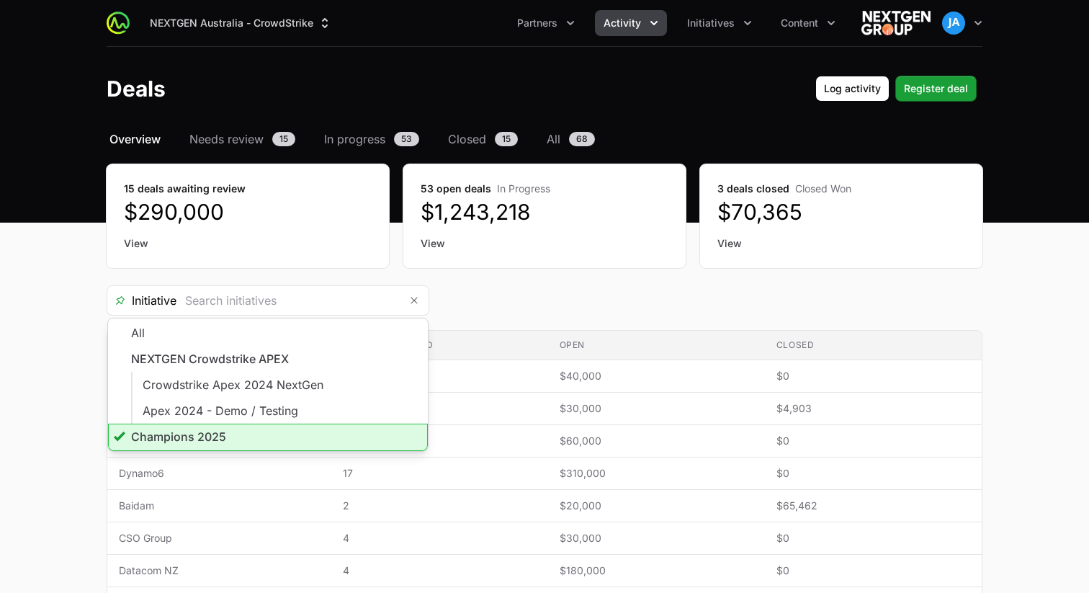
scroll to position [233, 0]
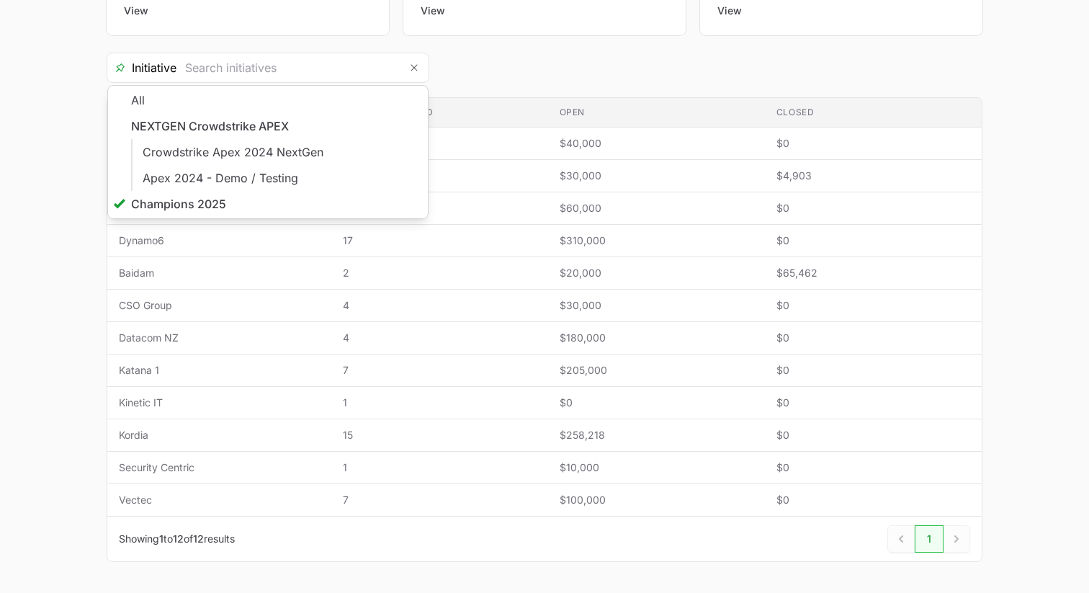
type input "Champions 2025"
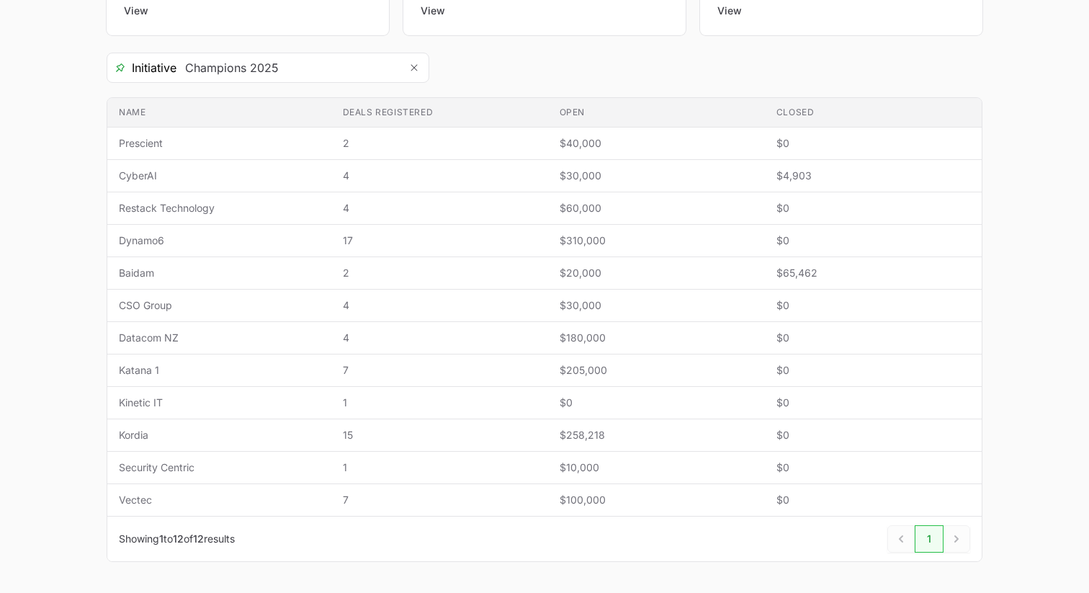
click at [66, 105] on main "Select a tab Overview Needs review In progress Closed All Overview Needs review…" at bounding box center [544, 247] width 1089 height 699
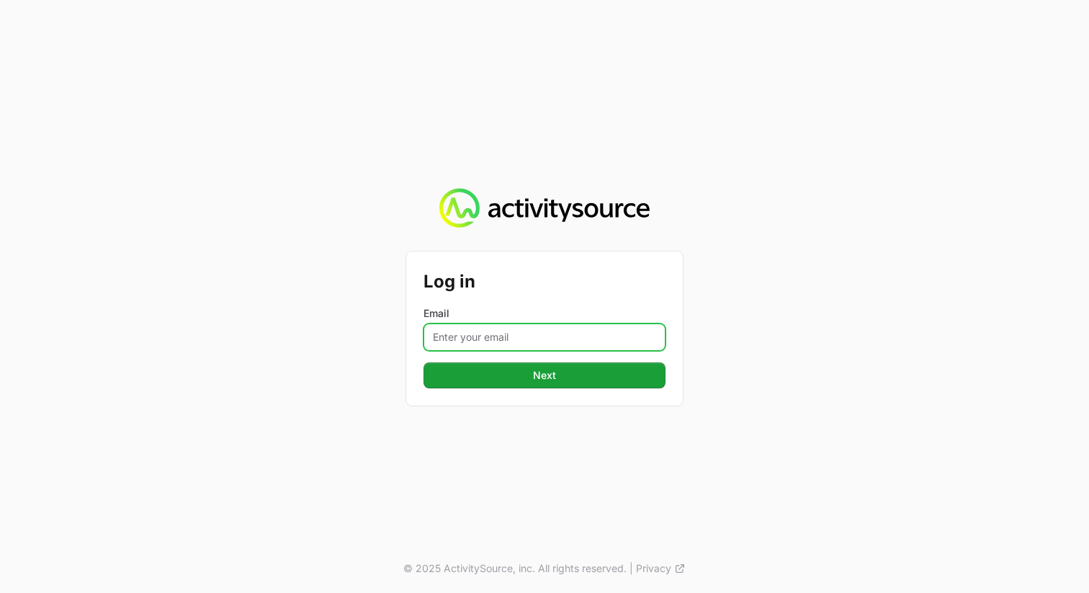
click at [538, 341] on input "Email" at bounding box center [545, 337] width 242 height 27
type input "[PERSON_NAME][EMAIL_ADDRESS][PERSON_NAME][DOMAIN_NAME]"
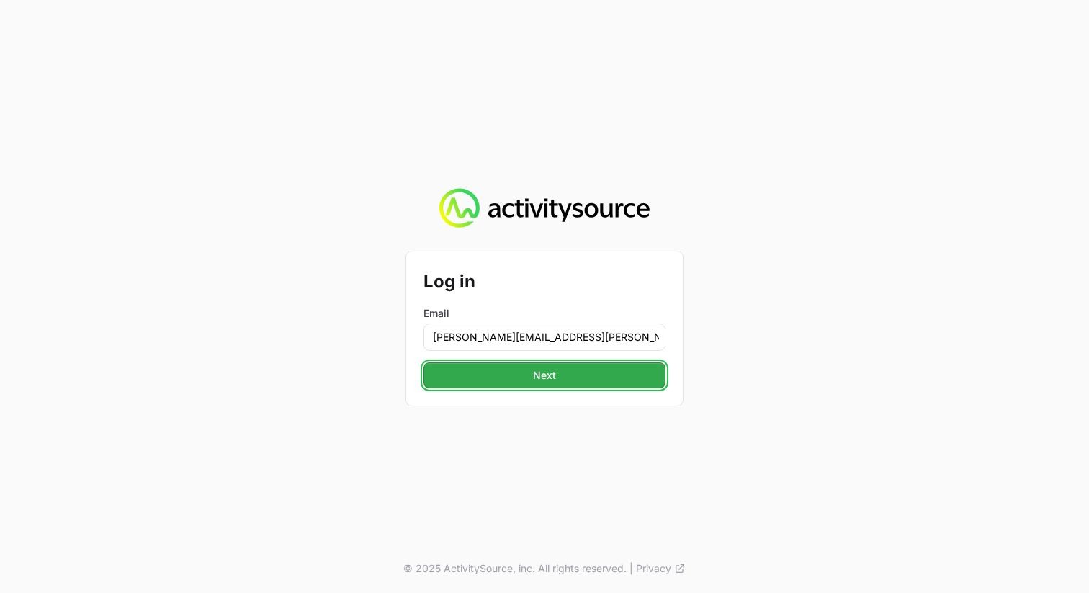
click at [561, 377] on button "Next" at bounding box center [545, 375] width 242 height 26
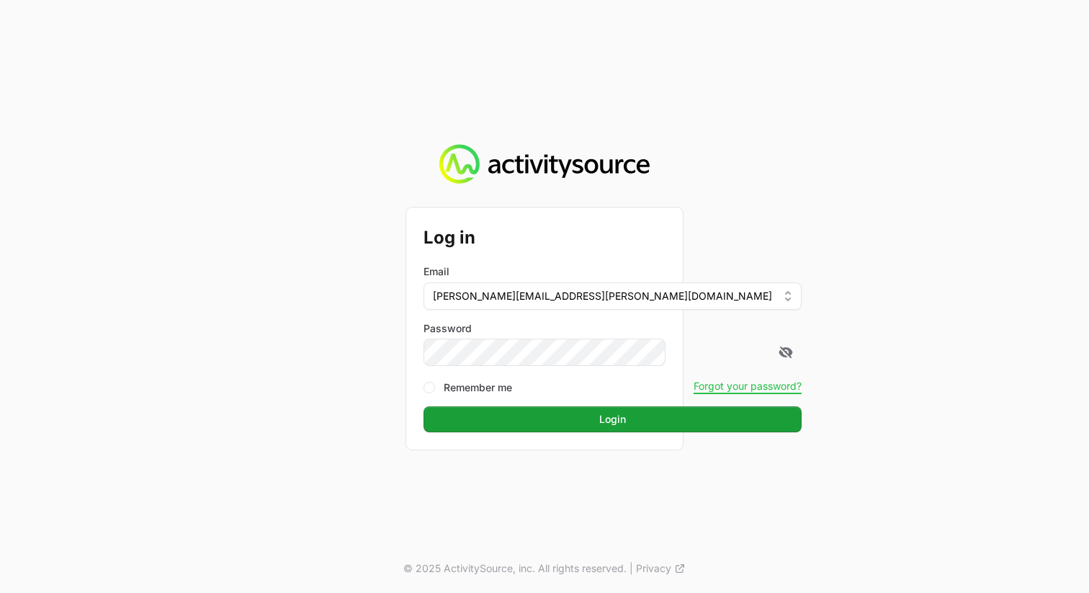
click at [574, 394] on div "Remember me Forgot your password?" at bounding box center [613, 386] width 378 height 17
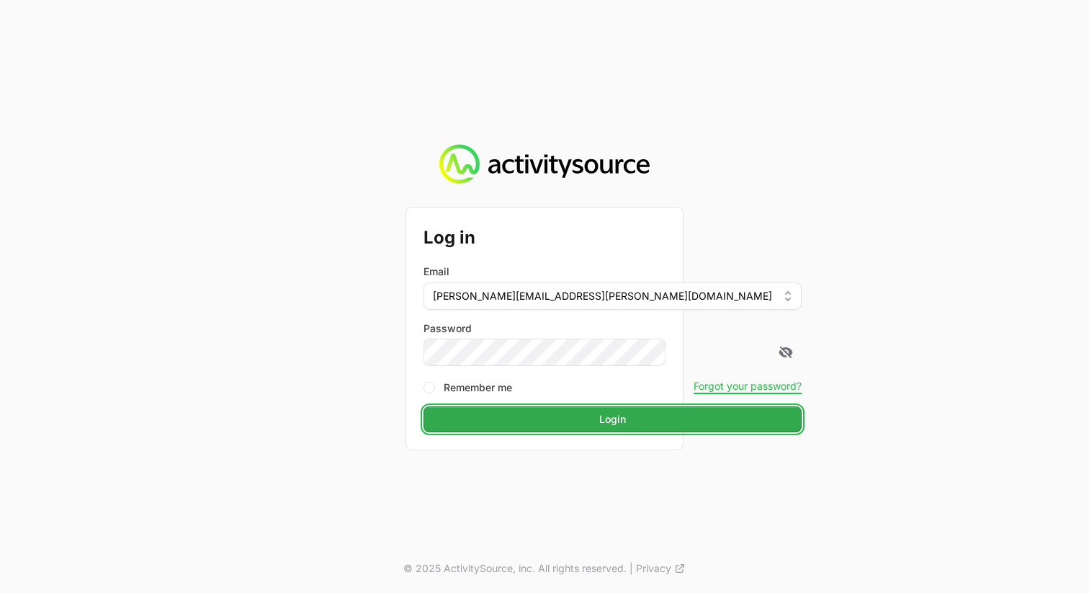
click at [574, 408] on button "Login" at bounding box center [613, 419] width 378 height 26
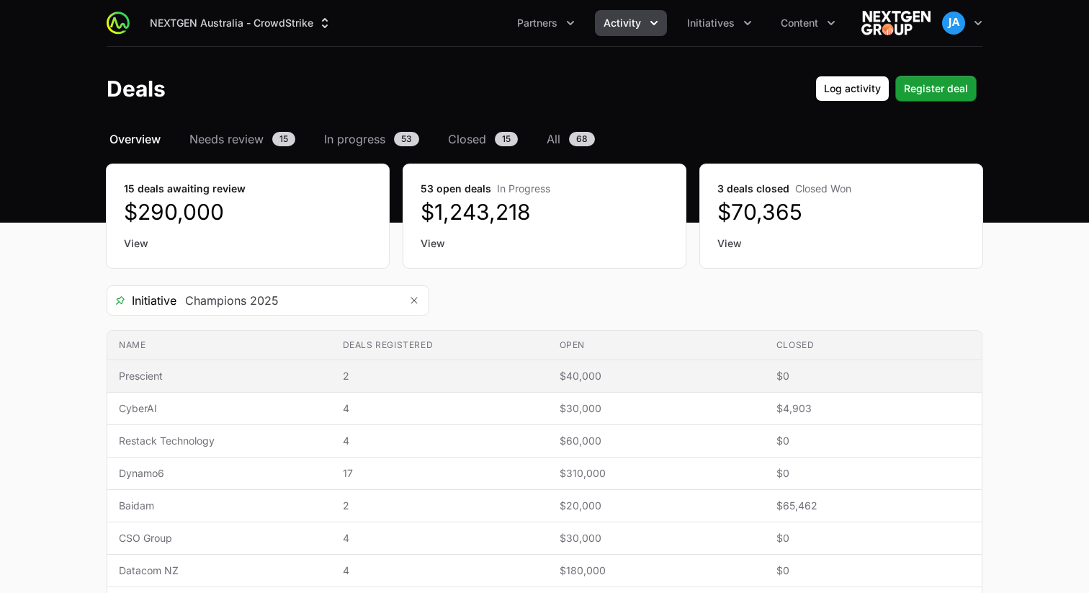
click at [232, 379] on span "Prescient" at bounding box center [219, 376] width 201 height 14
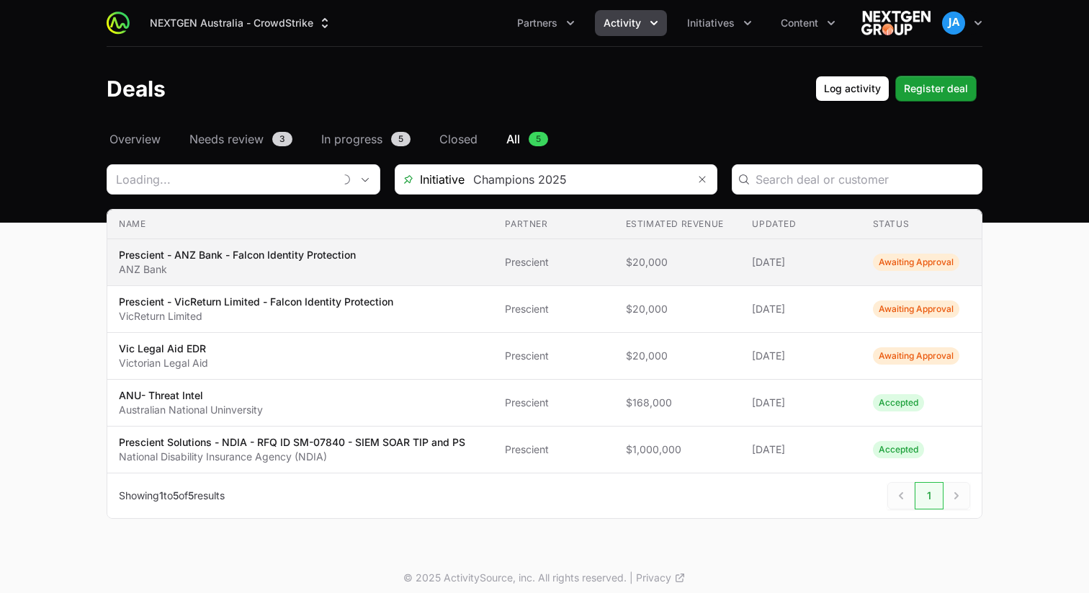
type input "Prescient"
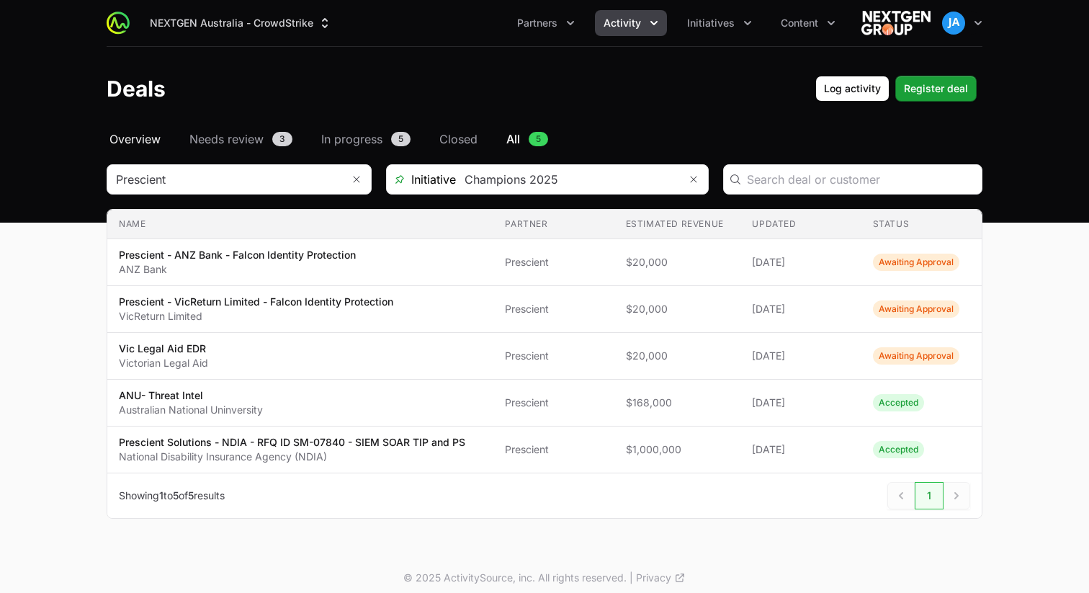
click at [137, 138] on span "Overview" at bounding box center [135, 138] width 51 height 17
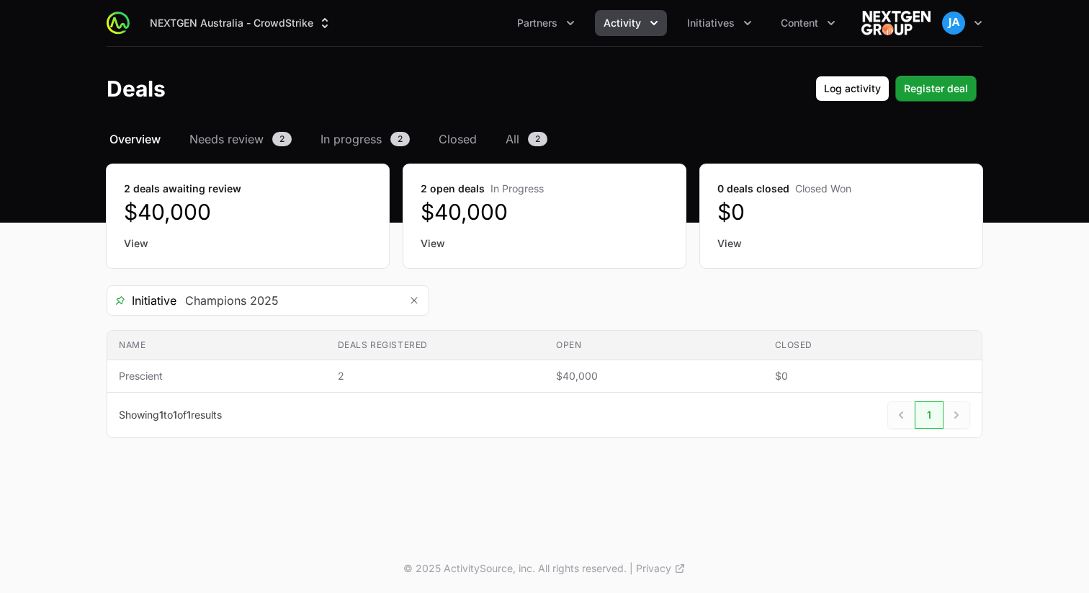
click at [658, 17] on icon "Activity menu" at bounding box center [654, 23] width 14 height 14
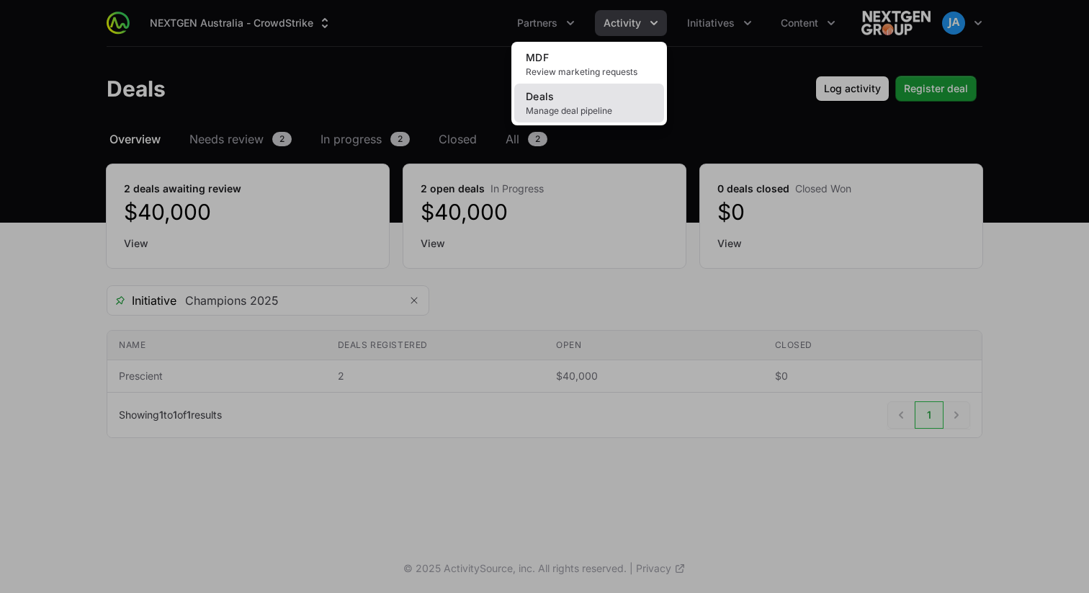
click at [591, 101] on link "Deals Manage deal pipeline" at bounding box center [589, 103] width 150 height 39
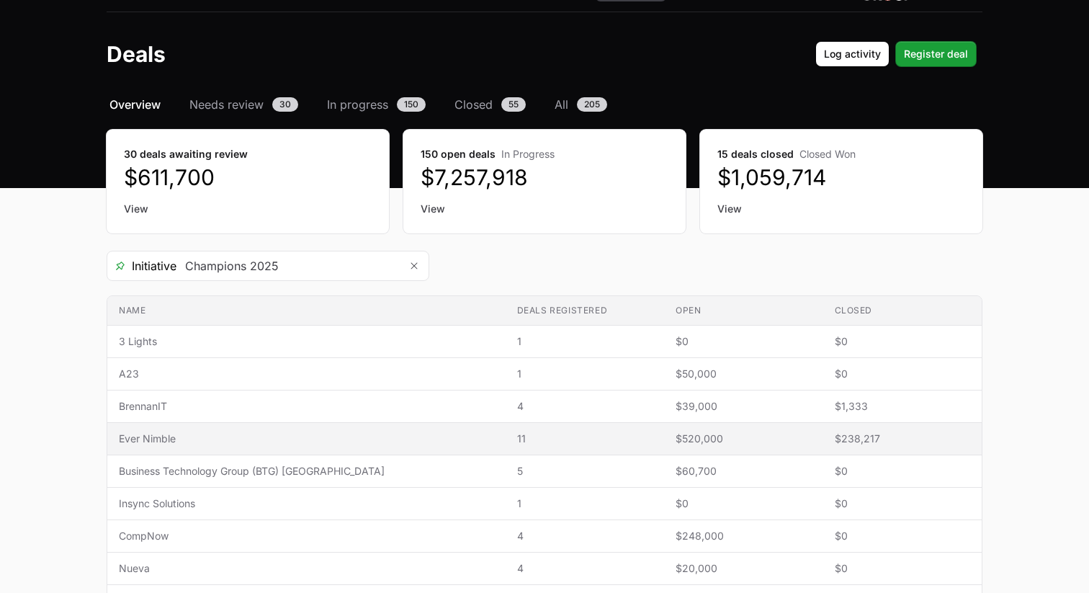
scroll to position [14, 0]
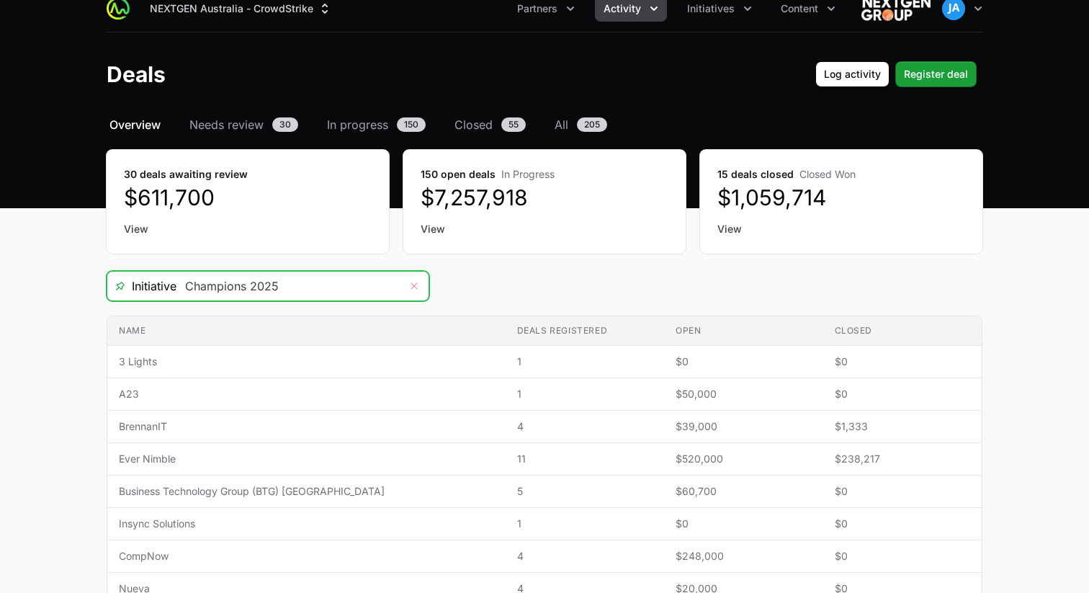
click at [417, 287] on icon "Remove" at bounding box center [414, 286] width 9 height 12
click at [329, 287] on input "Deals Filters" at bounding box center [288, 286] width 223 height 29
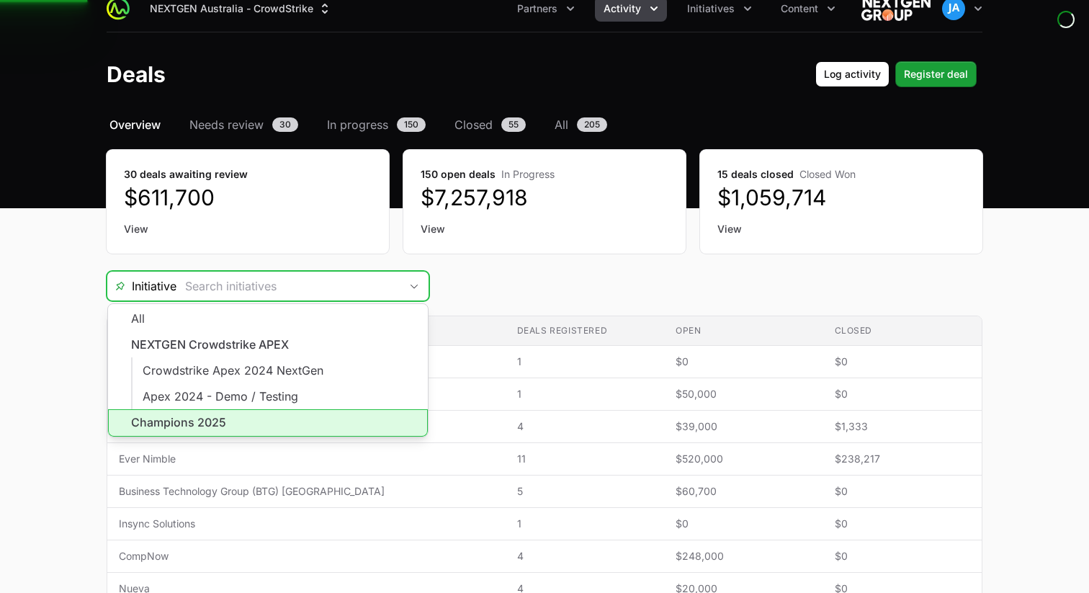
click at [254, 428] on li "Champions 2025" at bounding box center [268, 422] width 320 height 27
type input "Champions 2025"
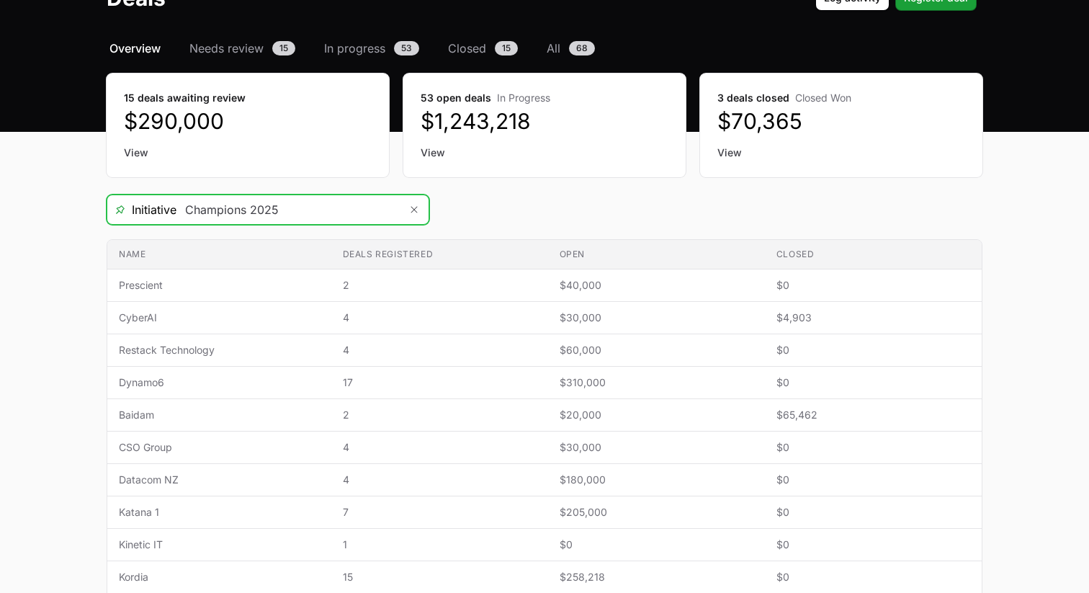
scroll to position [93, 0]
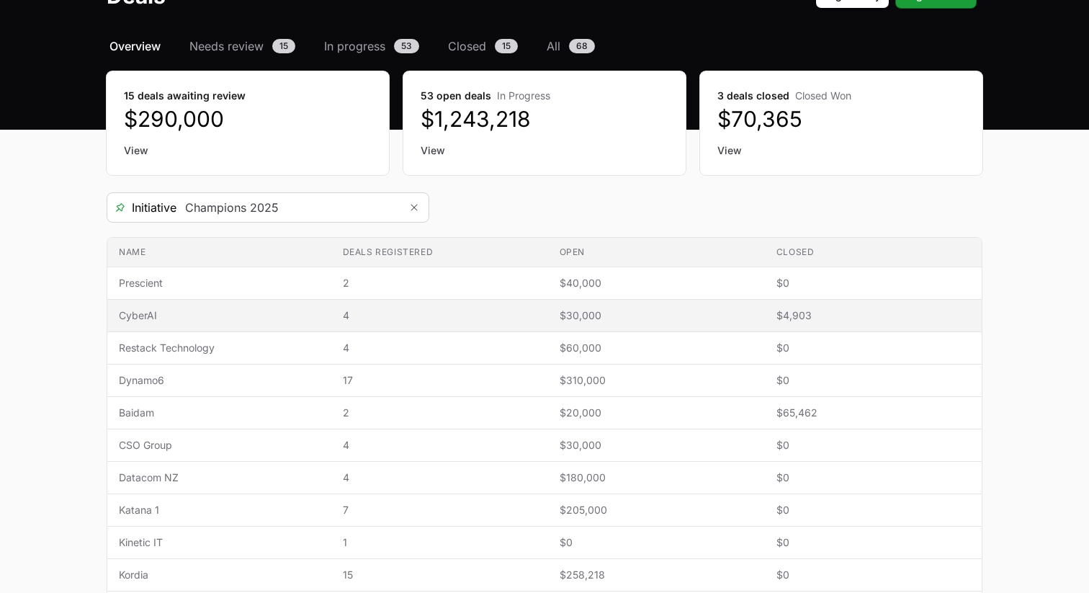
click at [190, 318] on span "CyberAI" at bounding box center [219, 315] width 201 height 14
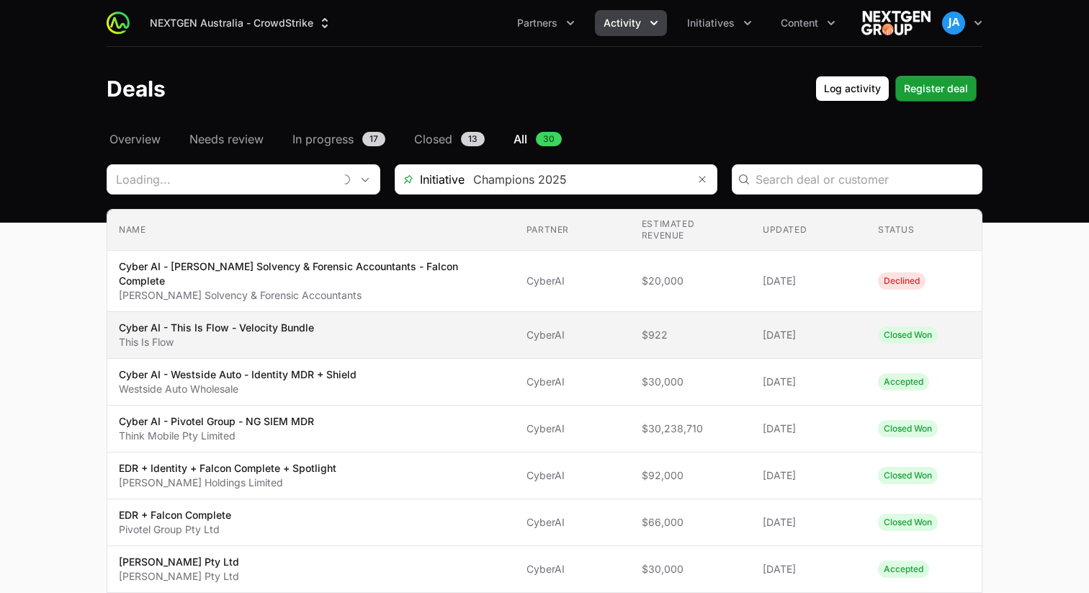
type input "CyberAI"
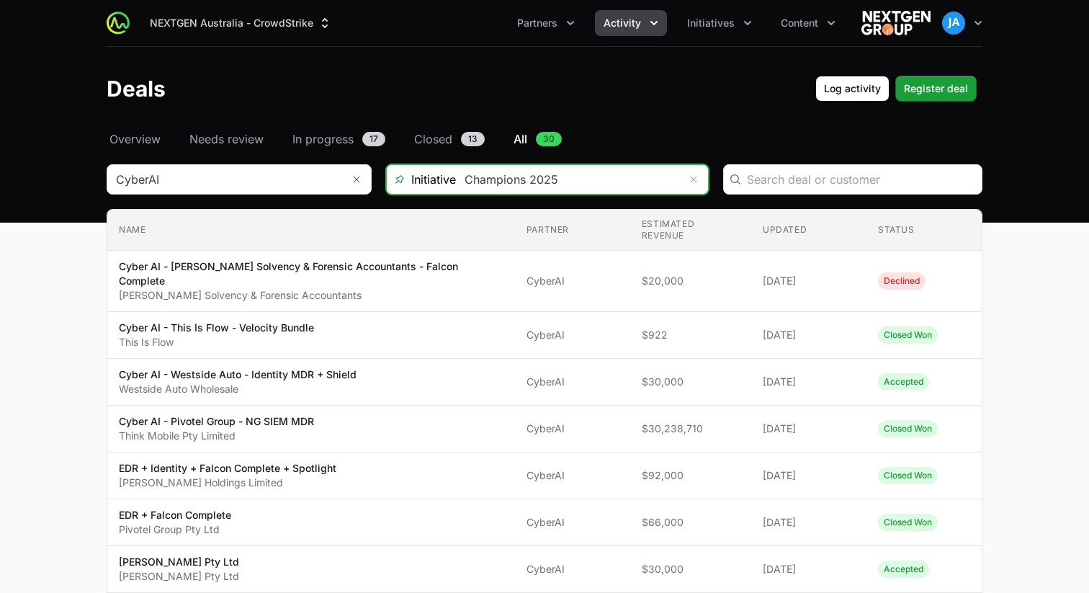
click at [691, 179] on icon "Remove" at bounding box center [694, 180] width 9 height 12
click at [623, 182] on input "Deals Filters" at bounding box center [567, 179] width 223 height 29
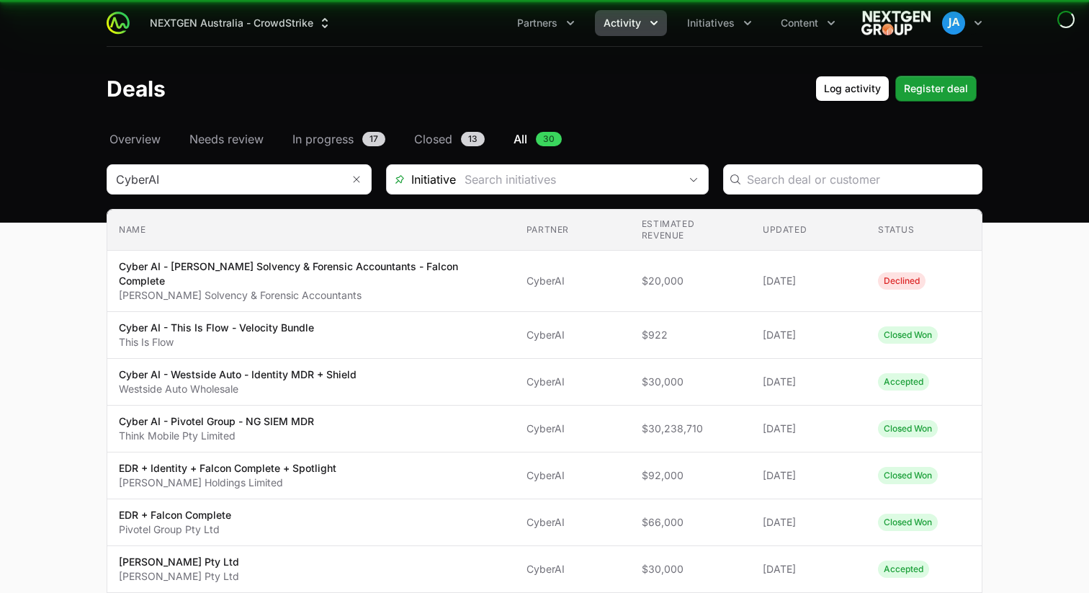
click at [550, 328] on span "CyberAI" at bounding box center [573, 335] width 92 height 14
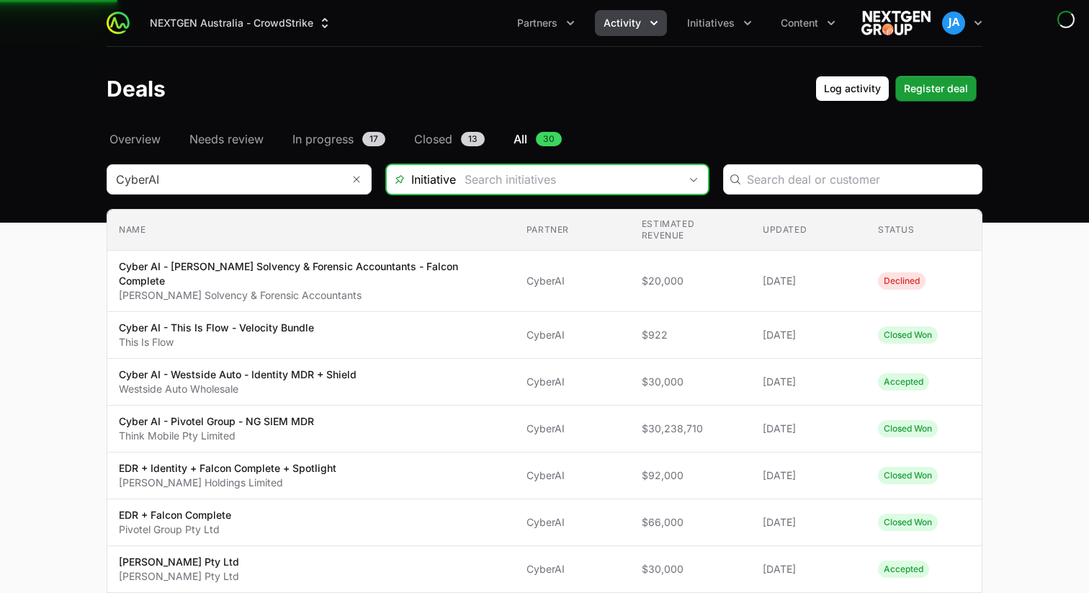
click at [692, 182] on icon "Open" at bounding box center [694, 179] width 12 height 5
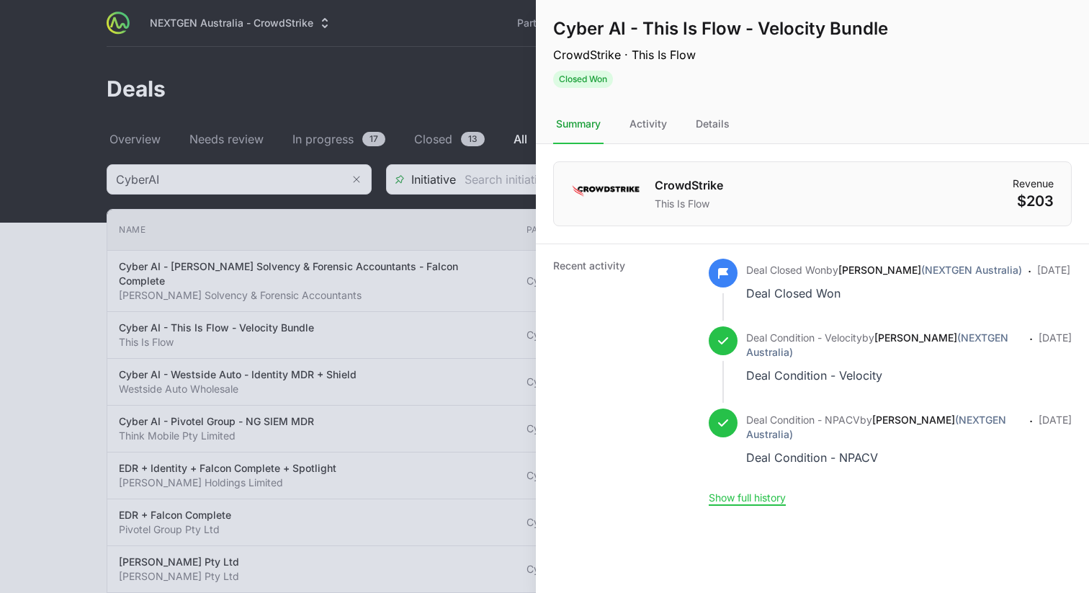
click at [504, 143] on div at bounding box center [544, 296] width 1089 height 593
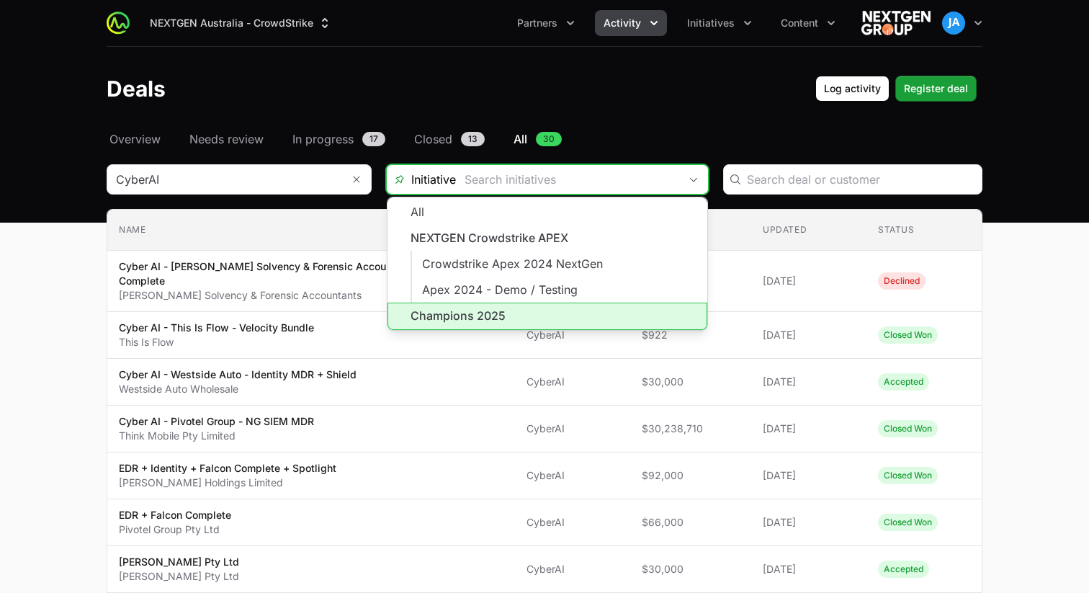
click at [494, 314] on li "Champions 2025" at bounding box center [548, 316] width 320 height 27
type input "Champions 2025"
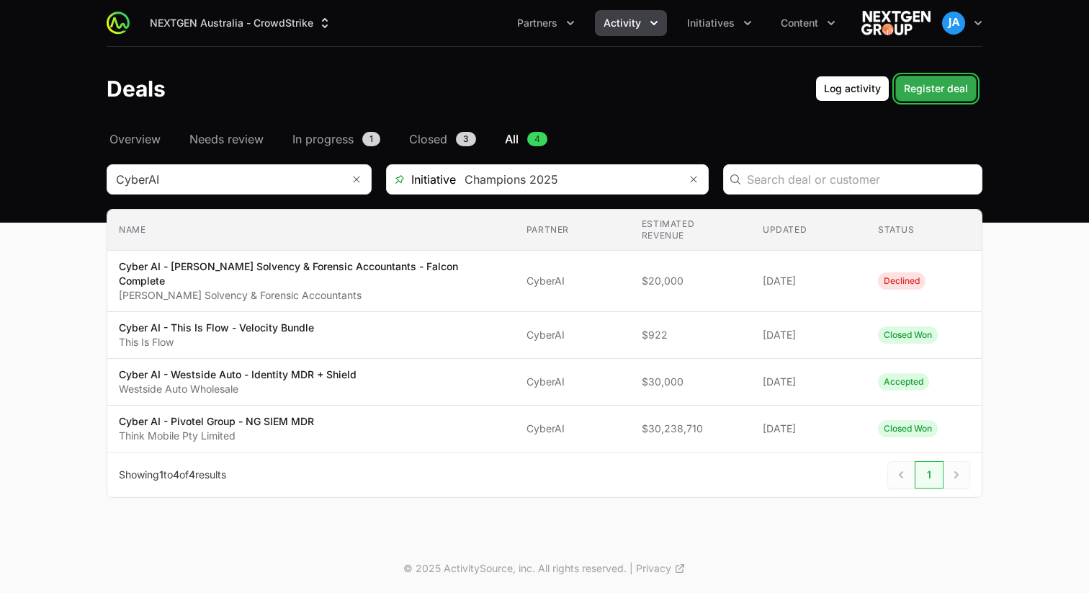
click at [948, 95] on span "Register deal" at bounding box center [936, 88] width 64 height 17
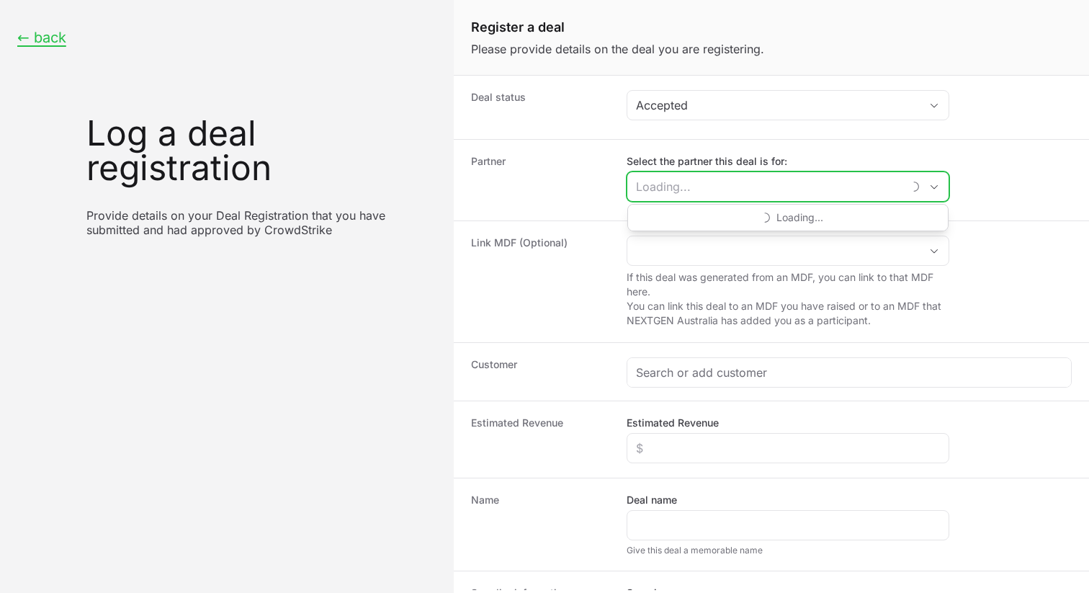
click at [762, 187] on input "Select the partner this deal is for:" at bounding box center [765, 186] width 275 height 29
paste input "Hoselink"
type input "H"
click at [940, 190] on div "Open" at bounding box center [934, 186] width 29 height 29
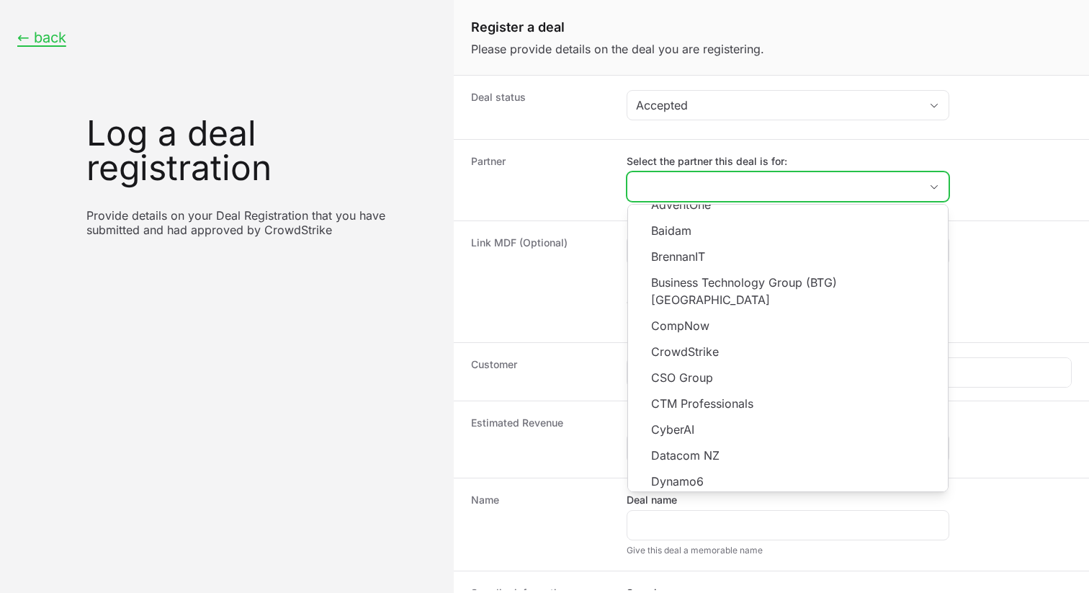
scroll to position [94, 0]
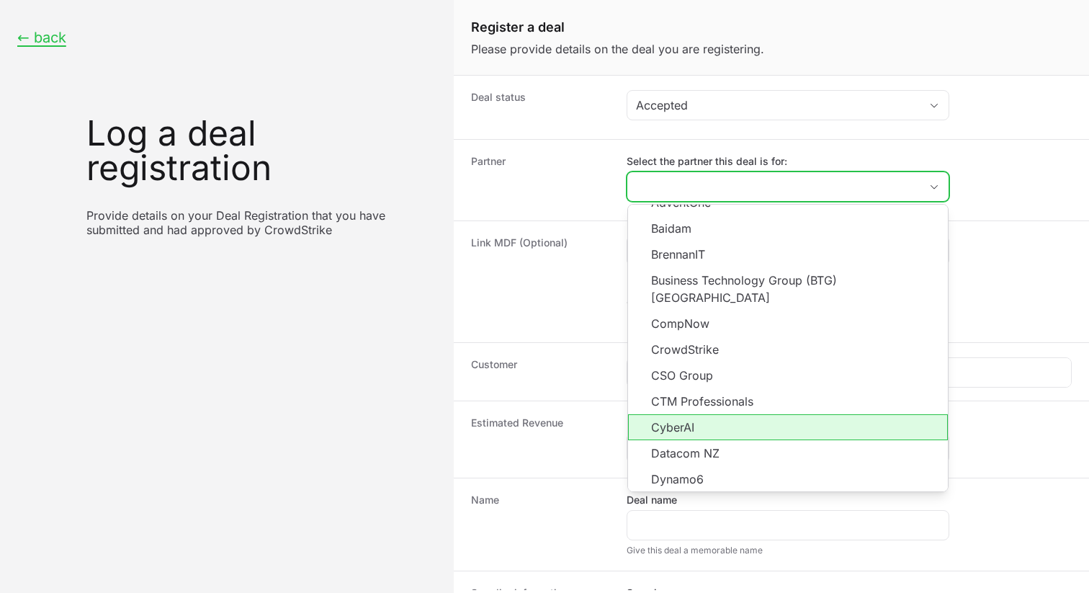
click at [735, 414] on li "CyberAI" at bounding box center [788, 427] width 320 height 26
type input "CyberAI"
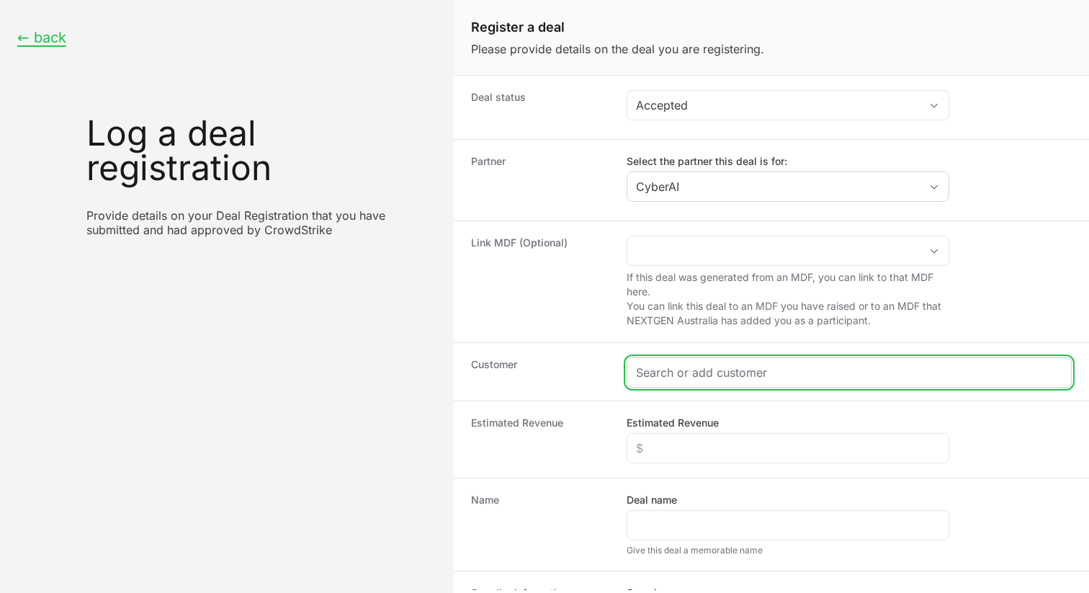
click at [727, 376] on input "Create activity form" at bounding box center [849, 372] width 427 height 17
paste input "Hoselink"
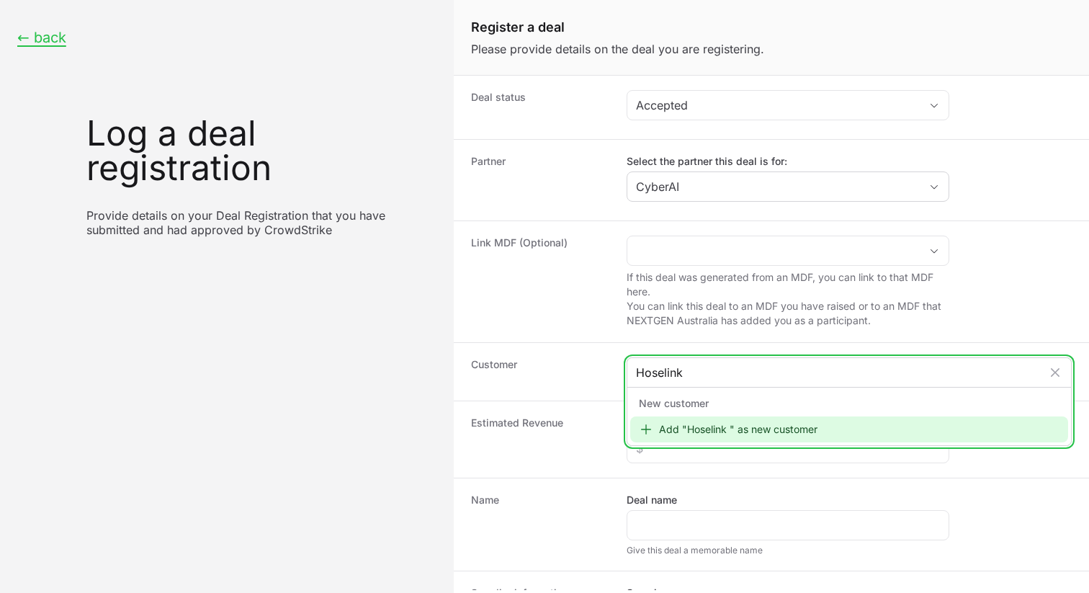
type input "Hoselink"
click at [744, 425] on div "Add "Hoselink " as new customer" at bounding box center [849, 429] width 438 height 26
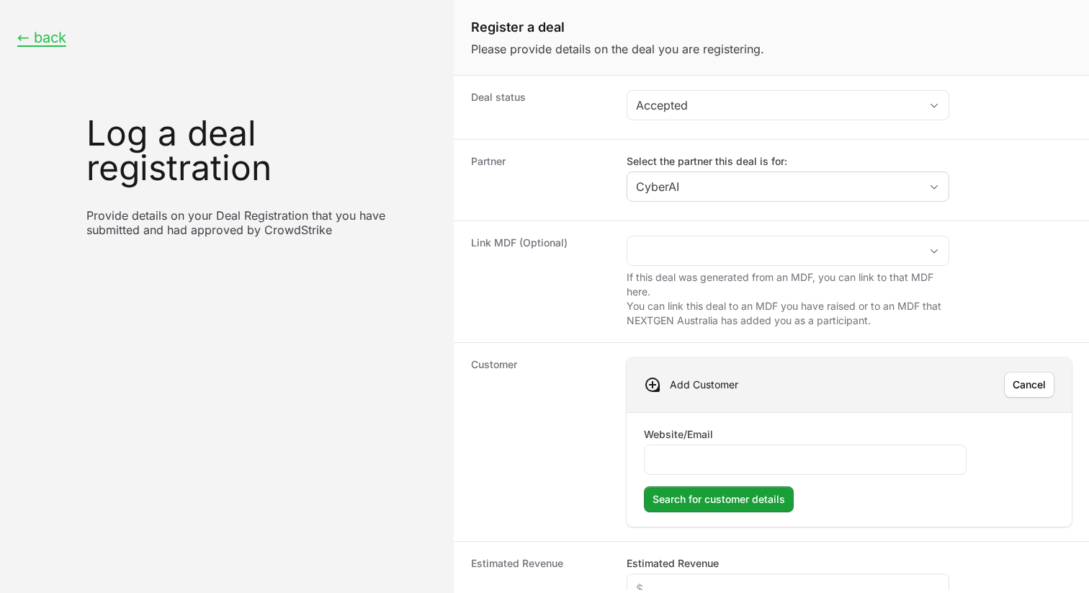
click at [558, 418] on dt "Customer" at bounding box center [540, 441] width 138 height 169
click at [1029, 387] on span "Cancel" at bounding box center [1029, 384] width 33 height 17
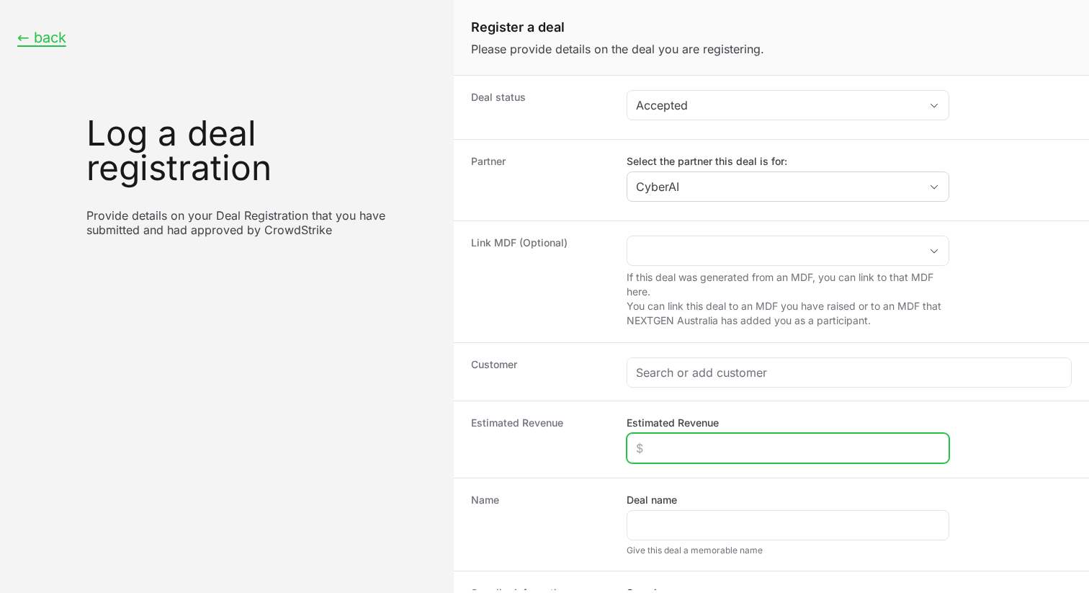
click at [755, 442] on input "Estimated Revenue" at bounding box center [788, 448] width 304 height 17
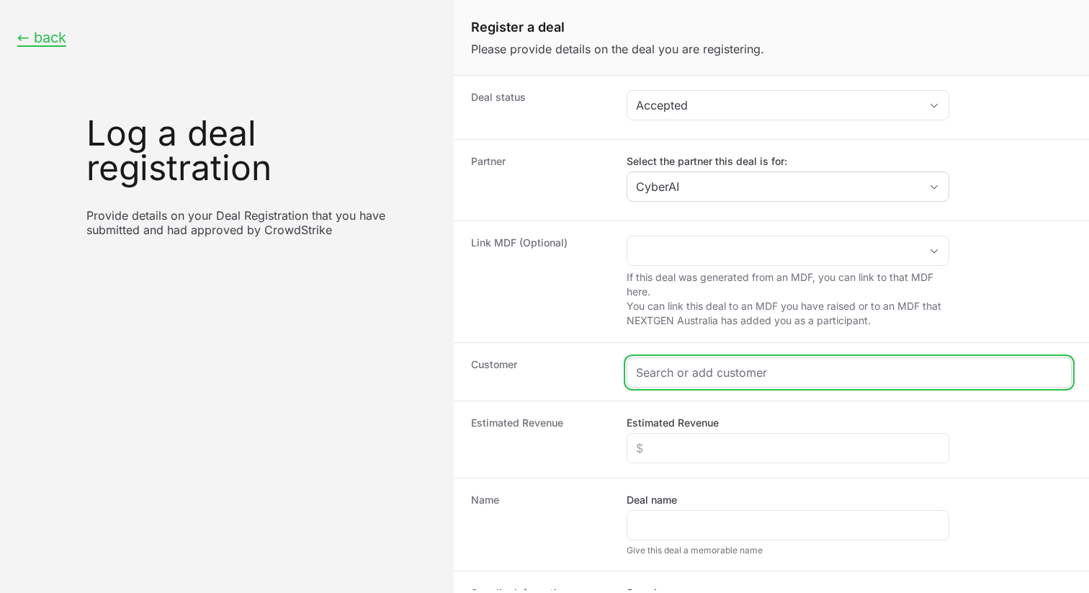
click at [737, 368] on input "Create activity form" at bounding box center [849, 372] width 427 height 17
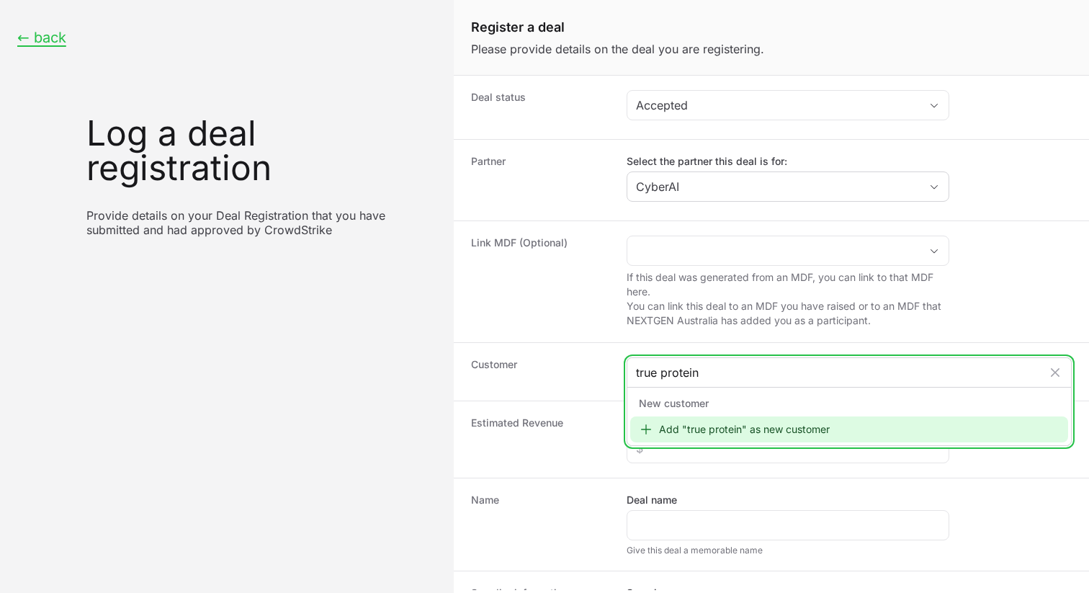
type input "true protein"
click at [750, 431] on div "Add "true protein" as new customer" at bounding box center [849, 429] width 438 height 26
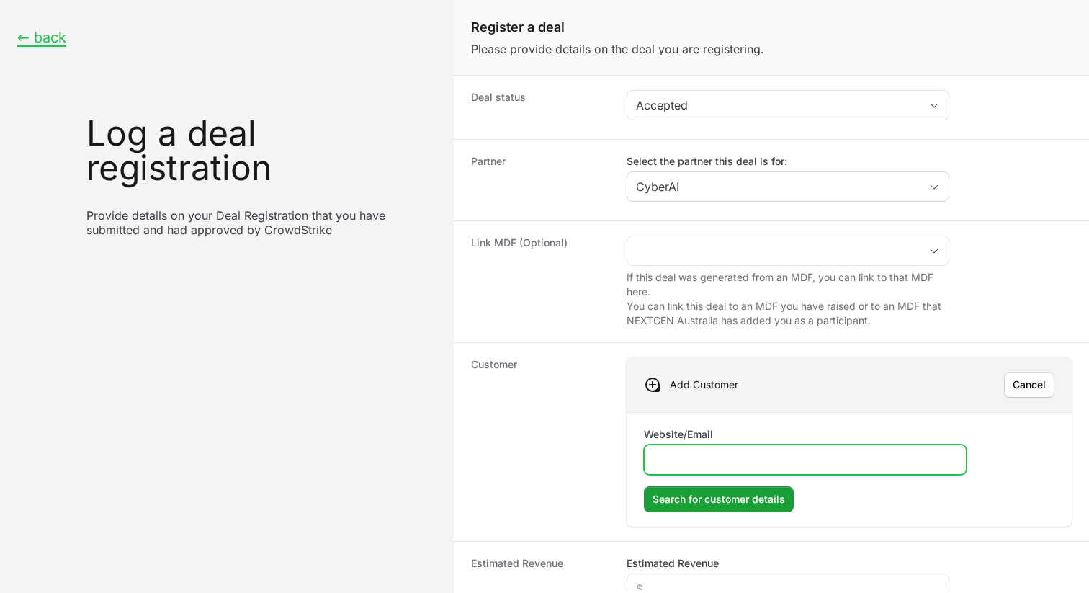
click at [721, 452] on input "Website/Email" at bounding box center [806, 459] width 304 height 17
type input "[DOMAIN_NAME]"
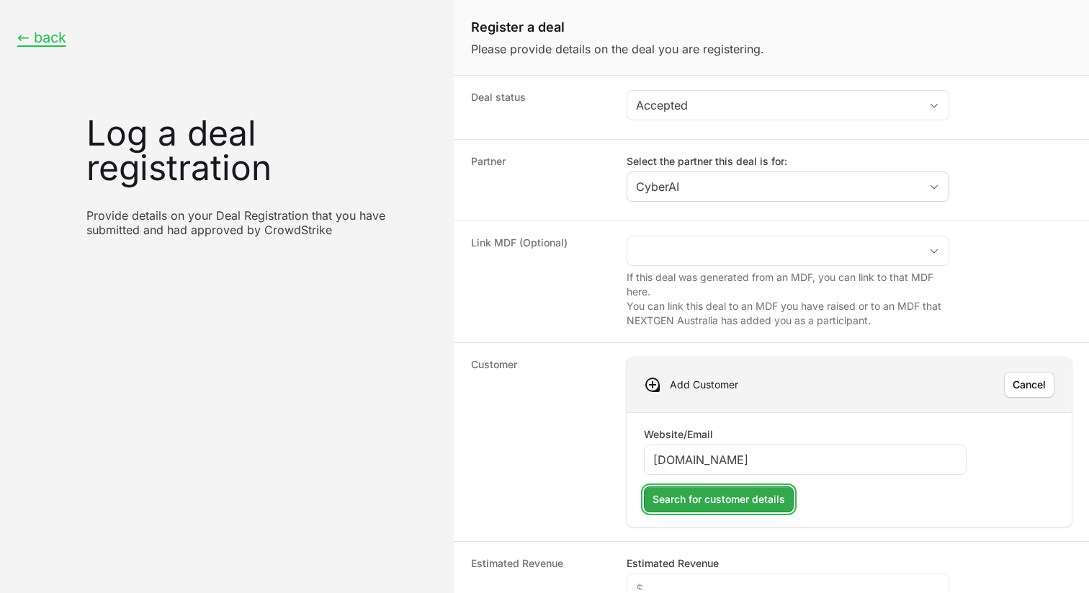
click at [731, 506] on span "Search for customer details" at bounding box center [719, 499] width 133 height 17
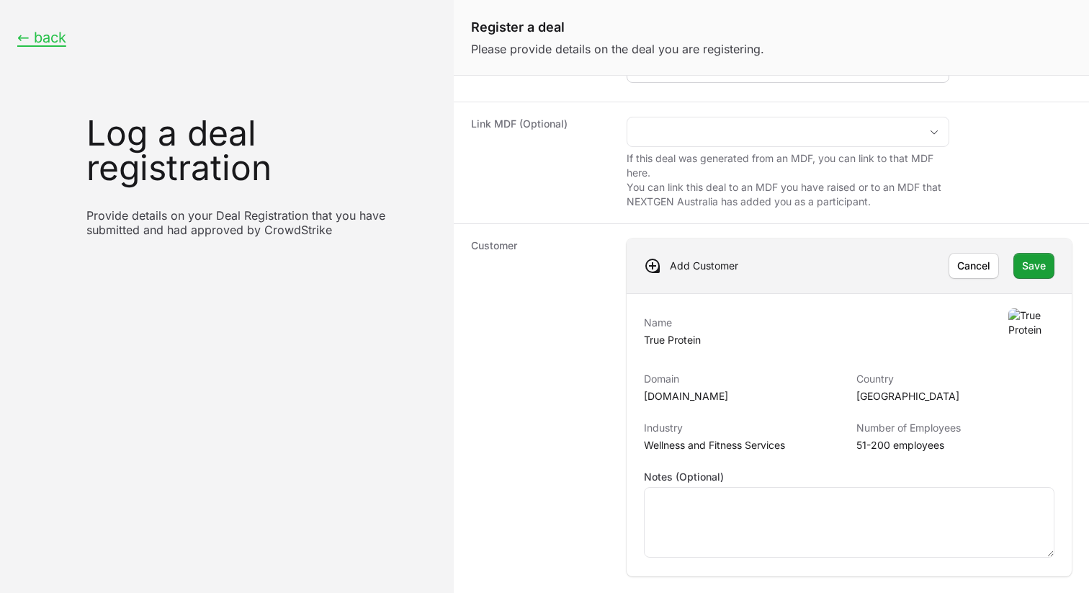
scroll to position [133, 0]
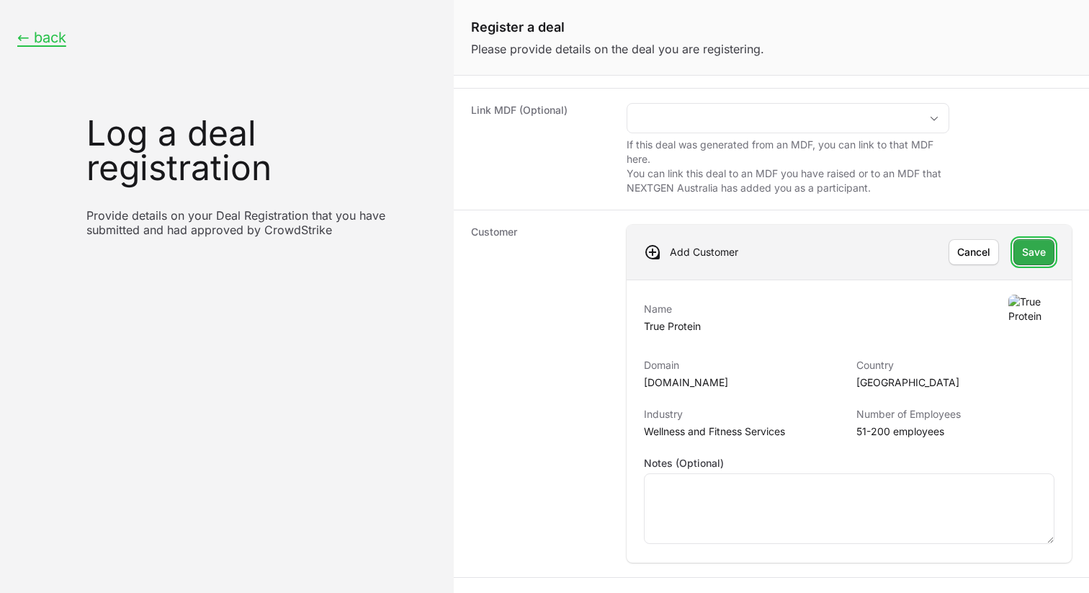
click at [1040, 254] on span "Save" at bounding box center [1034, 252] width 24 height 17
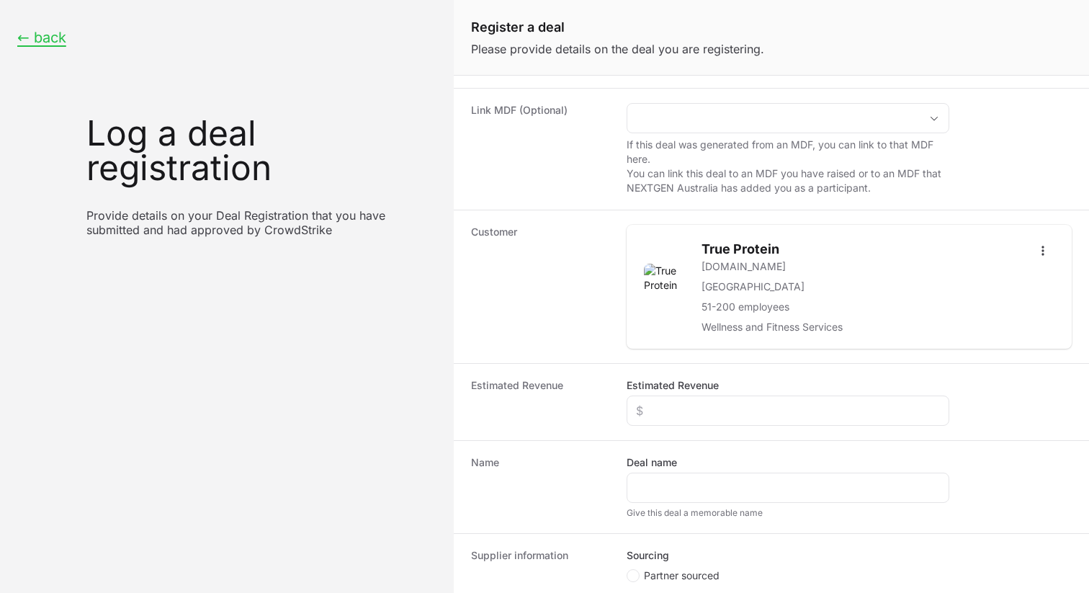
scroll to position [245, 0]
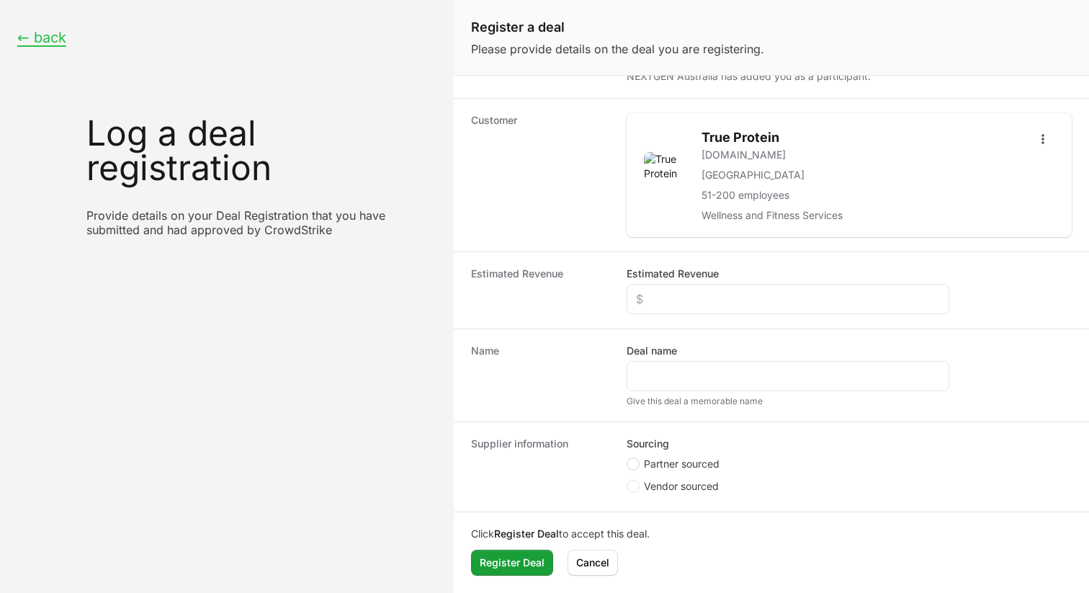
click at [638, 461] on span "Create activity form" at bounding box center [633, 464] width 13 height 13
radio input "true"
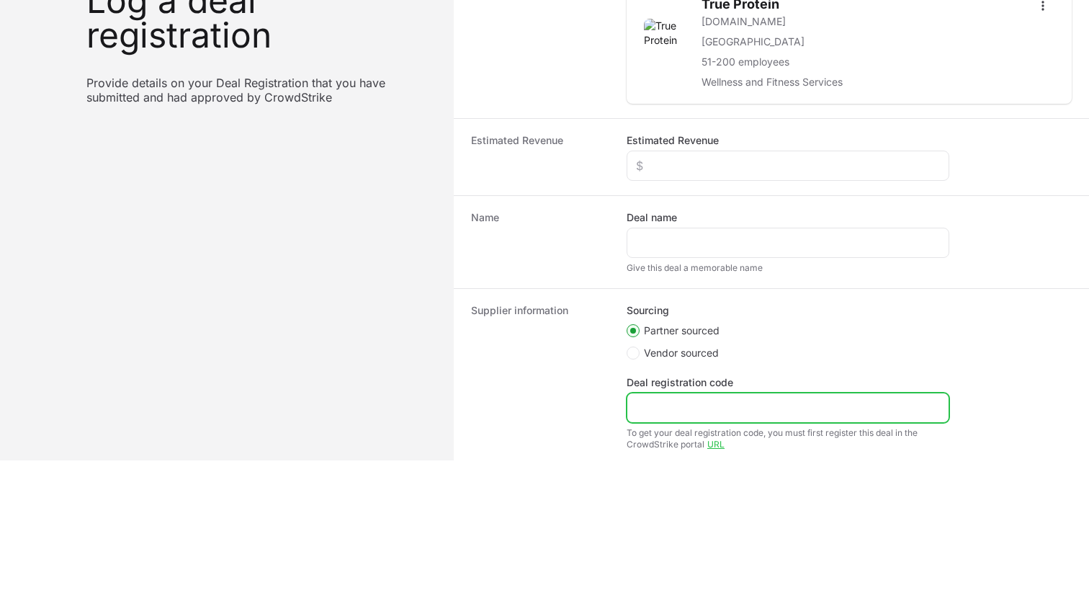
click at [702, 409] on input "Deal registration code" at bounding box center [788, 407] width 304 height 17
paste input "DR-f12e75ae."
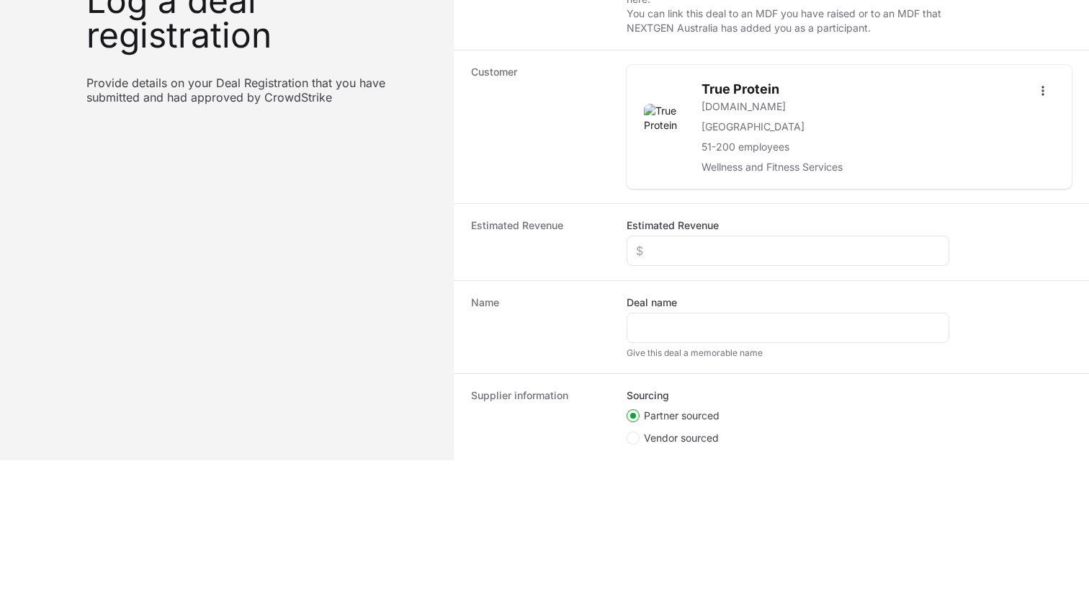
scroll to position [161, 0]
type input "DR-f12e75ae."
click at [696, 243] on input "Estimated Revenue" at bounding box center [788, 249] width 304 height 17
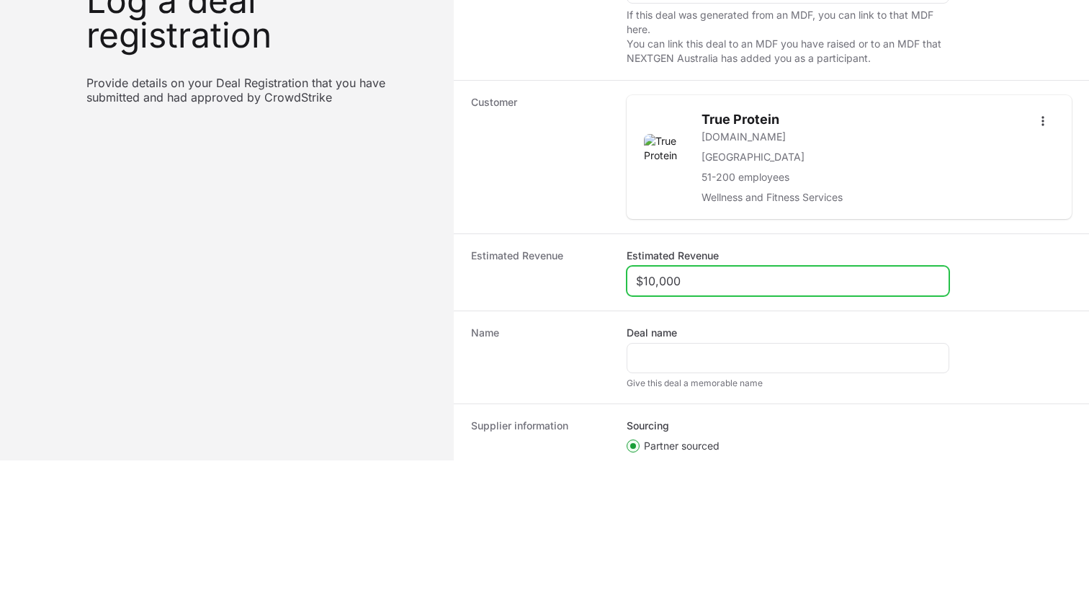
scroll to position [130, 0]
type input "$10,000"
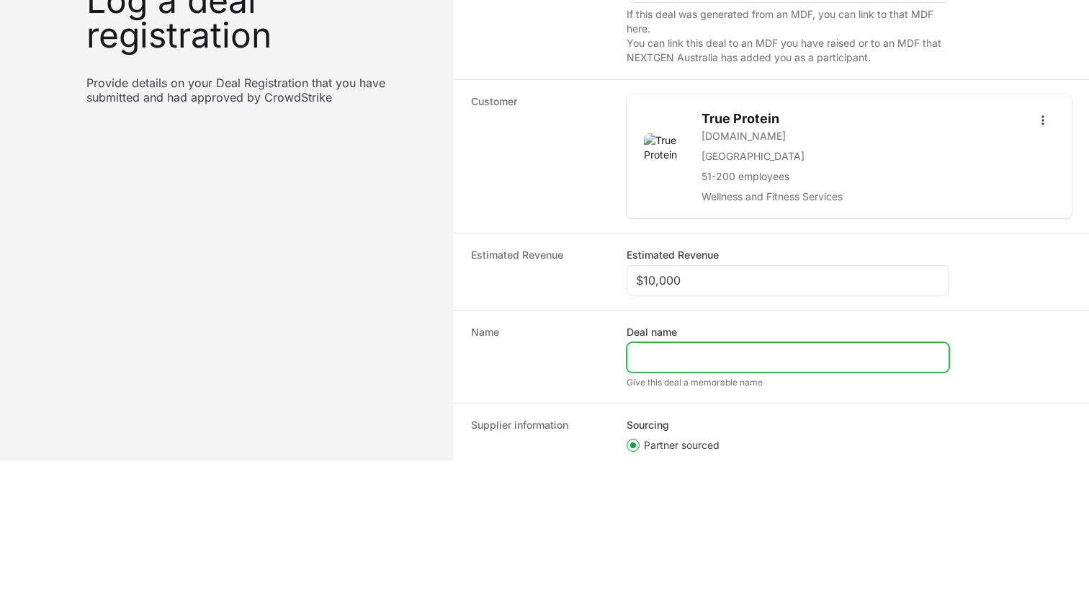
click at [658, 362] on input "Deal name" at bounding box center [788, 357] width 304 height 17
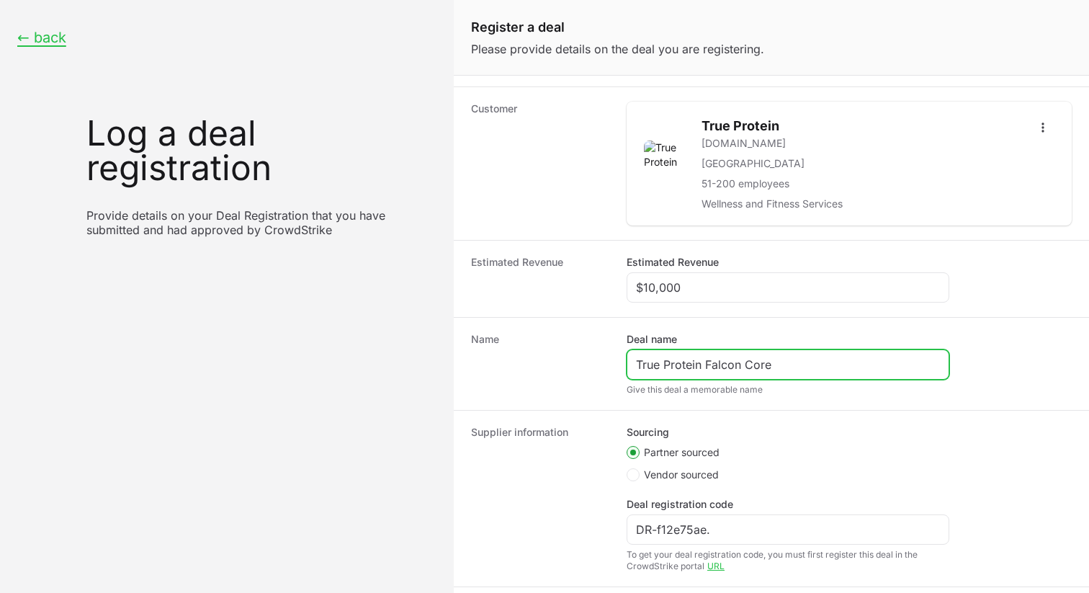
scroll to position [331, 0]
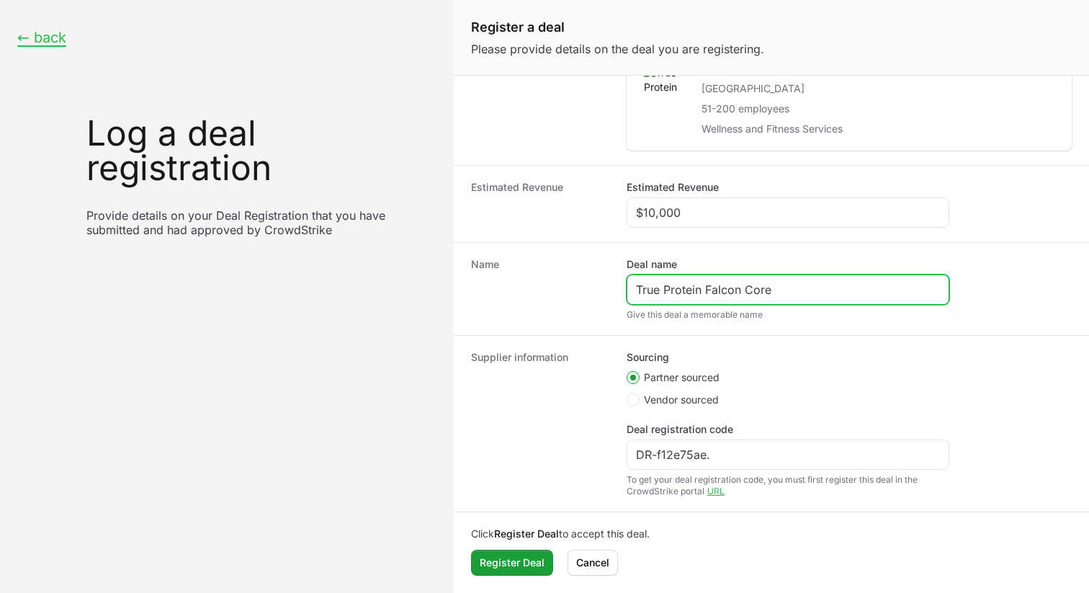
type input "True Protein Falcon Core"
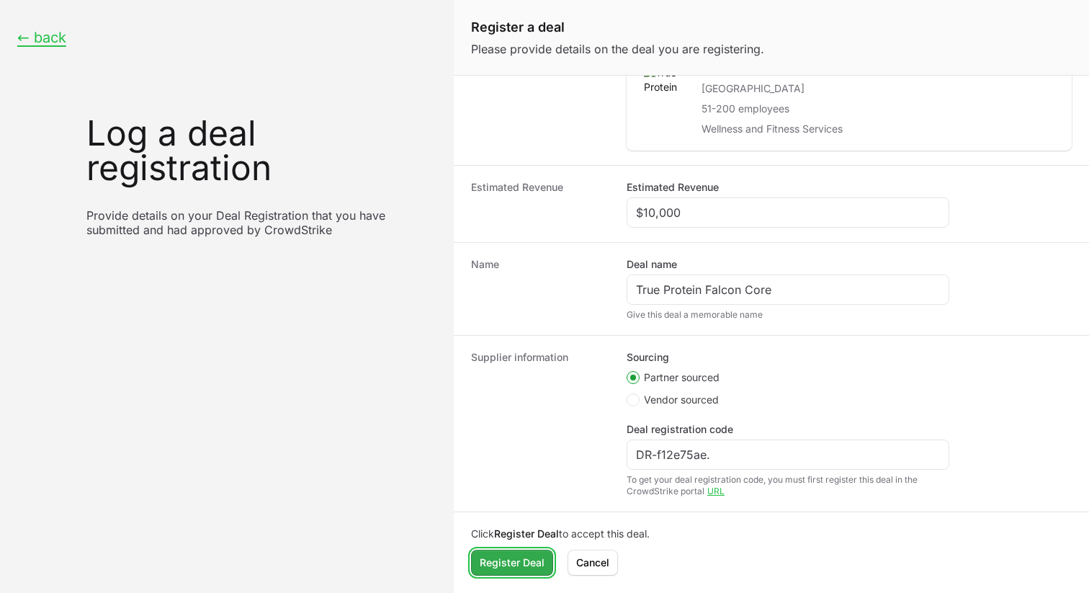
click at [502, 569] on span "Register Deal" at bounding box center [512, 562] width 65 height 17
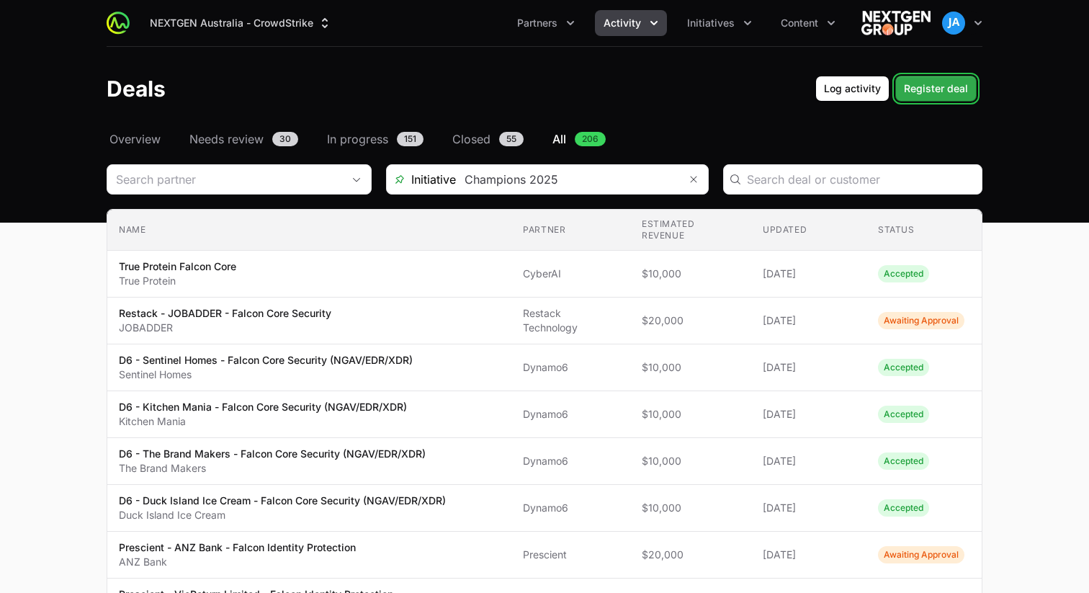
click at [913, 92] on span "Register deal" at bounding box center [936, 88] width 64 height 17
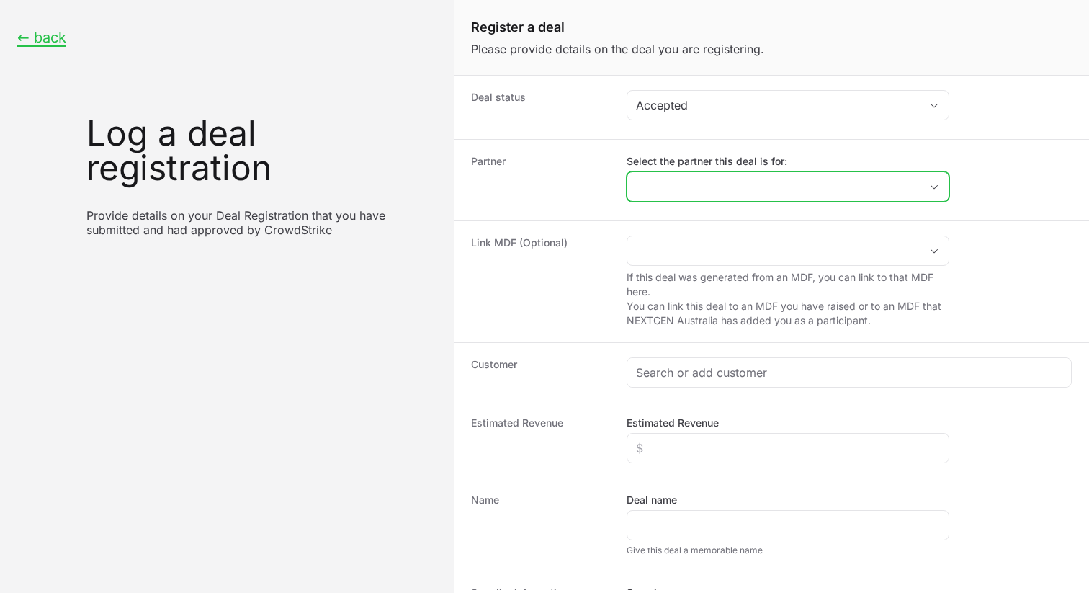
click at [765, 184] on input "Select the partner this deal is for:" at bounding box center [774, 186] width 293 height 29
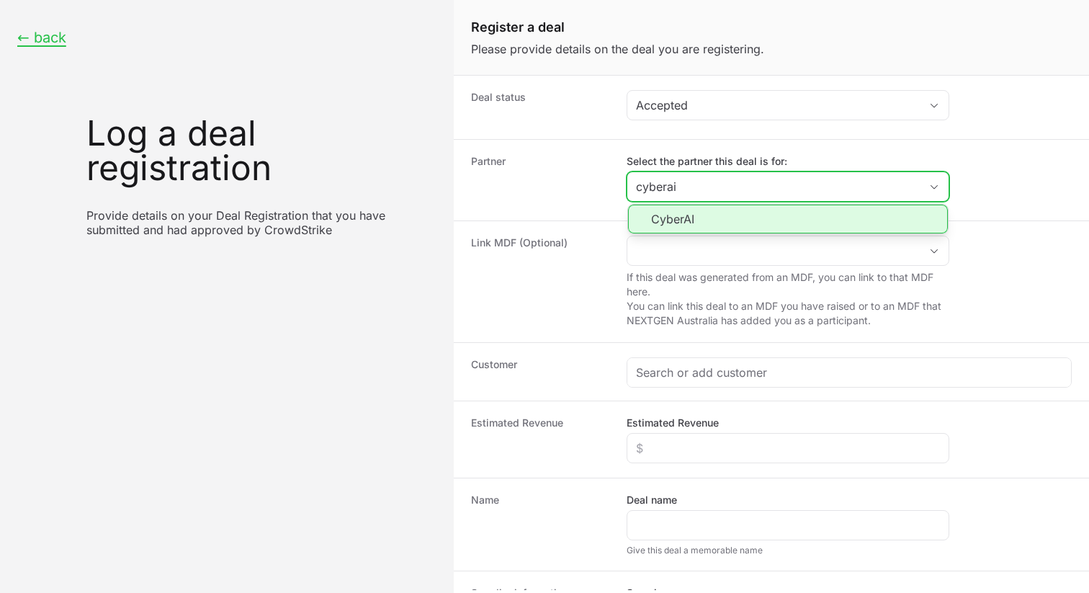
click at [718, 221] on li "CyberAI" at bounding box center [788, 219] width 320 height 29
type input "CyberAI"
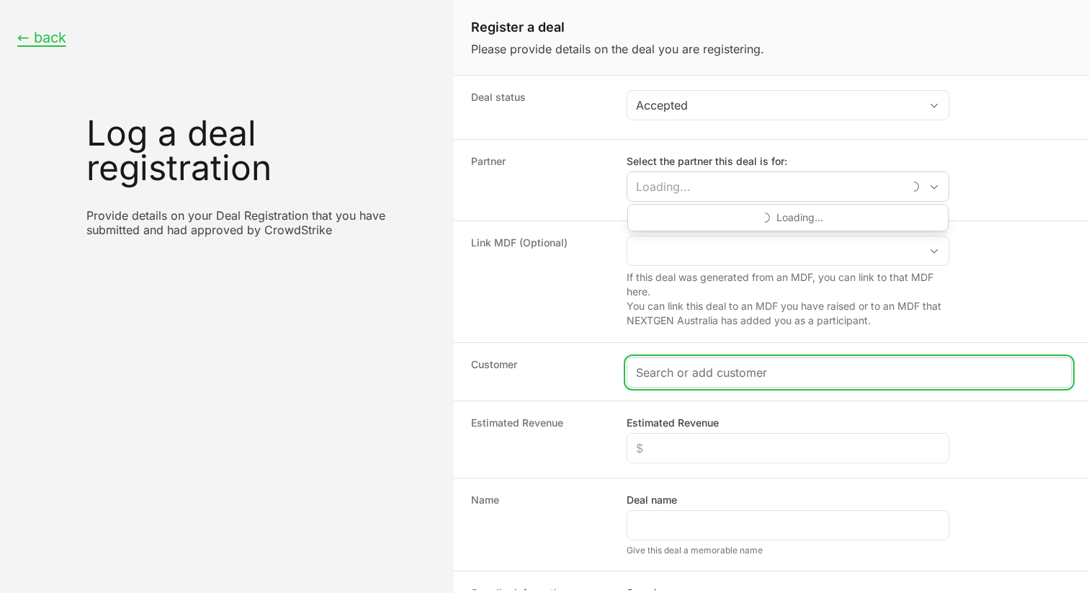
type input "CyberAI"
click at [687, 379] on input "Create activity form" at bounding box center [849, 372] width 427 height 17
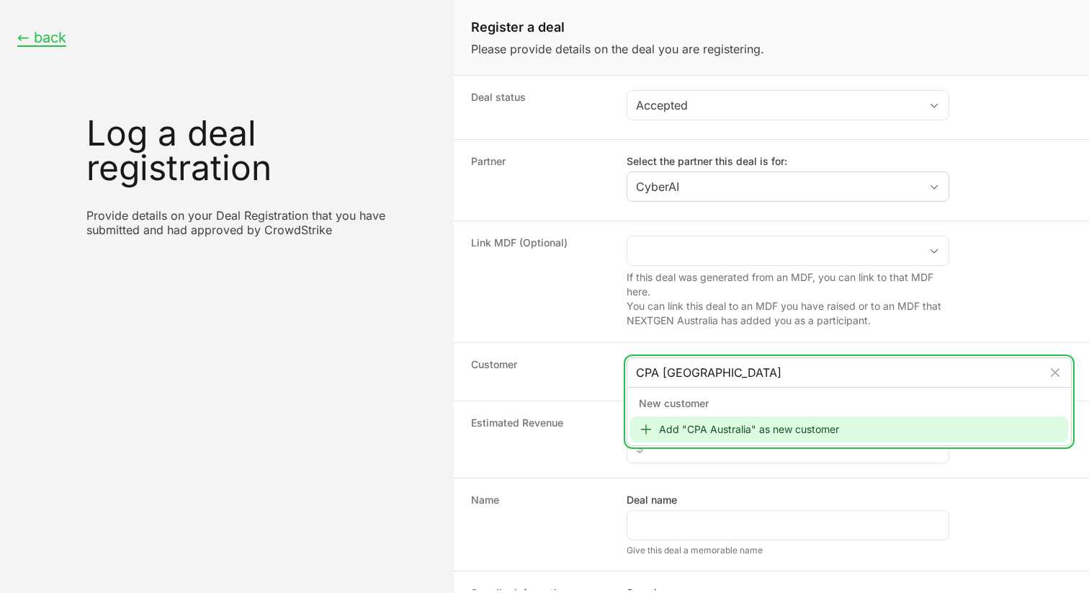
type input "CPA [GEOGRAPHIC_DATA]"
click at [758, 429] on div "Add "CPA Australia" as new customer" at bounding box center [849, 429] width 438 height 26
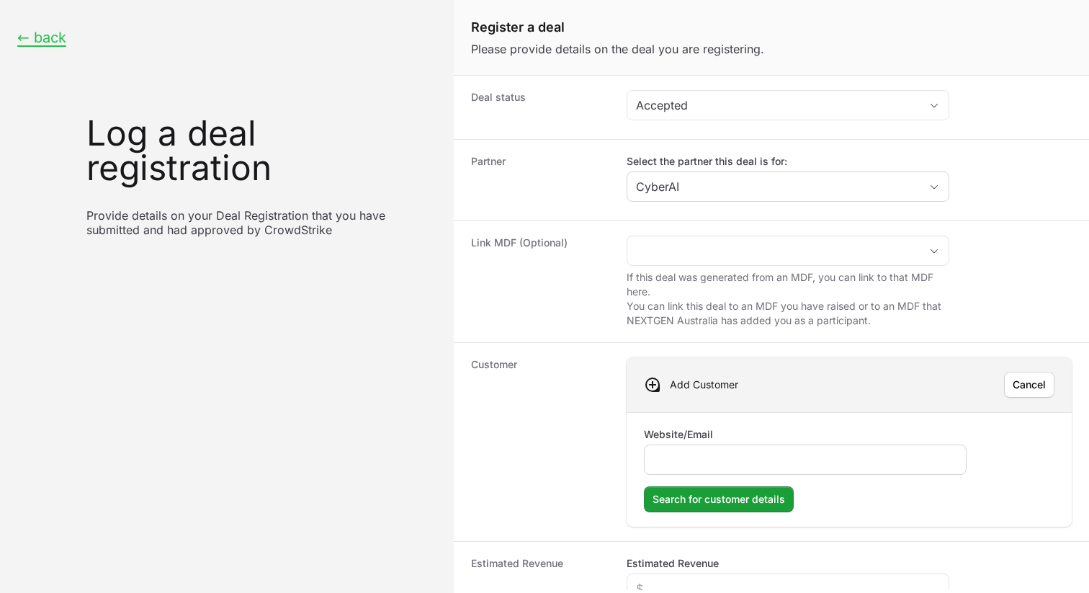
click at [709, 448] on div "Create activity form" at bounding box center [805, 460] width 323 height 30
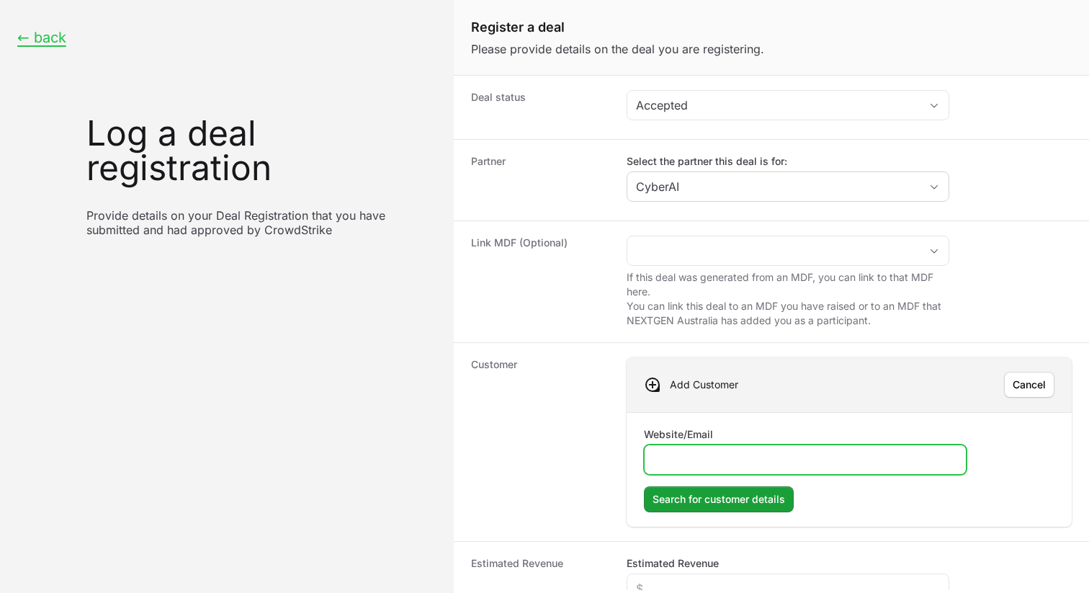
click at [704, 458] on input "Website/Email" at bounding box center [806, 459] width 304 height 17
paste input "[URL][DOMAIN_NAME]"
type input "[URL][DOMAIN_NAME]"
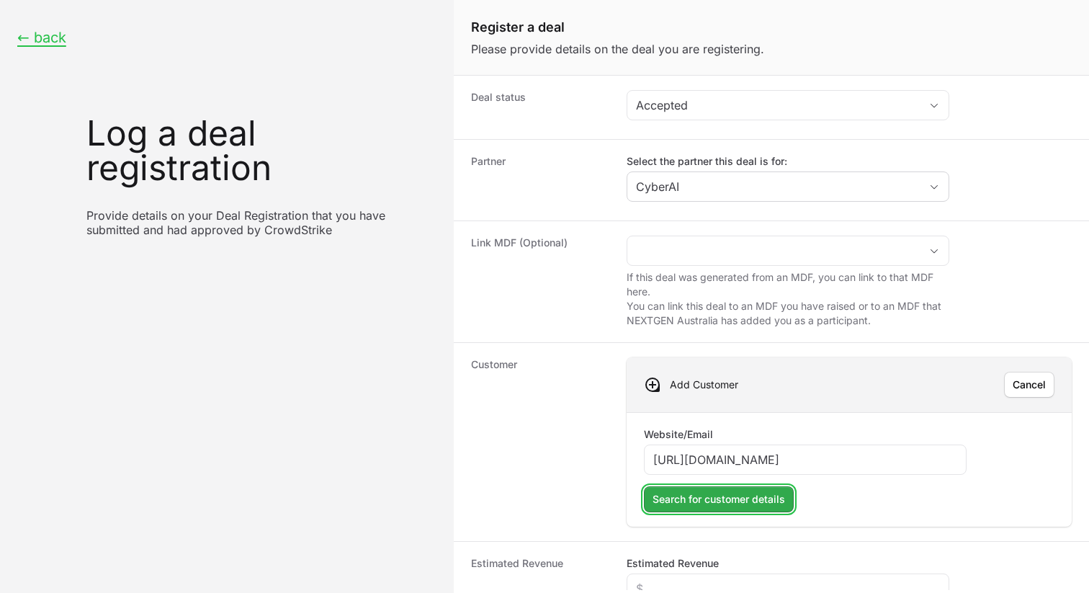
click at [744, 501] on span "Search for customer details" at bounding box center [719, 499] width 133 height 17
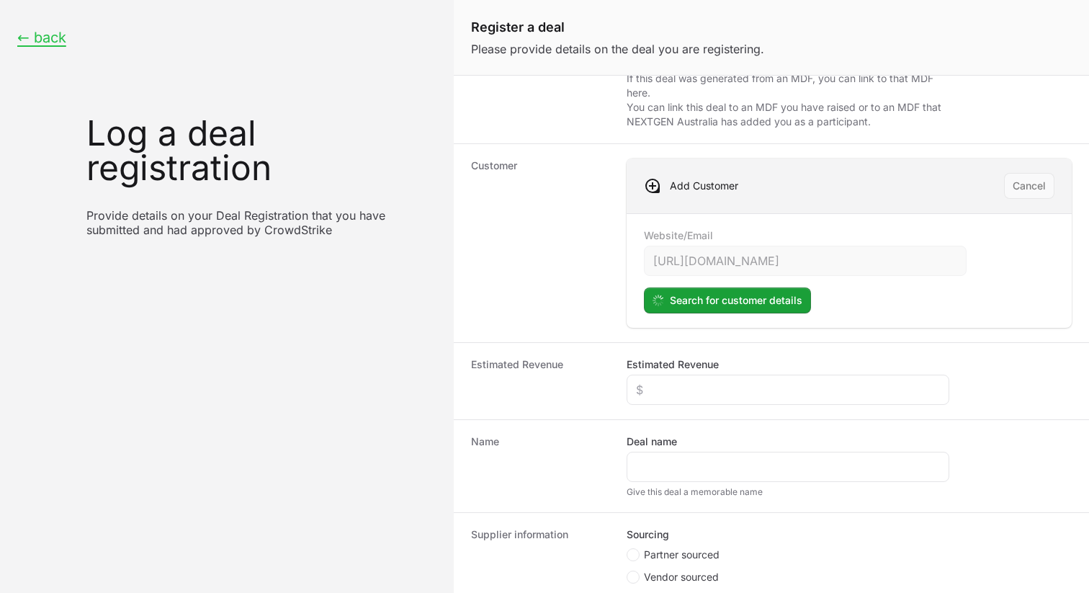
scroll to position [200, 0]
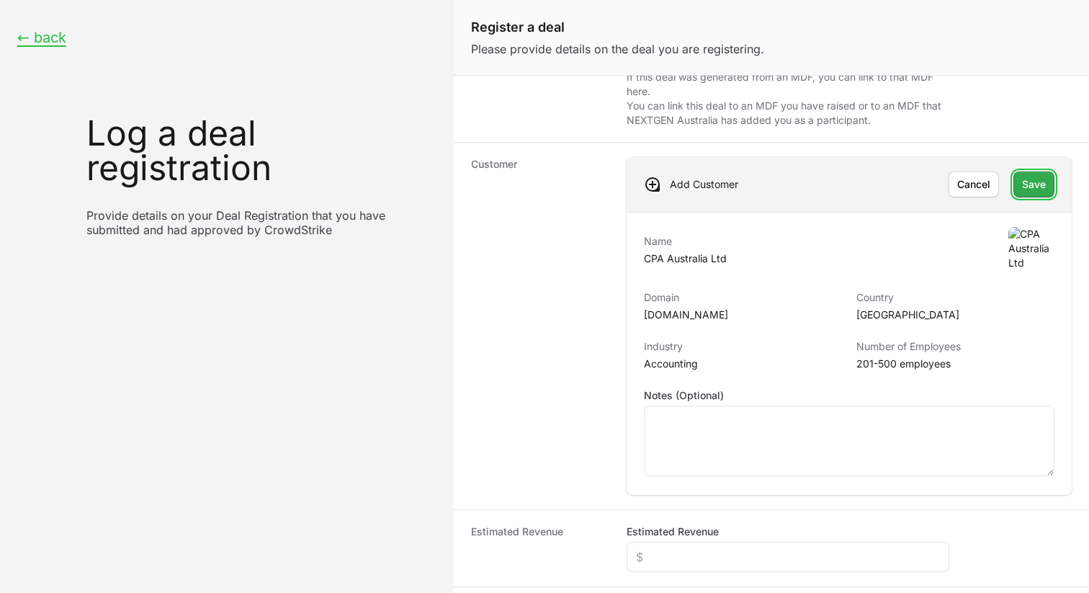
click at [1035, 185] on span "Save" at bounding box center [1034, 184] width 24 height 17
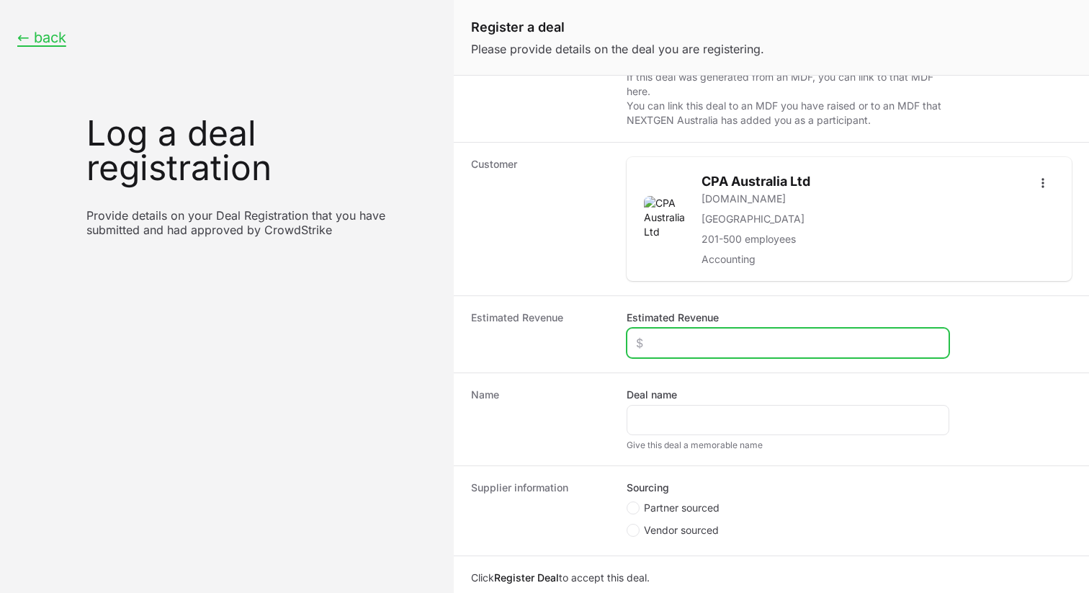
click at [697, 336] on input "Estimated Revenue" at bounding box center [788, 342] width 304 height 17
type input "$20,000"
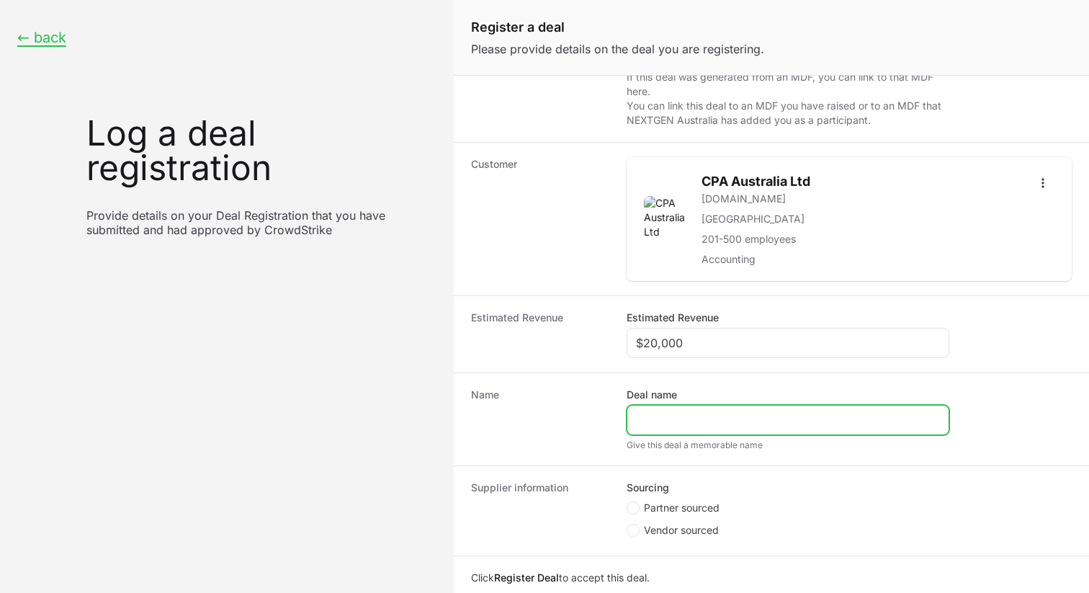
click at [672, 423] on input "Deal name" at bounding box center [788, 419] width 304 height 17
click at [800, 426] on input "CPA Australia Identity" at bounding box center [788, 419] width 304 height 17
type input "CPA Australia Identity Protection"
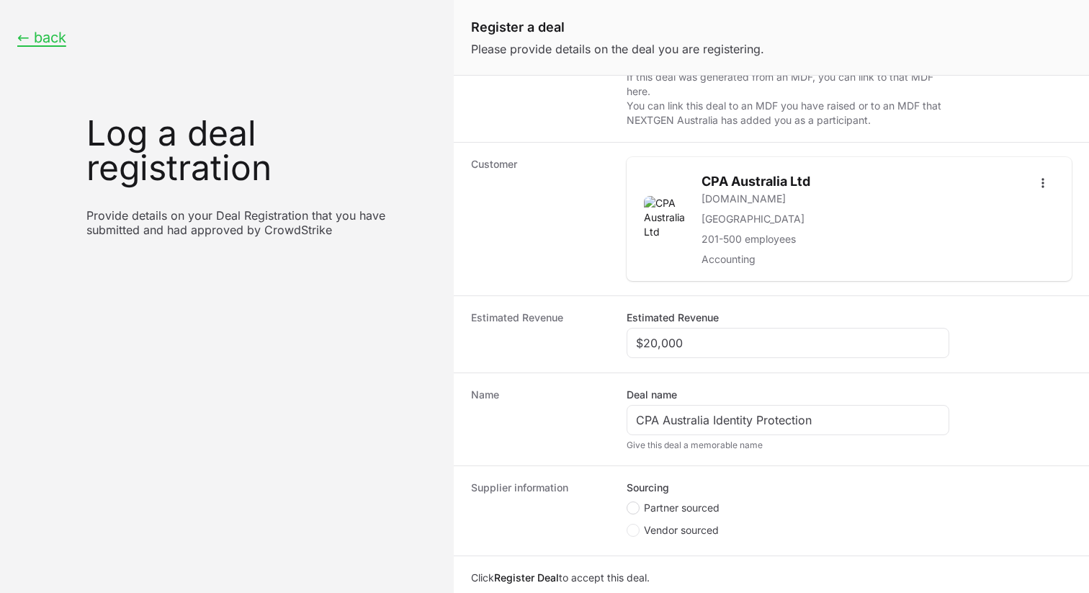
click at [636, 501] on span "Create activity form" at bounding box center [633, 507] width 13 height 13
radio input "true"
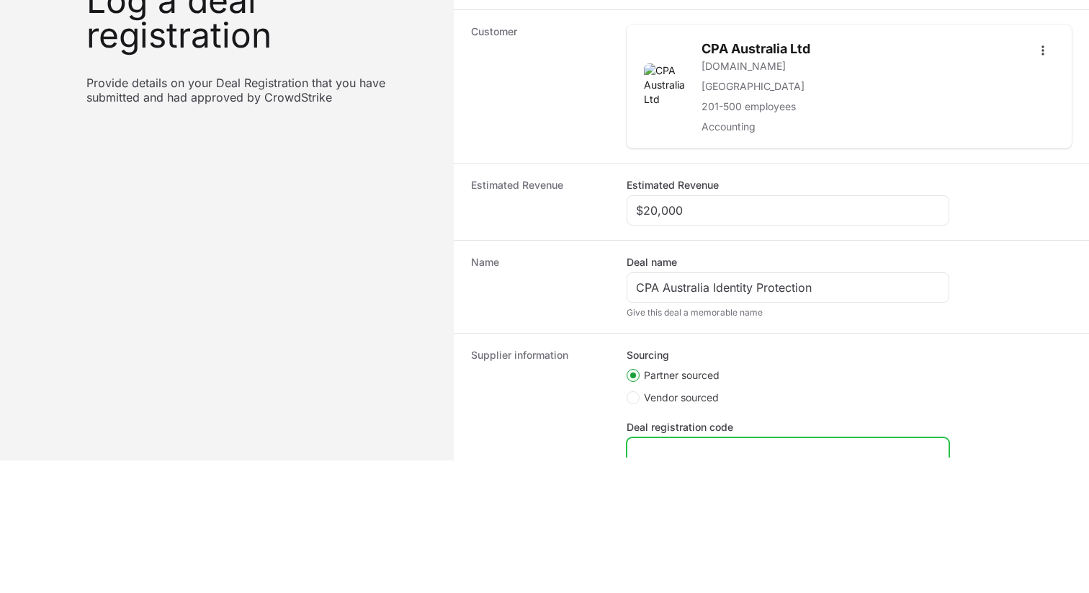
click at [700, 451] on input "Deal registration code" at bounding box center [788, 452] width 304 height 17
paste input "DR-df2e48d2"
type input "DR-df2e48d2"
click at [562, 424] on dt "Supplier information" at bounding box center [540, 419] width 138 height 147
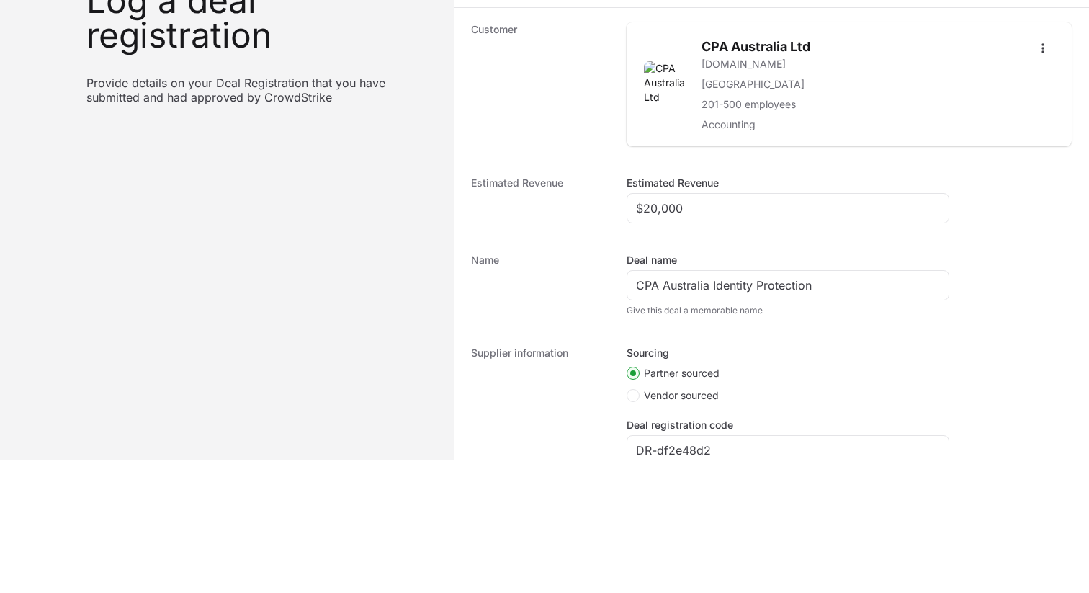
scroll to position [331, 0]
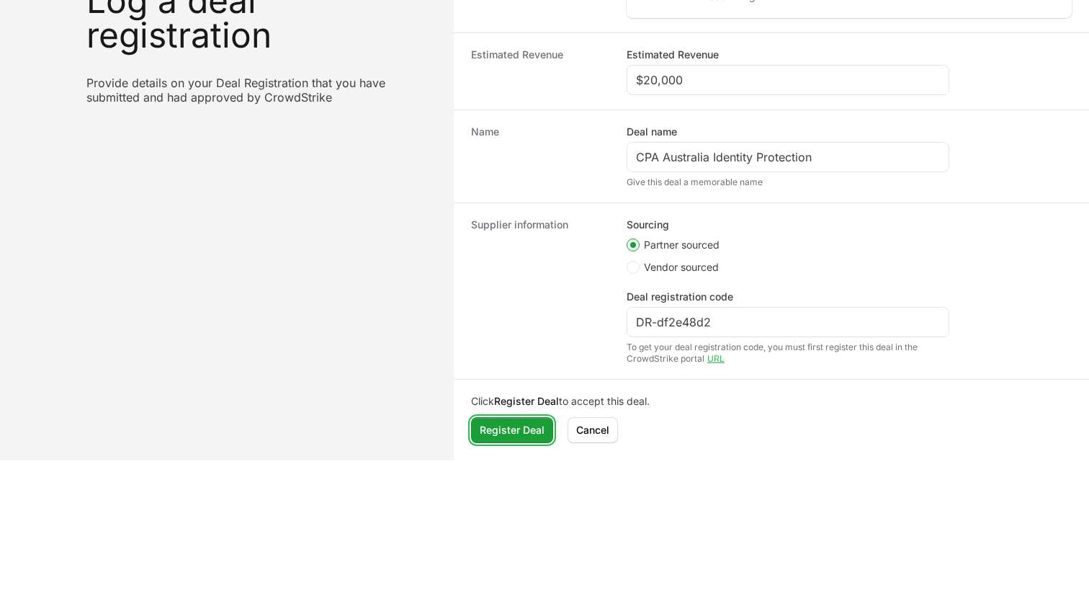
drag, startPoint x: 504, startPoint y: 427, endPoint x: 514, endPoint y: 311, distance: 116.4
click at [514, 311] on form "Deal status Accepted Partner Select the partner this deal is for: CyberAI Link …" at bounding box center [772, 199] width 636 height 515
click at [505, 424] on span "Register Deal" at bounding box center [512, 430] width 65 height 17
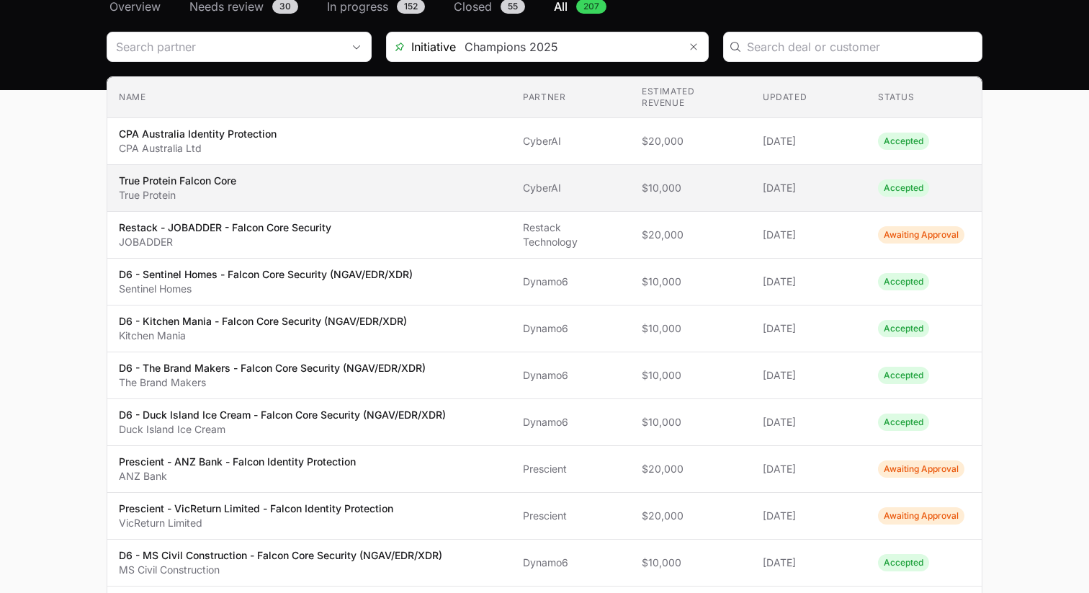
click at [845, 182] on span "[DATE]" at bounding box center [809, 188] width 92 height 14
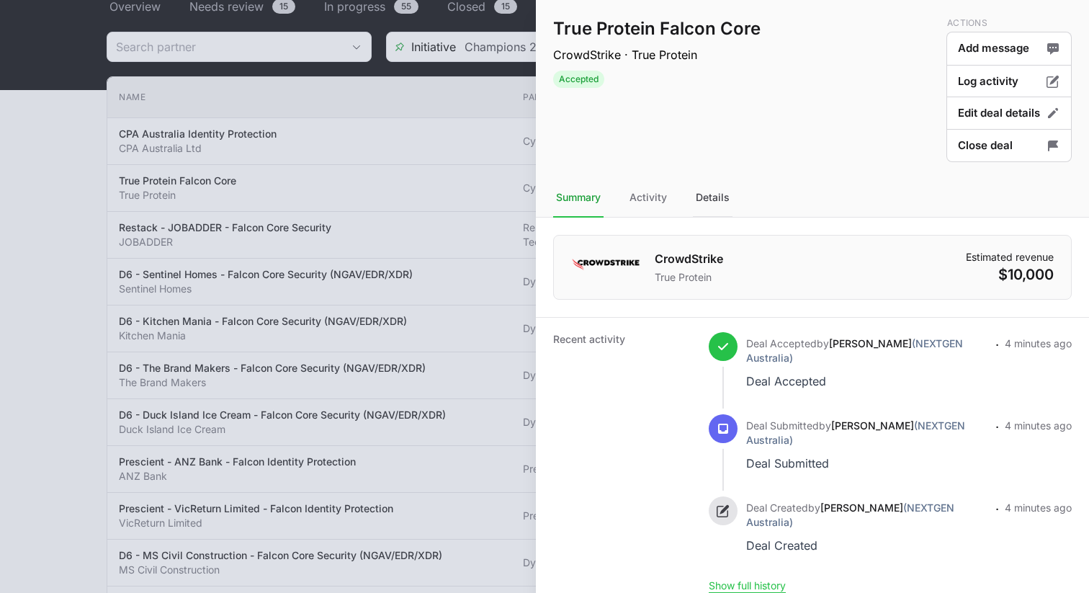
click at [715, 195] on div "Details" at bounding box center [713, 198] width 40 height 39
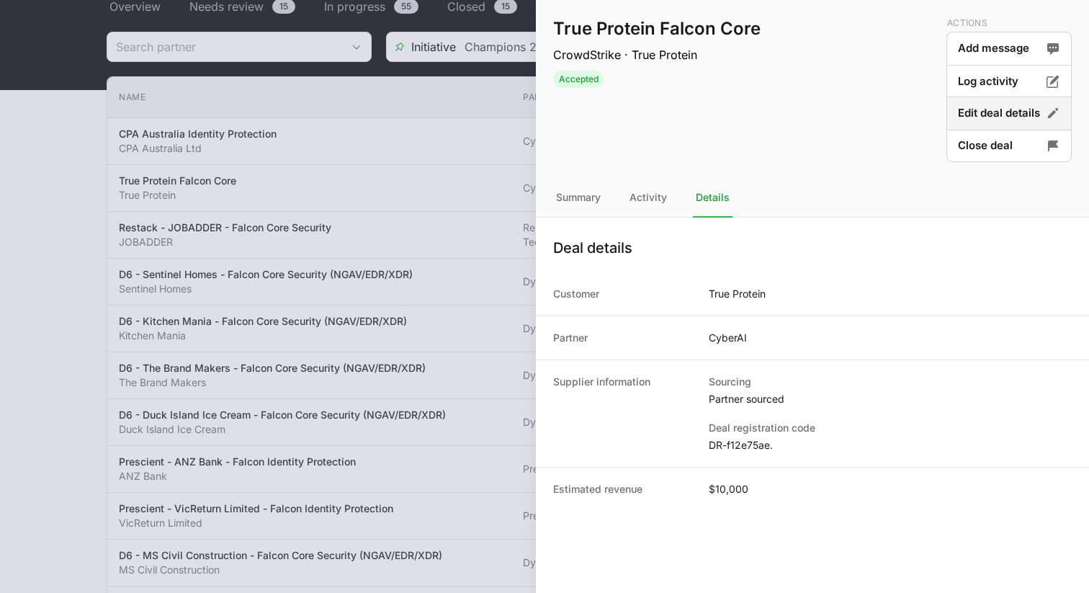
click at [1024, 129] on button "Edit deal details" at bounding box center [1009, 146] width 125 height 34
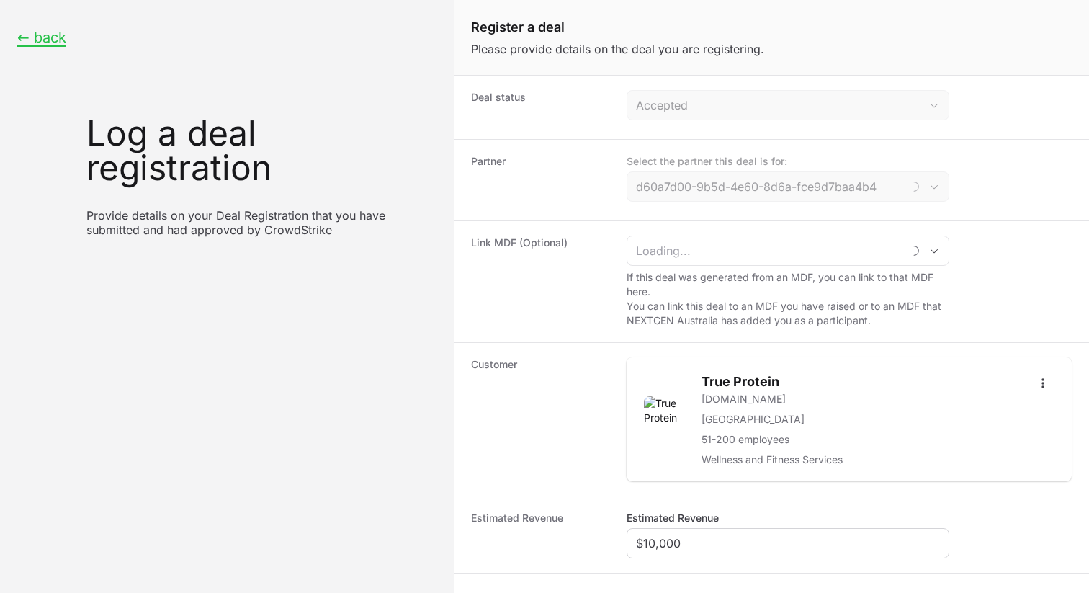
type input "CyberAI"
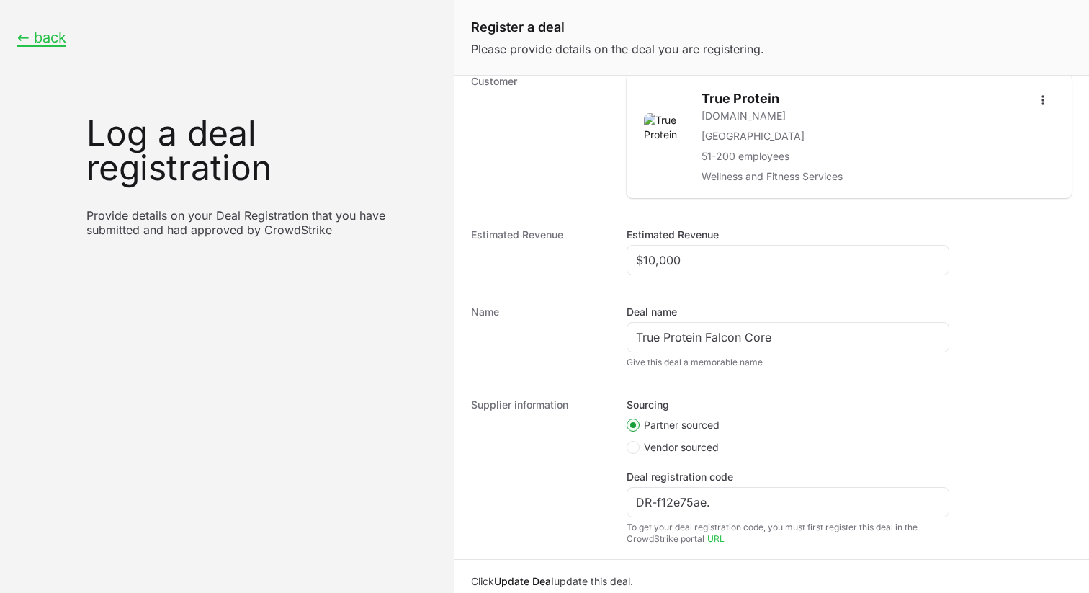
scroll to position [331, 0]
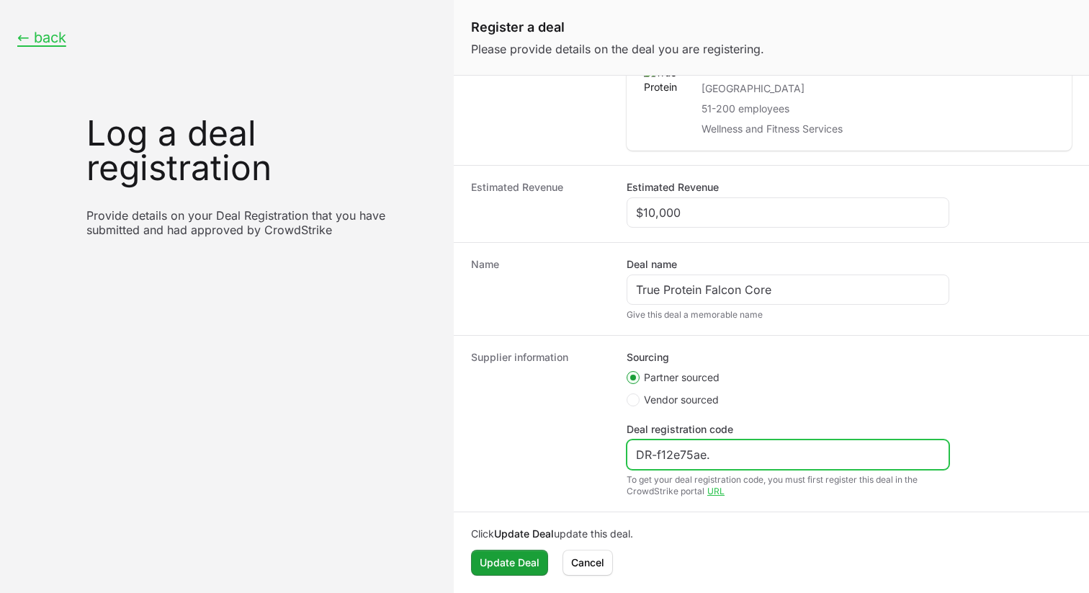
click at [670, 453] on input "DR-f12e75ae." at bounding box center [788, 454] width 304 height 17
paste input "eafeb973"
type input "DR-eafeb973"
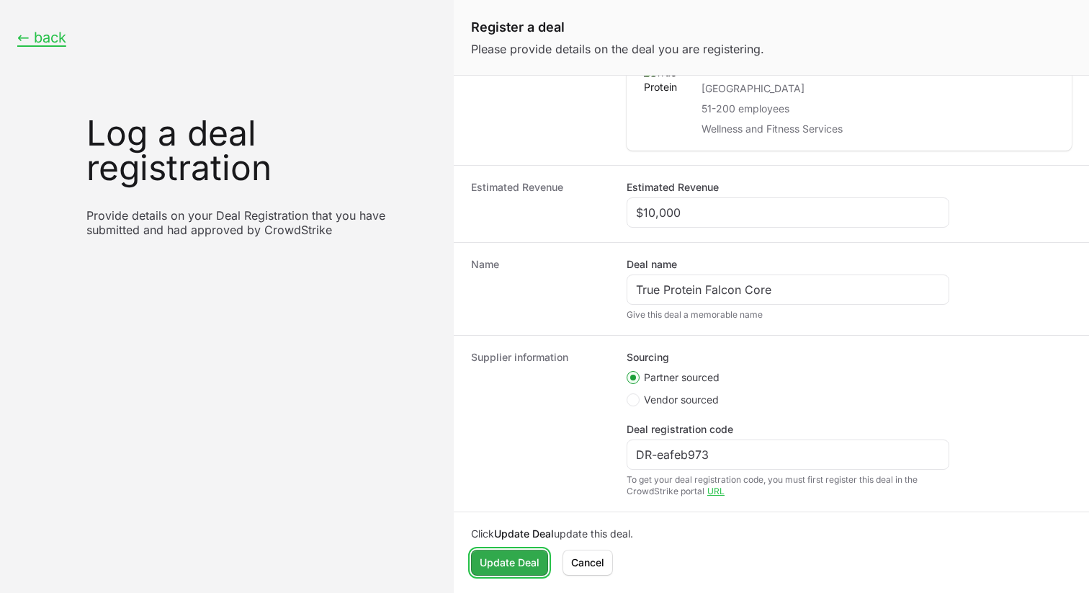
click at [530, 560] on span "Update Deal" at bounding box center [510, 562] width 60 height 17
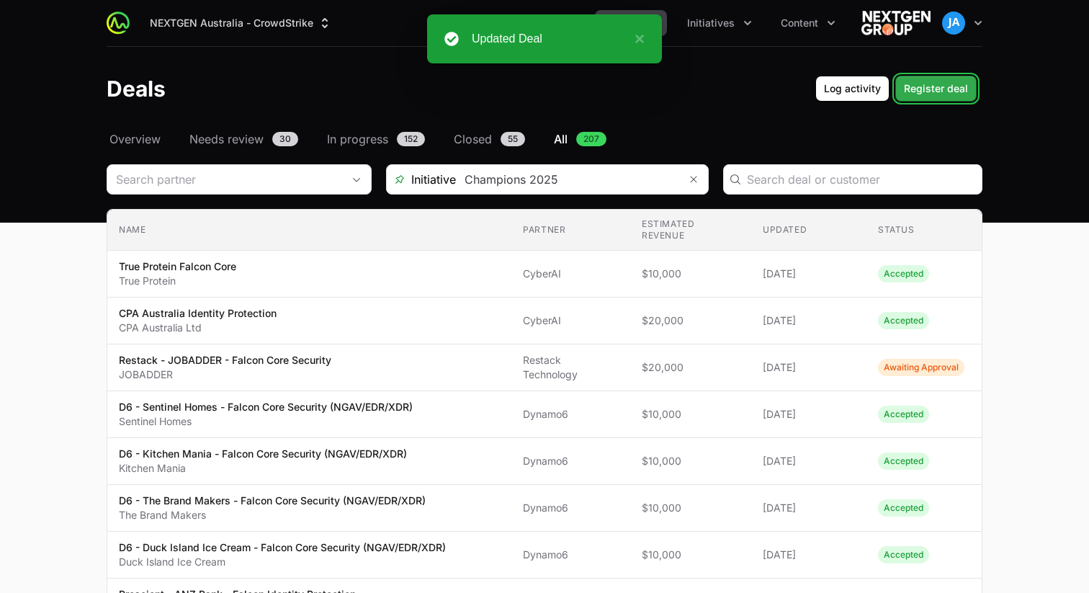
click at [949, 94] on span "Register deal" at bounding box center [936, 88] width 64 height 17
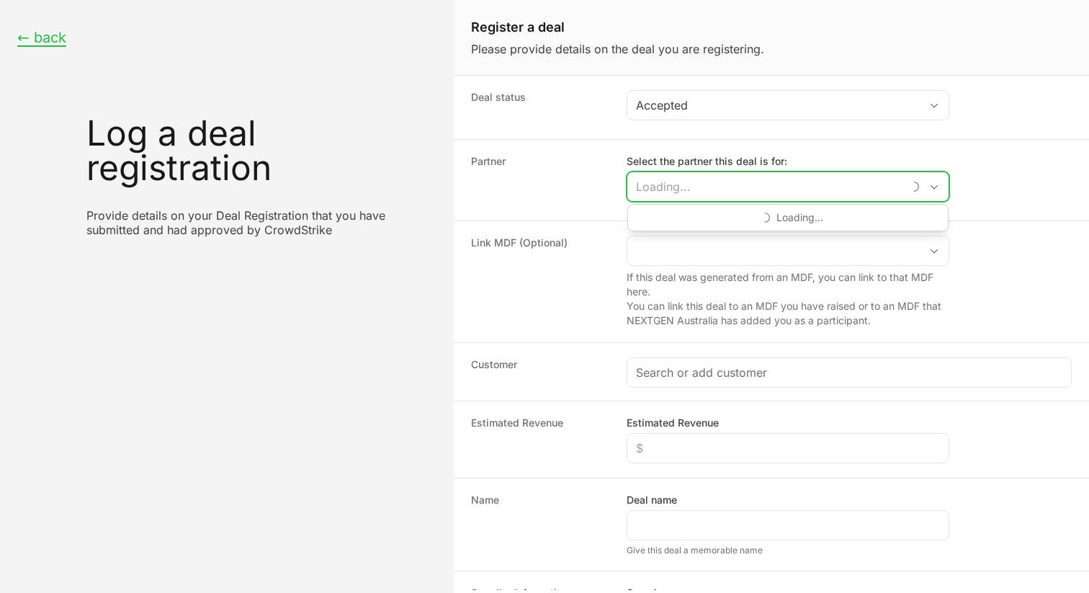
click at [779, 183] on input "Select the partner this deal is for:" at bounding box center [765, 186] width 275 height 29
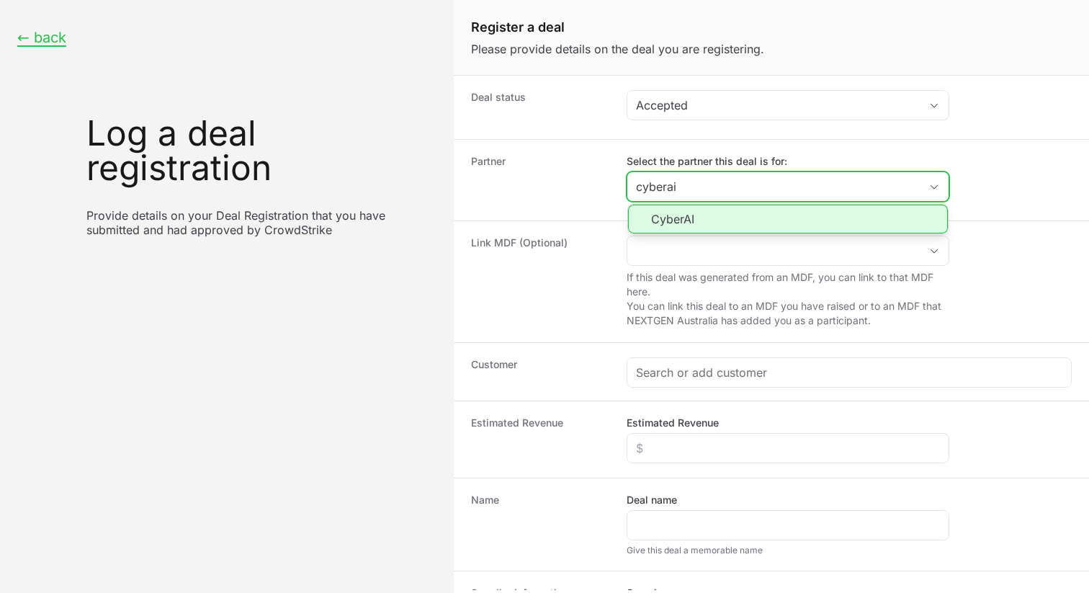
click at [712, 225] on li "CyberAI" at bounding box center [788, 219] width 320 height 29
type input "CyberAI"
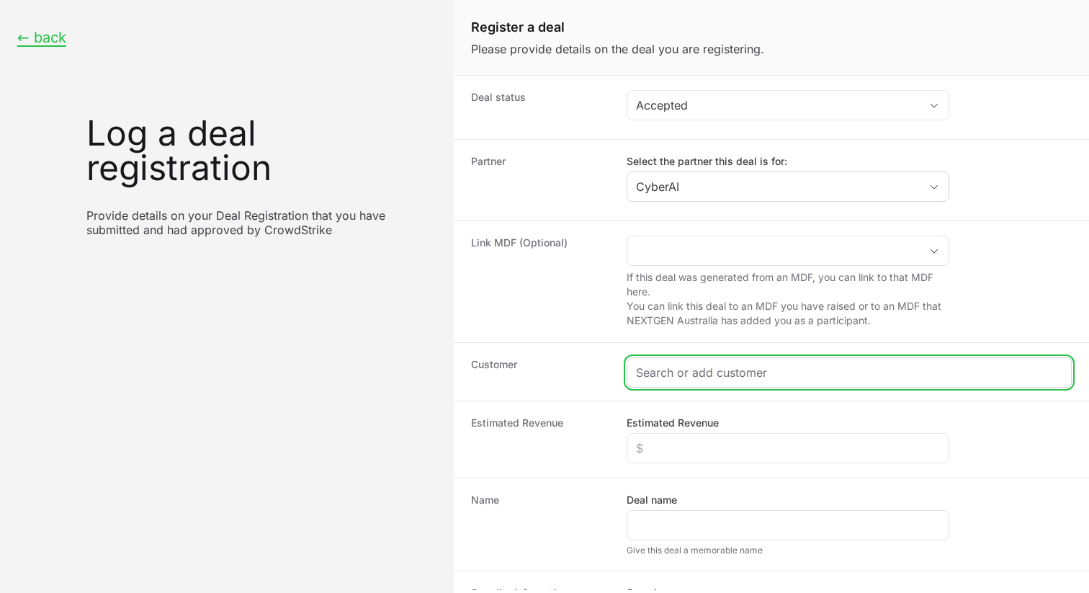
click at [803, 379] on input "Create activity form" at bounding box center [849, 372] width 427 height 17
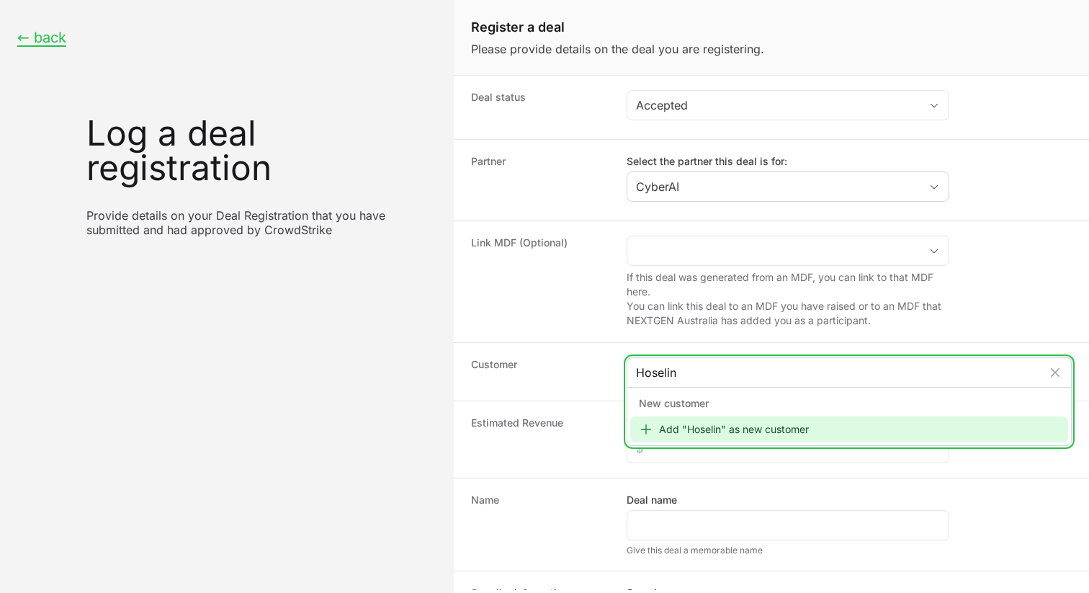
type input "Hoselink"
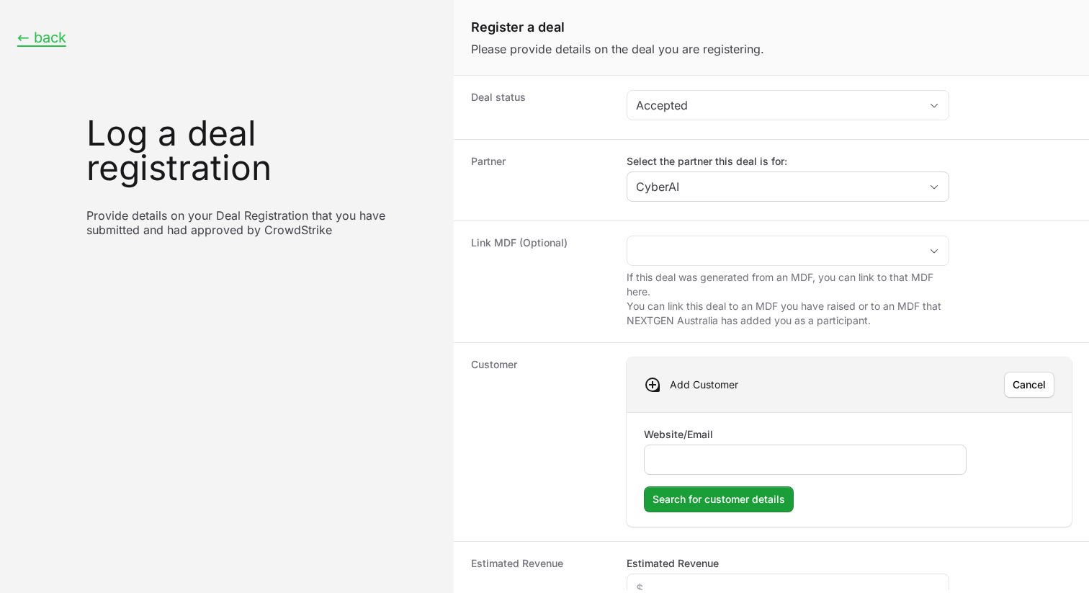
click at [695, 447] on div "Create activity form" at bounding box center [805, 460] width 323 height 30
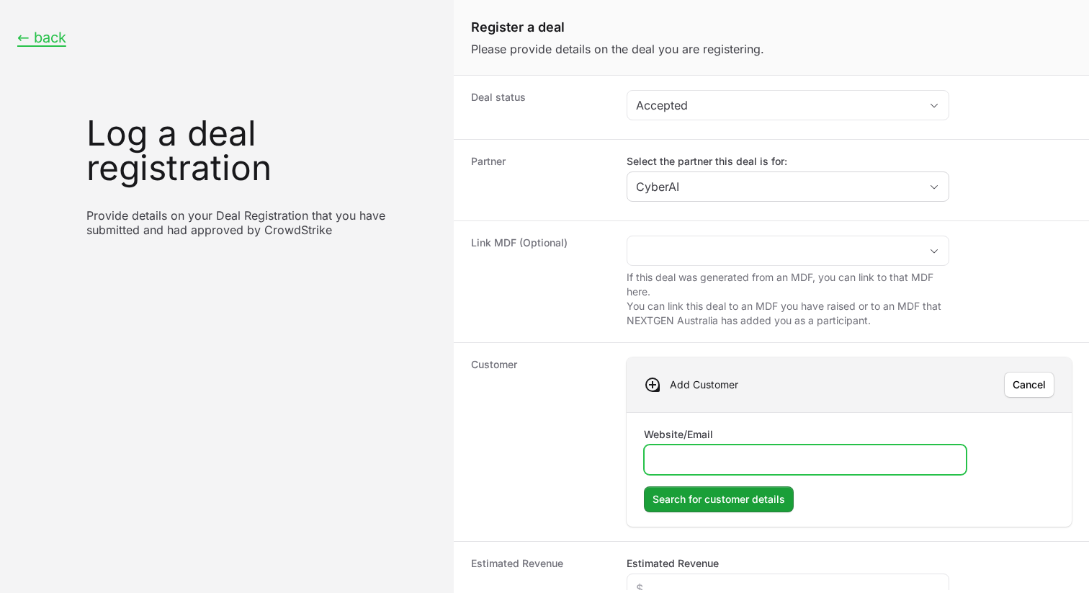
click at [694, 463] on input "Website/Email" at bounding box center [806, 459] width 304 height 17
paste input "[URL][DOMAIN_NAME]"
type input "[URL][DOMAIN_NAME]"
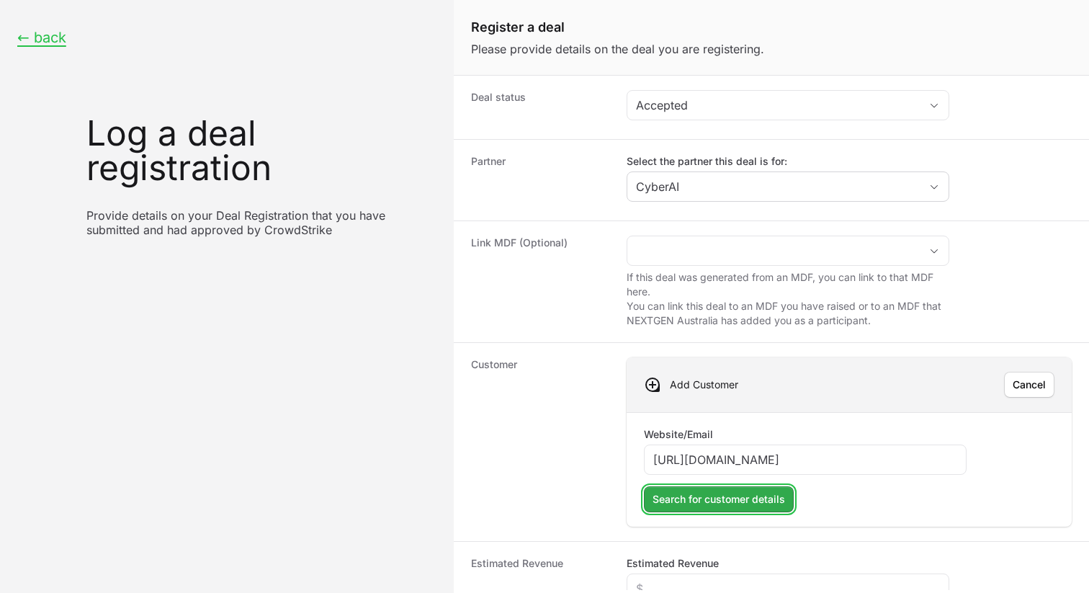
click at [741, 498] on span "Search for customer details" at bounding box center [719, 499] width 133 height 17
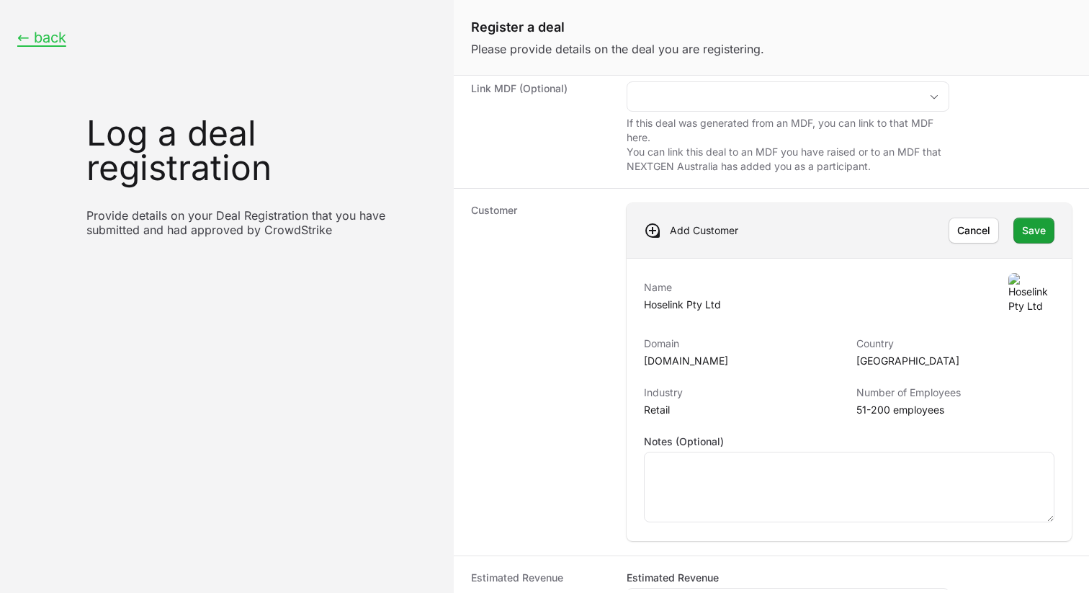
scroll to position [169, 0]
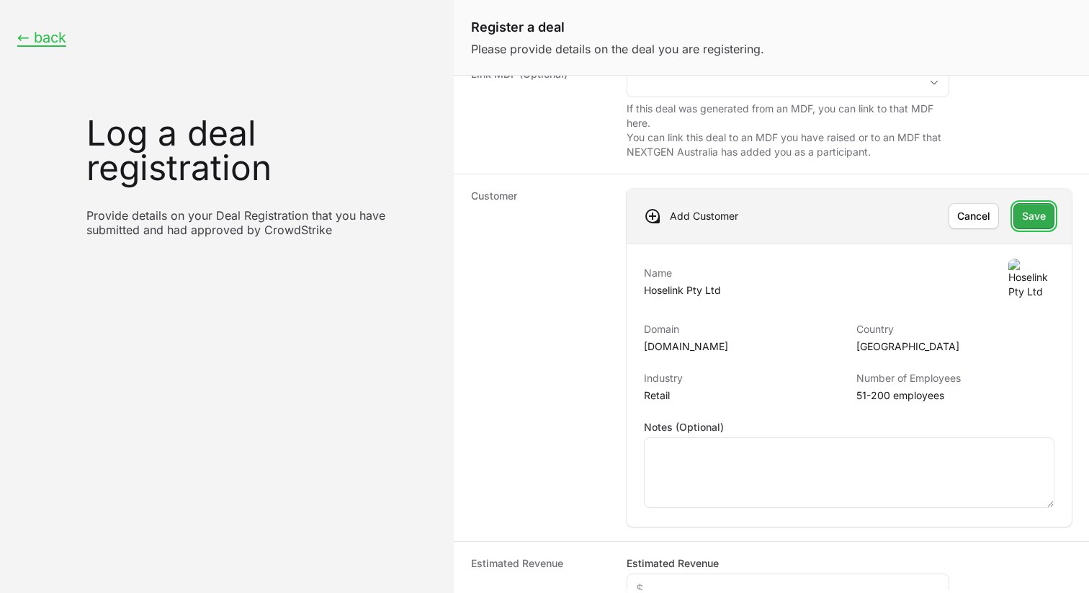
click at [1038, 219] on span "Save" at bounding box center [1034, 216] width 24 height 17
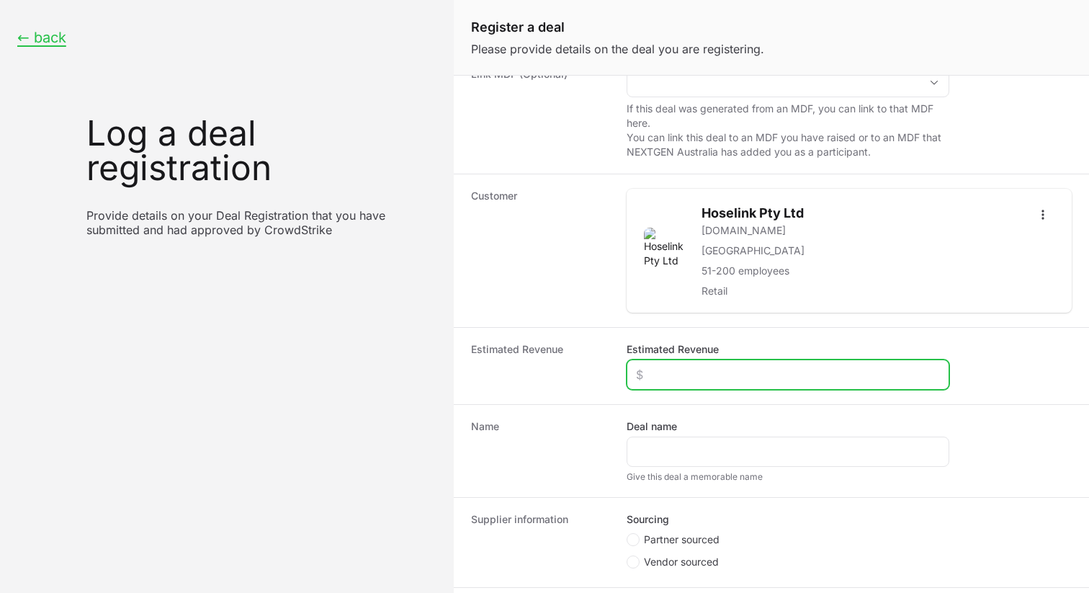
click at [664, 379] on input "Estimated Revenue" at bounding box center [788, 374] width 304 height 17
type input "$10,000"
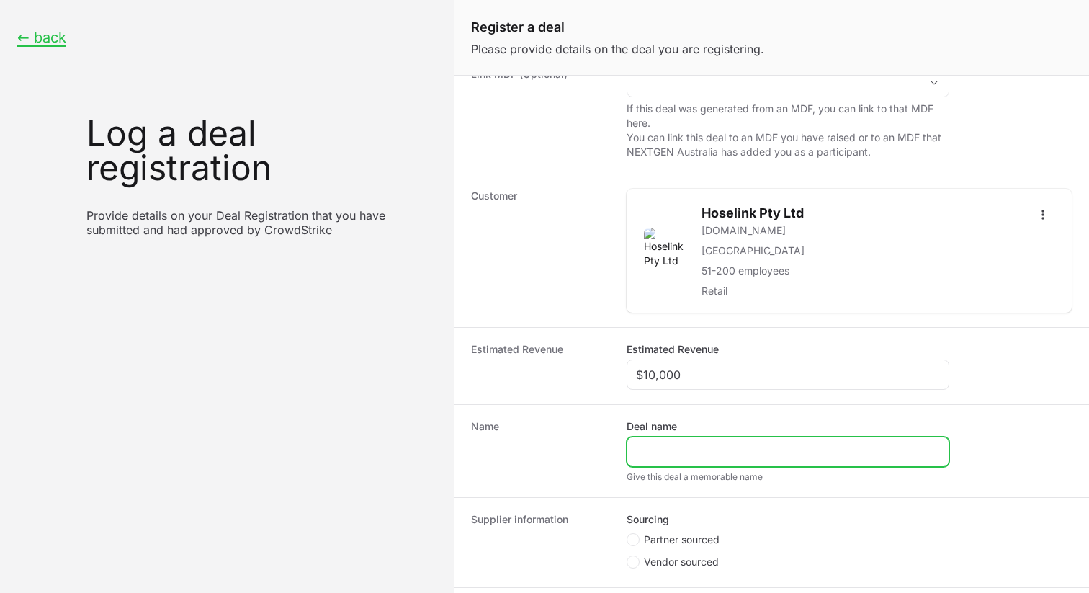
click at [685, 457] on input "Deal name" at bounding box center [788, 451] width 304 height 17
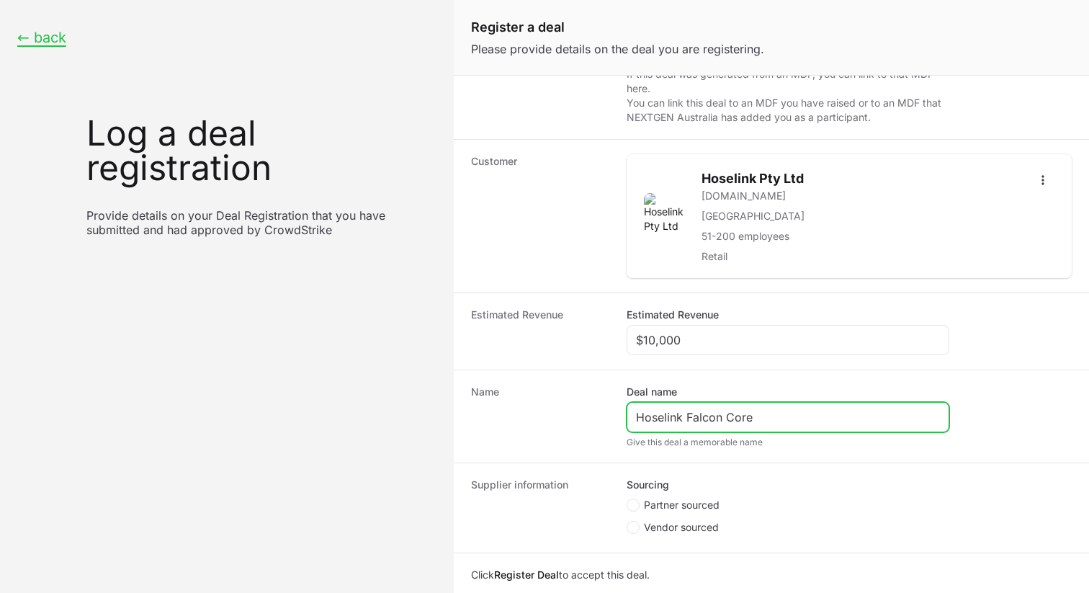
scroll to position [216, 0]
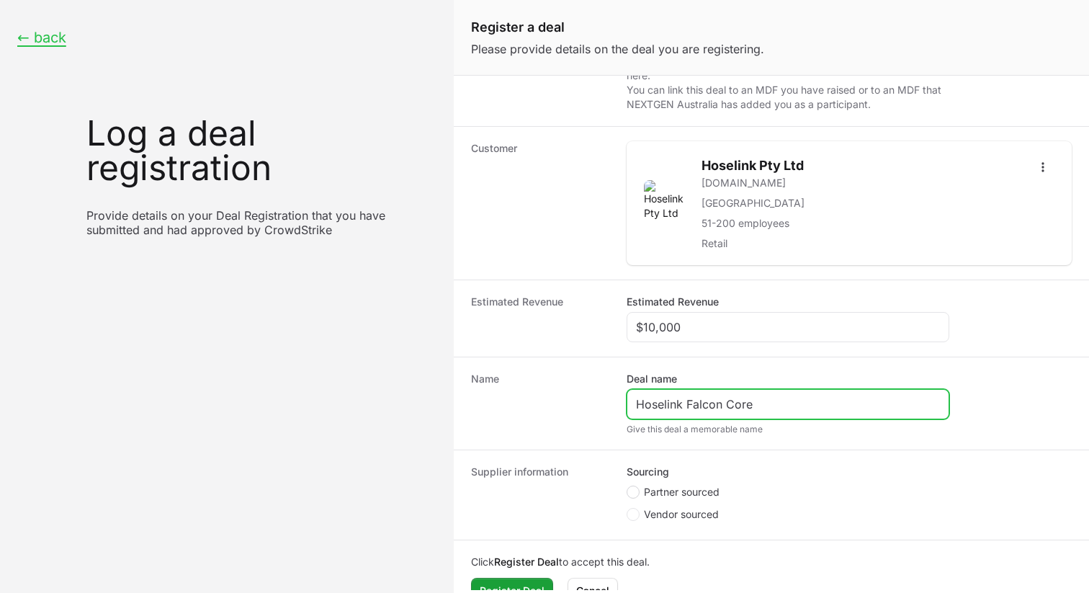
type input "Hoselink Falcon Core"
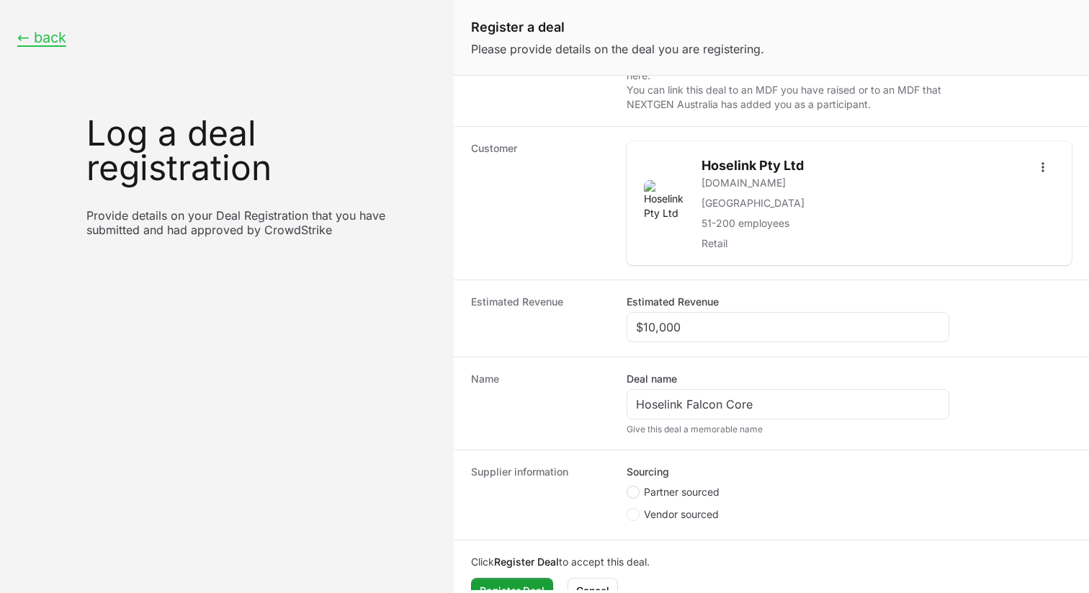
click at [638, 493] on span "Create activity form" at bounding box center [633, 492] width 13 height 13
radio input "true"
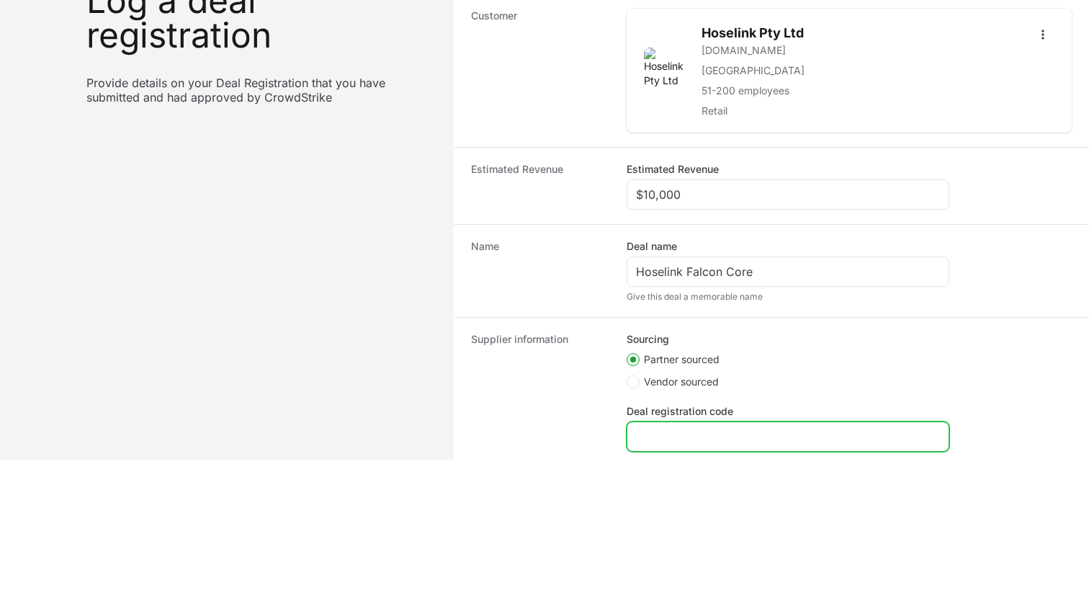
click at [731, 430] on input "Deal registration code" at bounding box center [788, 436] width 304 height 17
paste input "DR-f12e75ae"
type input "DR-f12e75ae"
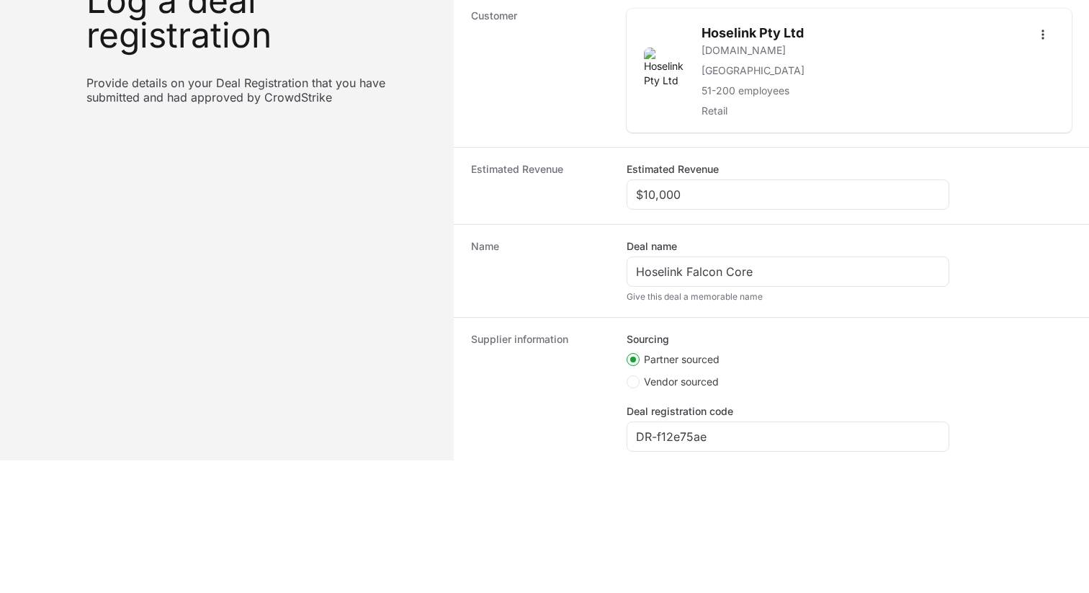
click at [535, 411] on dt "Supplier information" at bounding box center [540, 405] width 138 height 147
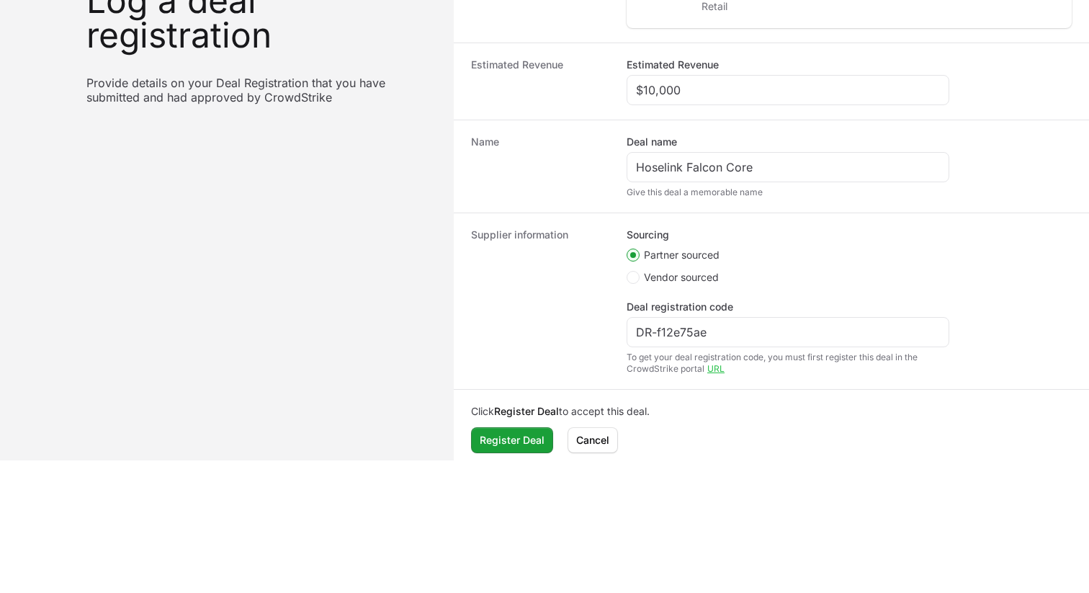
scroll to position [331, 0]
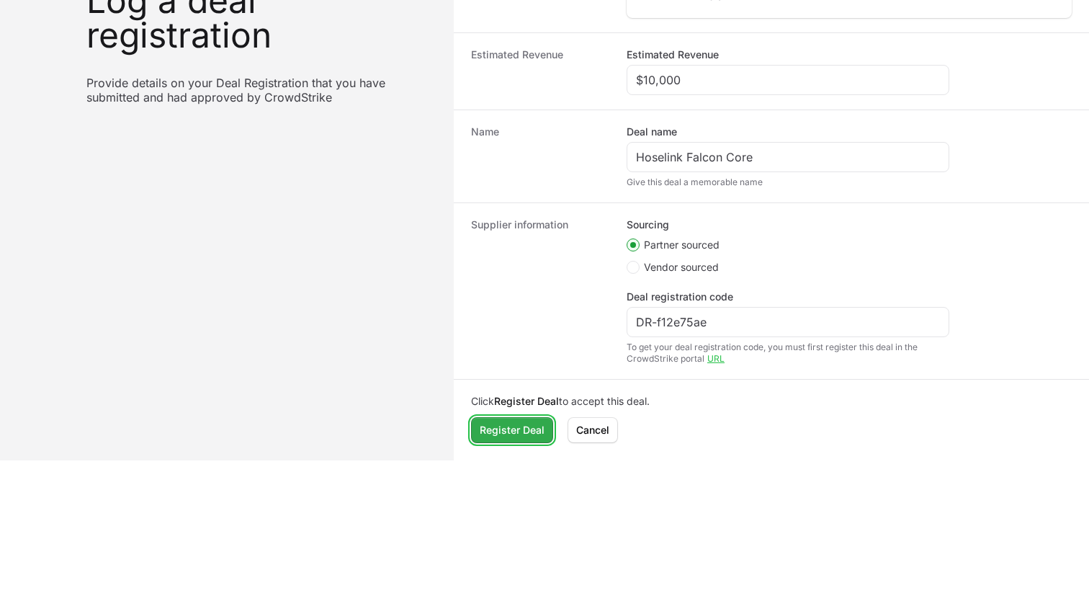
click at [520, 431] on span "Register Deal" at bounding box center [512, 430] width 65 height 17
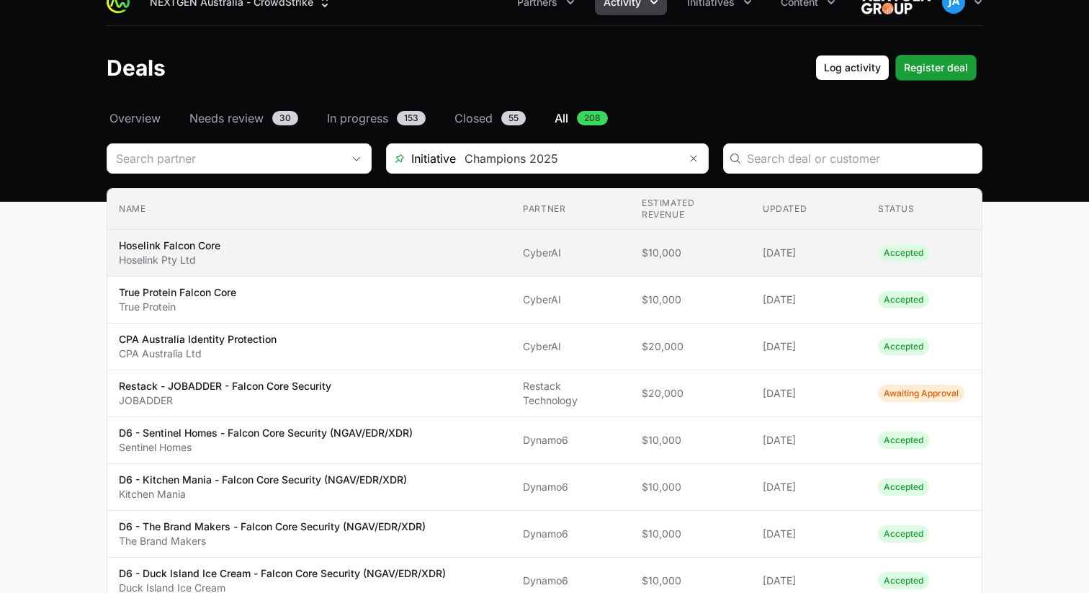
scroll to position [13, 0]
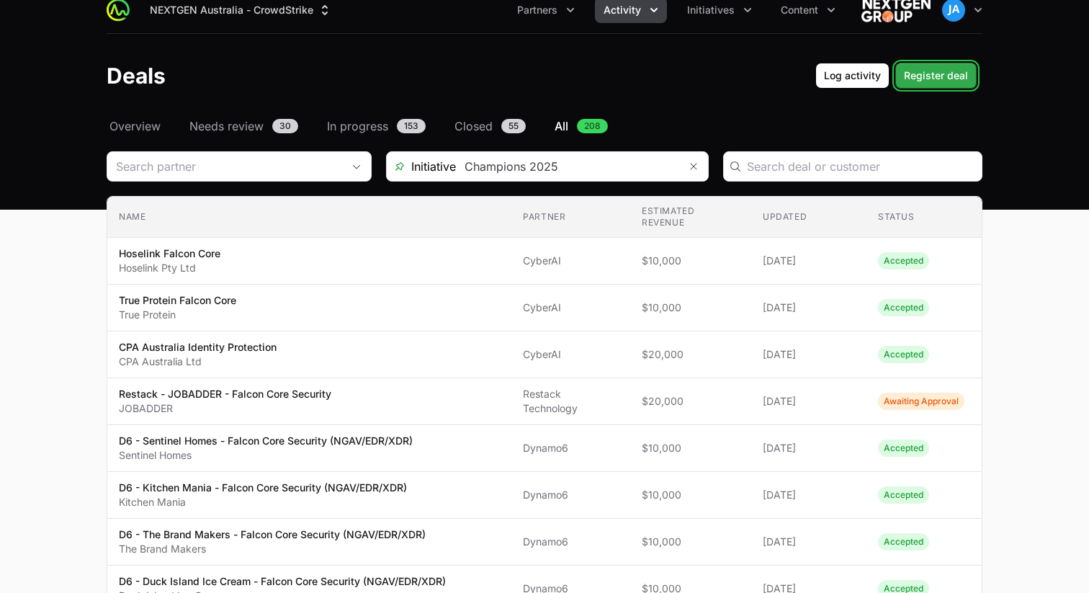
click at [931, 80] on span "Register deal" at bounding box center [936, 75] width 64 height 17
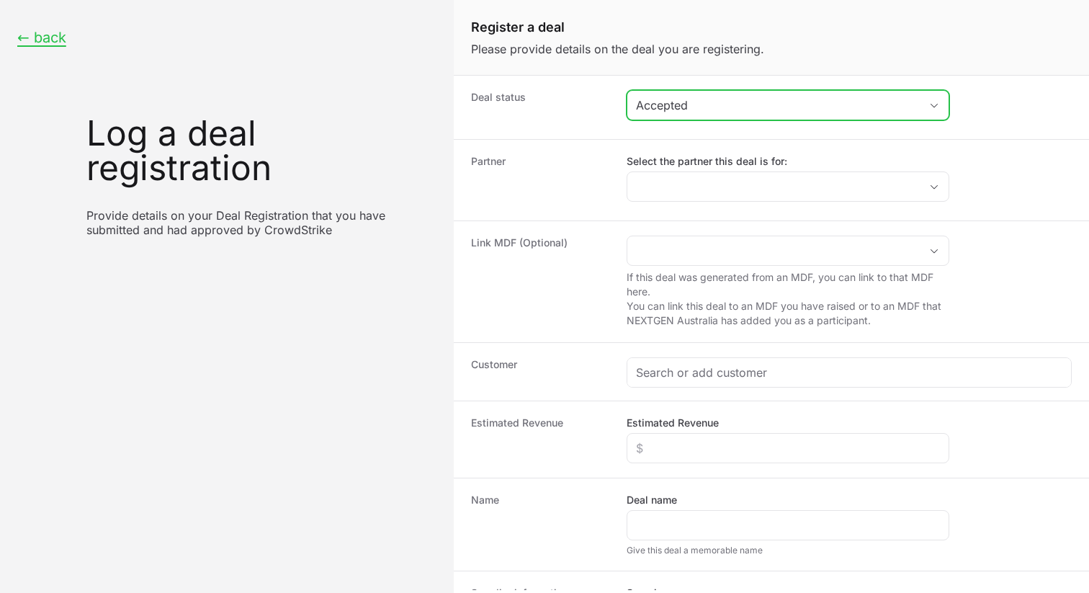
click at [718, 118] on button "Accepted" at bounding box center [788, 105] width 321 height 29
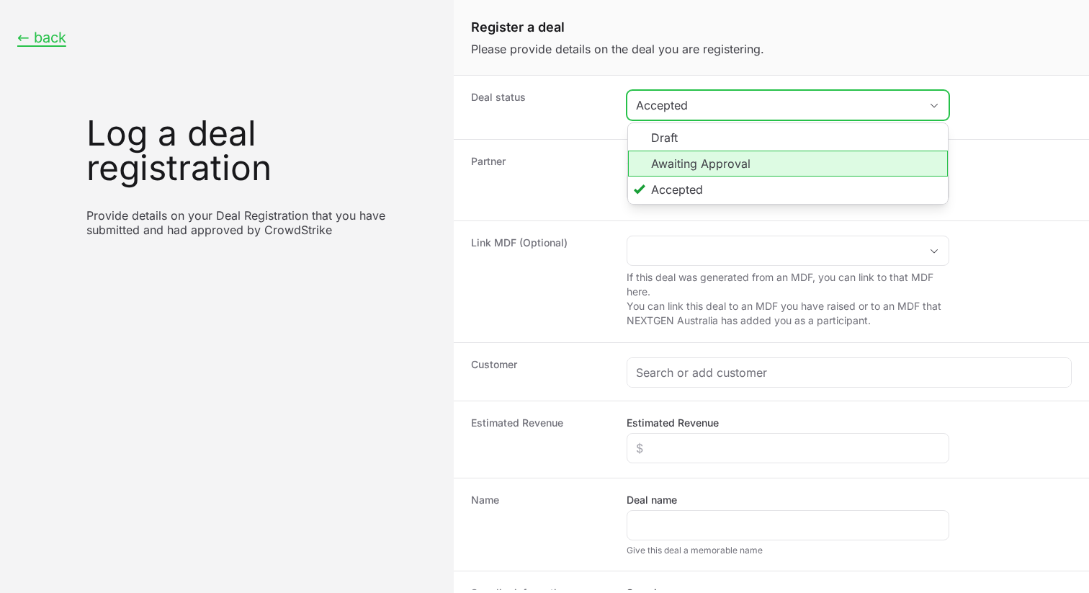
click at [713, 158] on li "Awaiting Approval" at bounding box center [788, 164] width 320 height 26
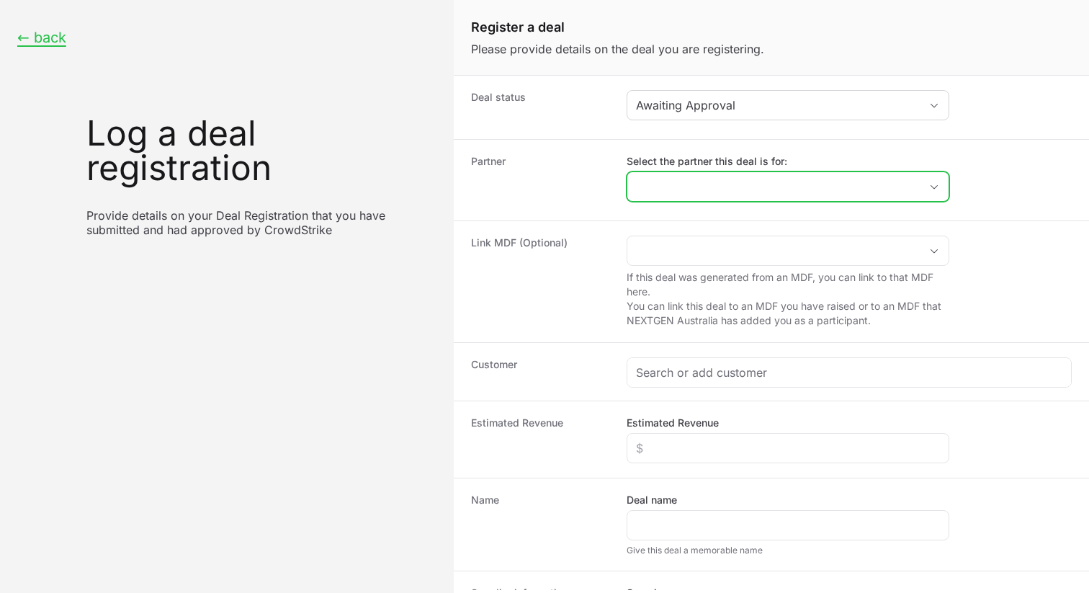
click at [700, 176] on input "Select the partner this deal is for:" at bounding box center [774, 186] width 293 height 29
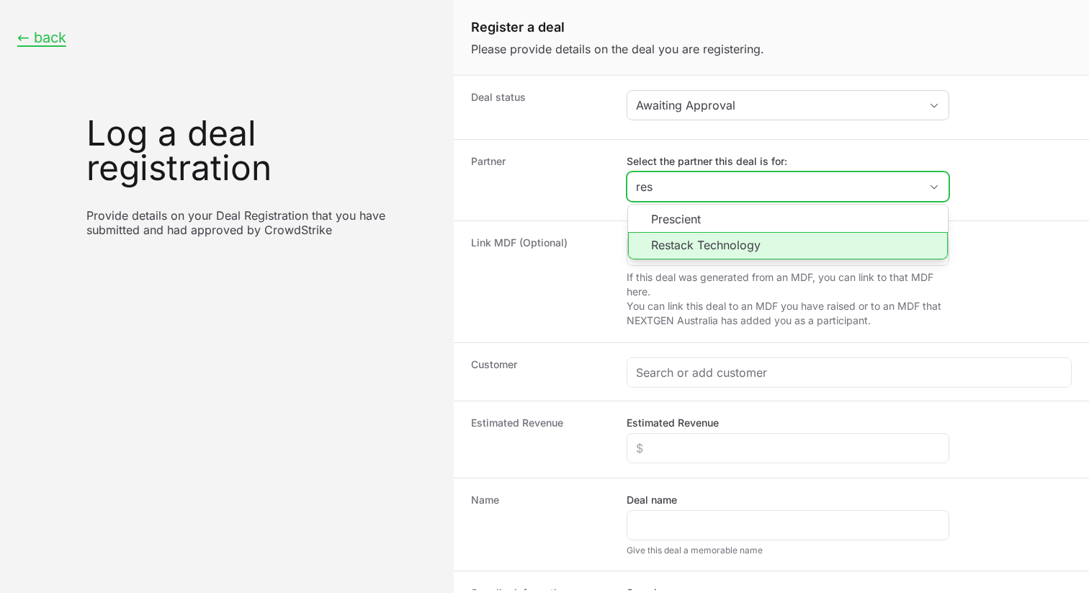
click at [708, 241] on li "Restack Technology" at bounding box center [788, 245] width 320 height 27
type input "Restack Technology"
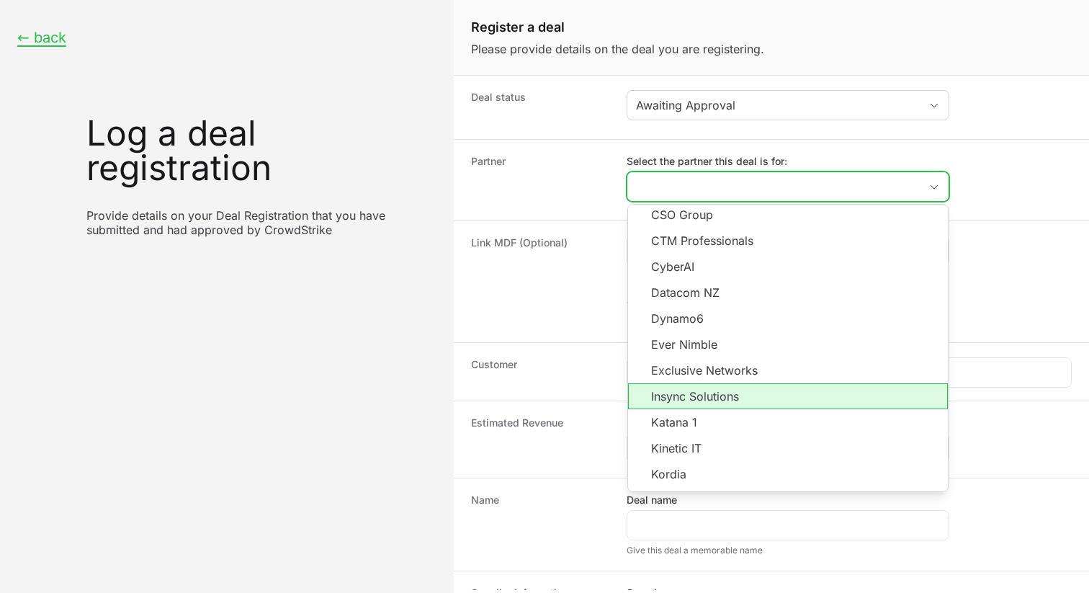
scroll to position [259, 0]
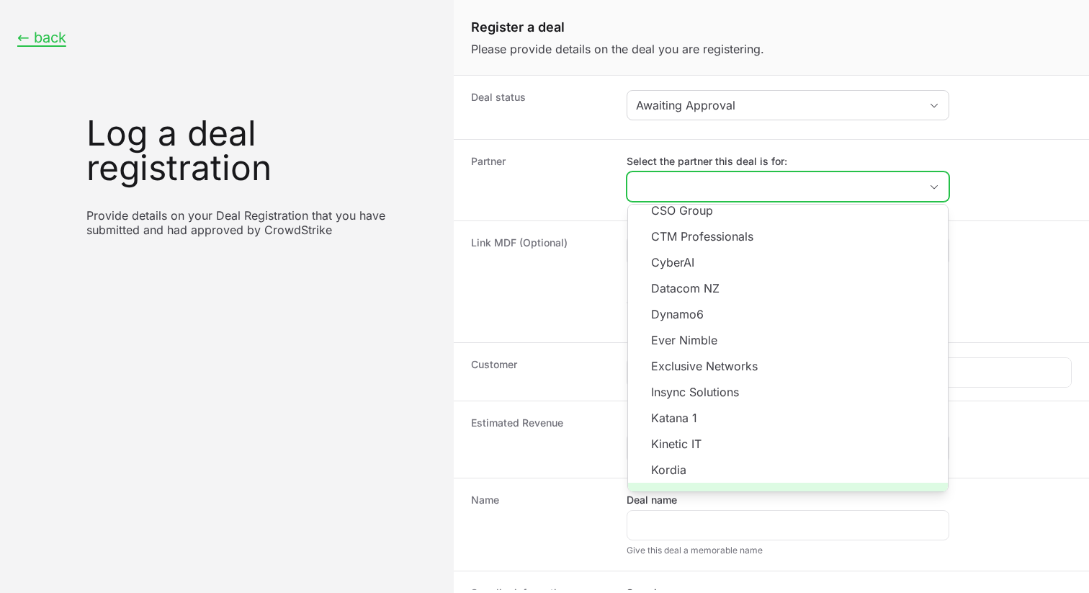
click at [780, 483] on span "Load more" at bounding box center [788, 496] width 320 height 26
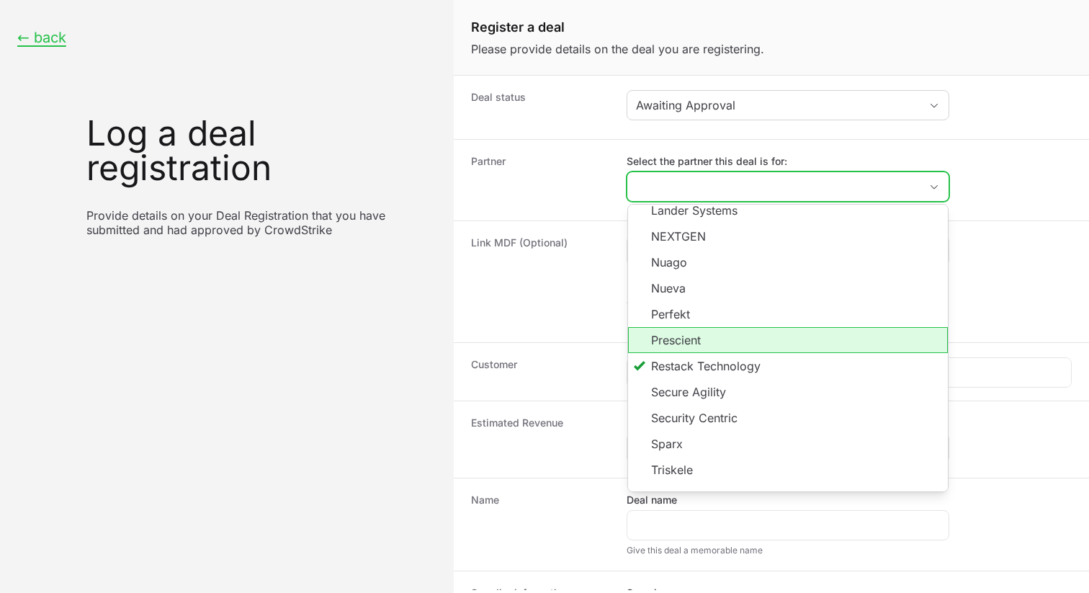
scroll to position [550, 0]
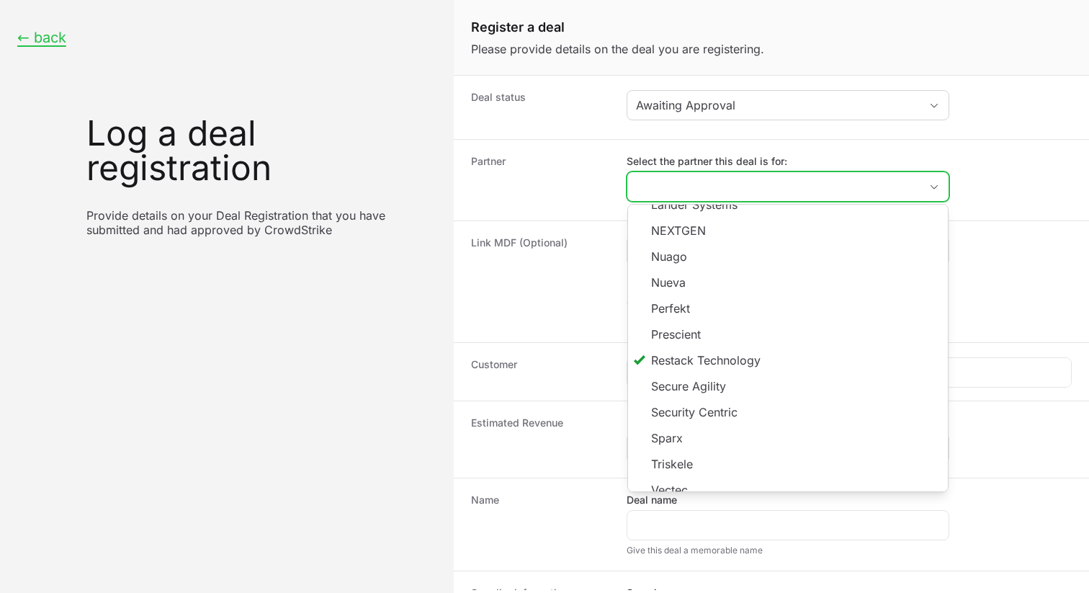
click at [563, 339] on div "Link MDF (Optional) If this deal was generated from an MDF, you can link to tha…" at bounding box center [772, 281] width 636 height 122
type input "Restack Technology"
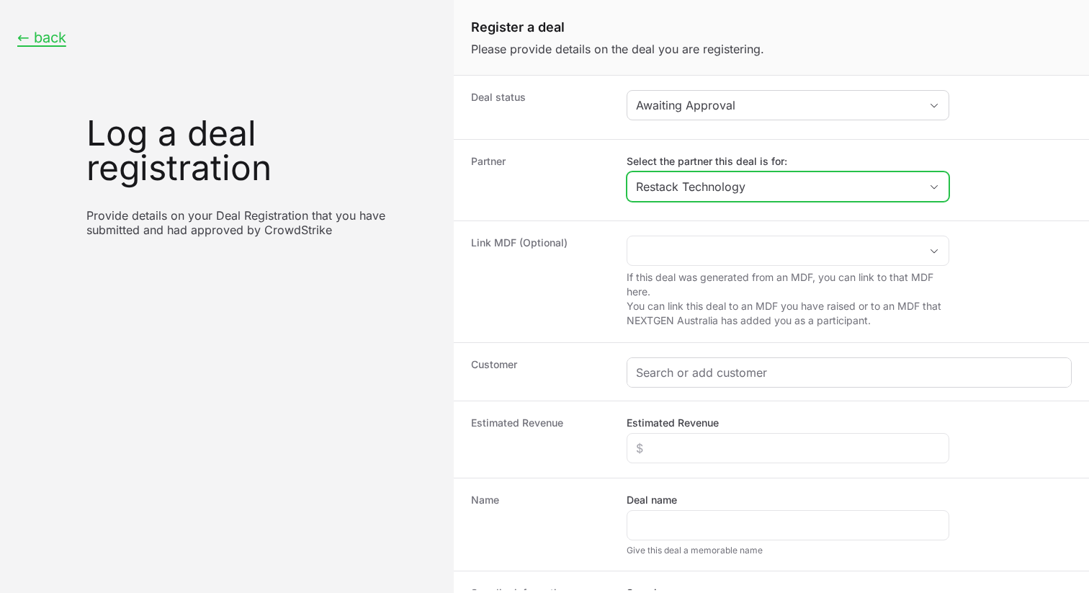
click at [686, 385] on div "Create activity form" at bounding box center [850, 372] width 444 height 29
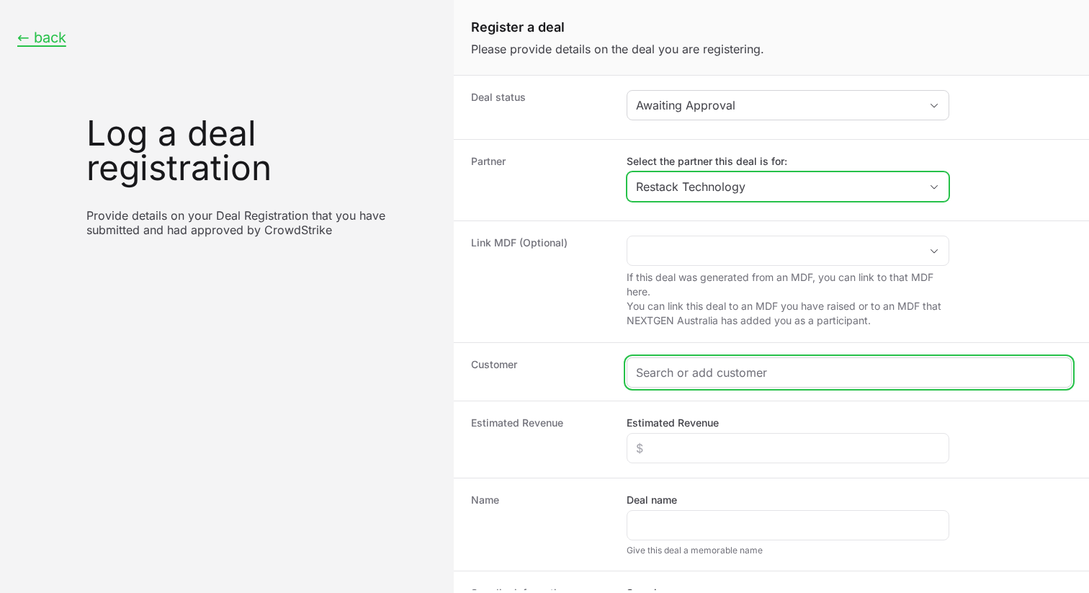
click at [686, 375] on input "Create activity form" at bounding box center [849, 372] width 427 height 17
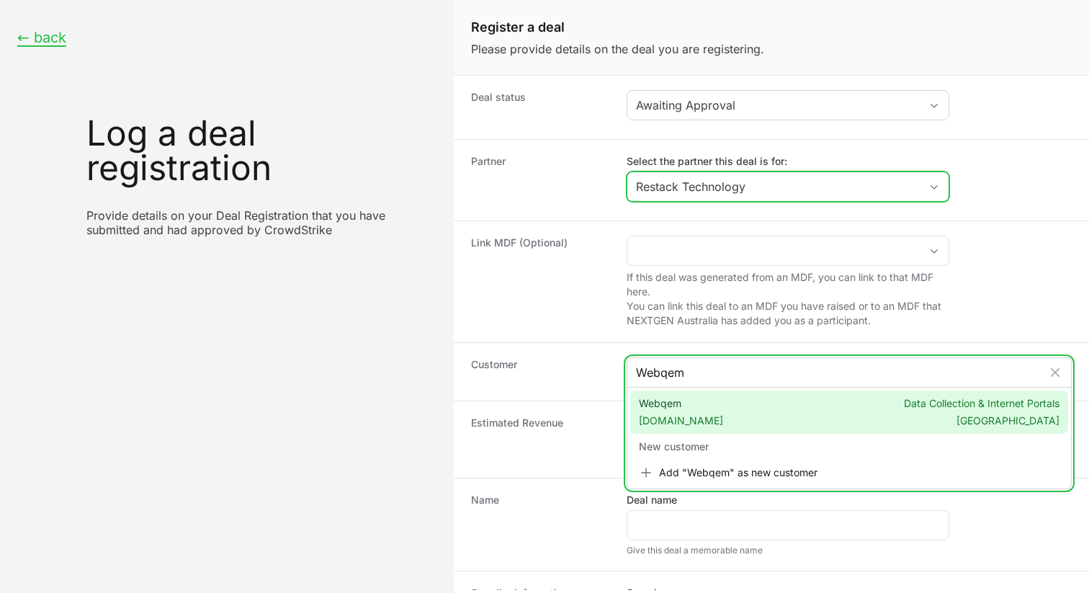
type input "Webqem"
click at [682, 415] on span "[DOMAIN_NAME]" at bounding box center [681, 421] width 84 height 14
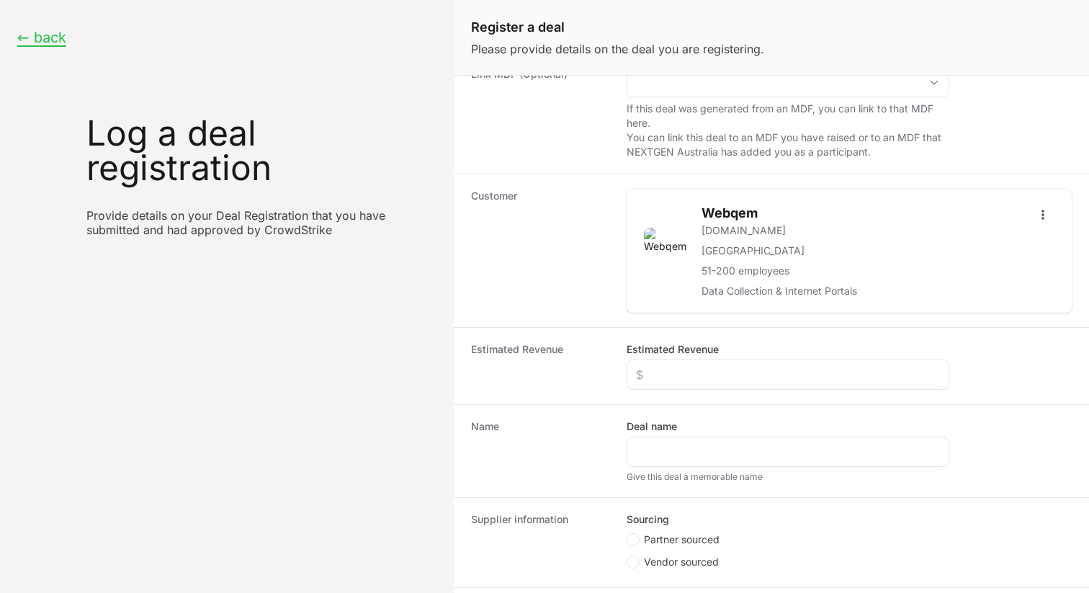
scroll to position [169, 0]
click at [669, 381] on input "Estimated Revenue" at bounding box center [788, 373] width 304 height 17
type input "$10,000"
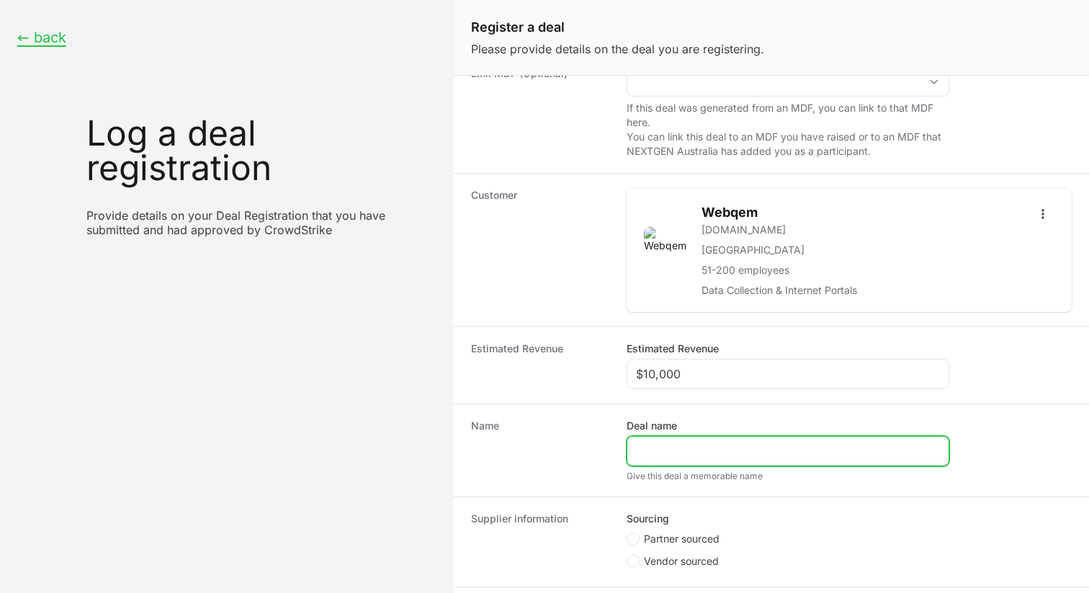
click at [656, 455] on input "Deal name" at bounding box center [788, 450] width 304 height 17
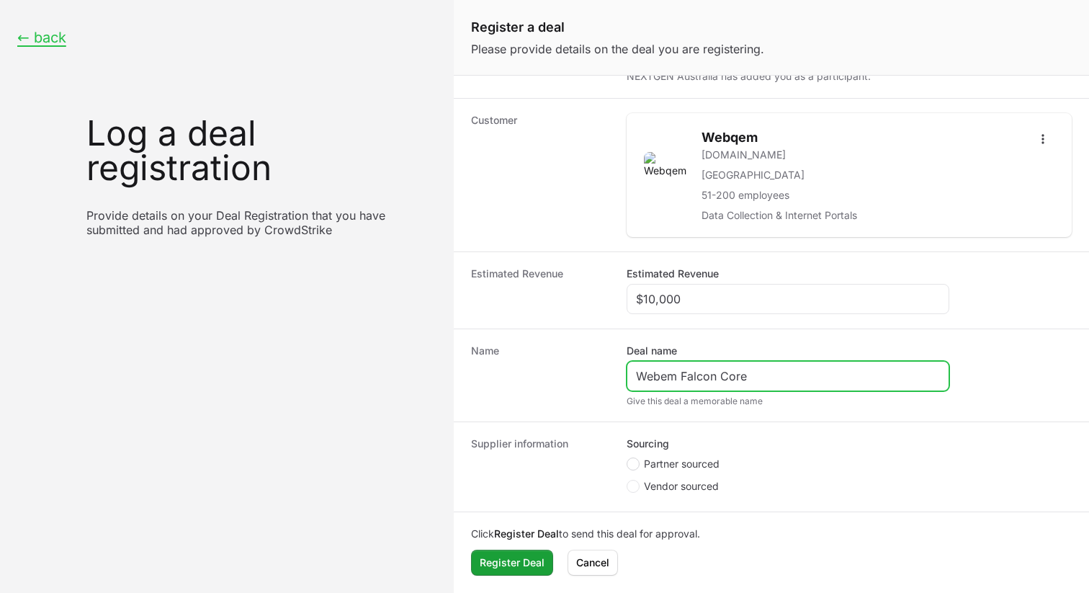
type input "Webem Falcon Core"
click at [635, 465] on circle "Create activity form" at bounding box center [633, 464] width 6 height 6
radio input "true"
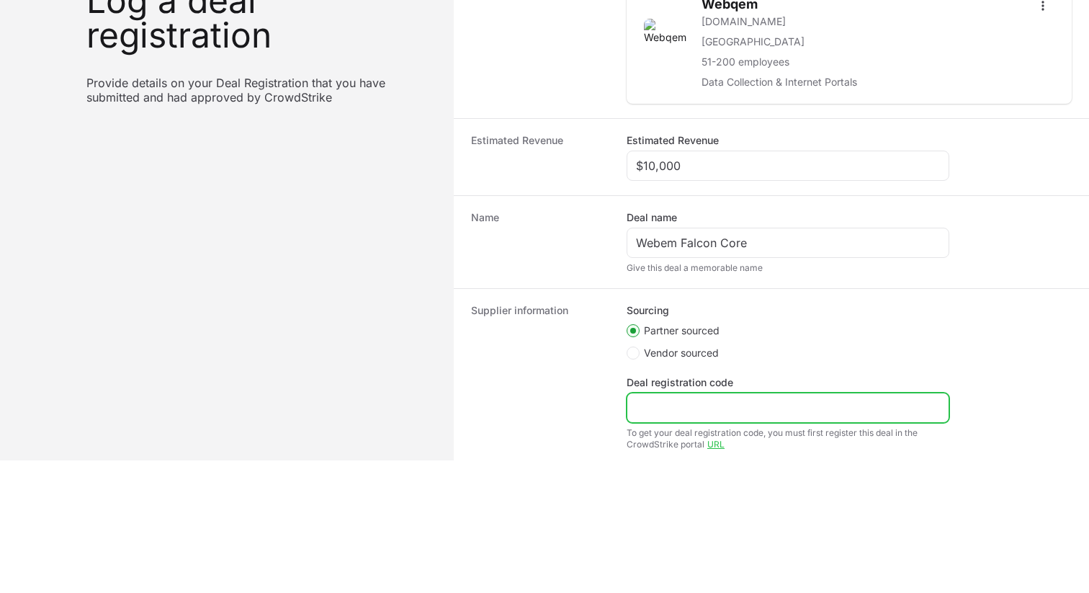
click at [700, 405] on input "Deal registration code" at bounding box center [788, 407] width 304 height 17
paste input "DR-4027c014"
type input "DR-4027c014"
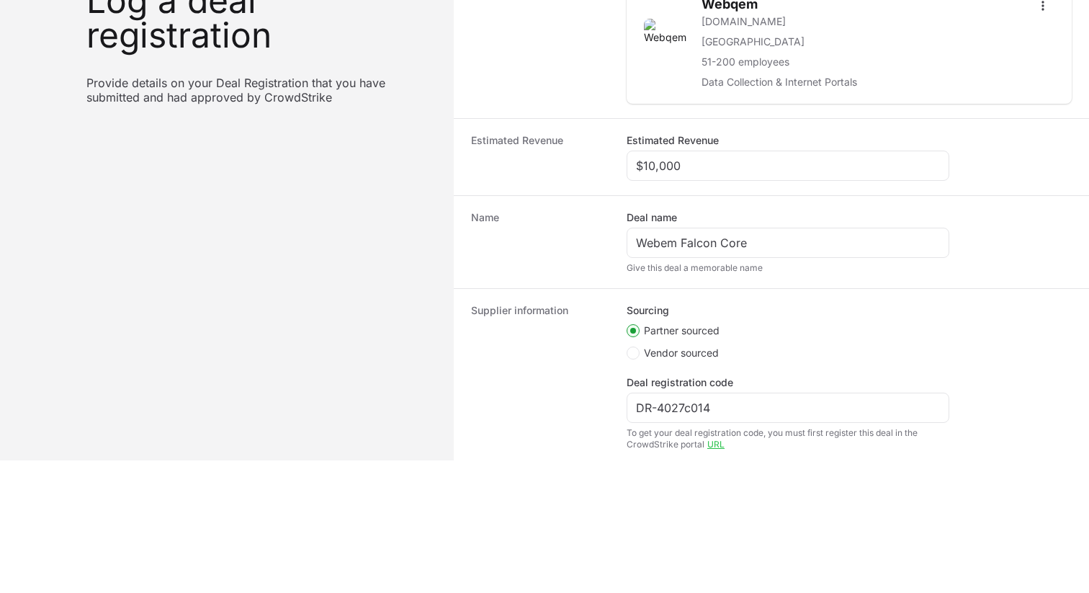
click at [522, 421] on dt "Supplier information" at bounding box center [540, 376] width 138 height 147
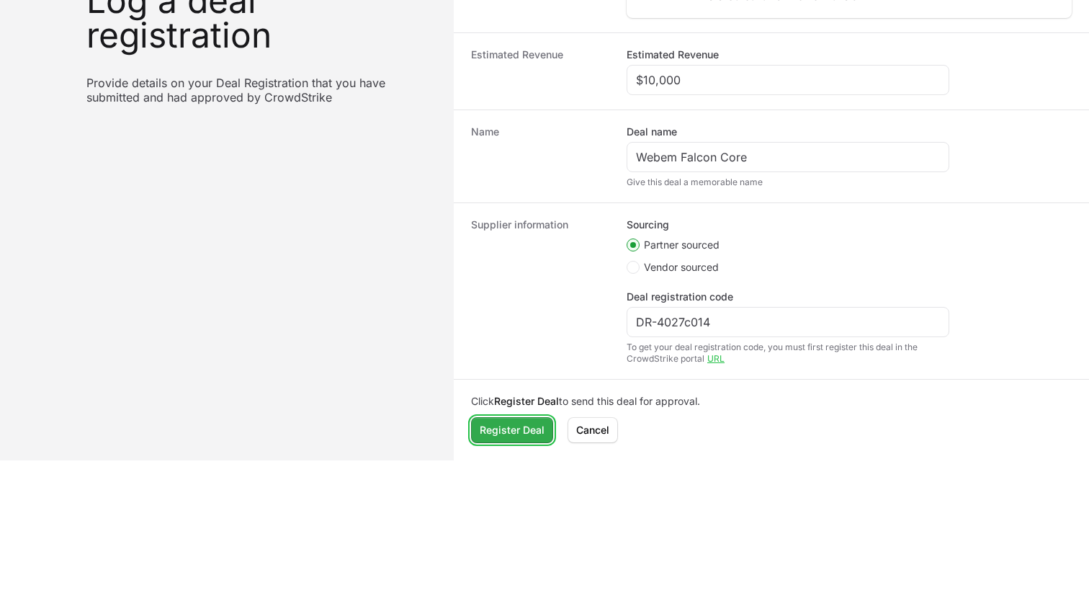
click at [510, 429] on span "Register Deal" at bounding box center [512, 430] width 65 height 17
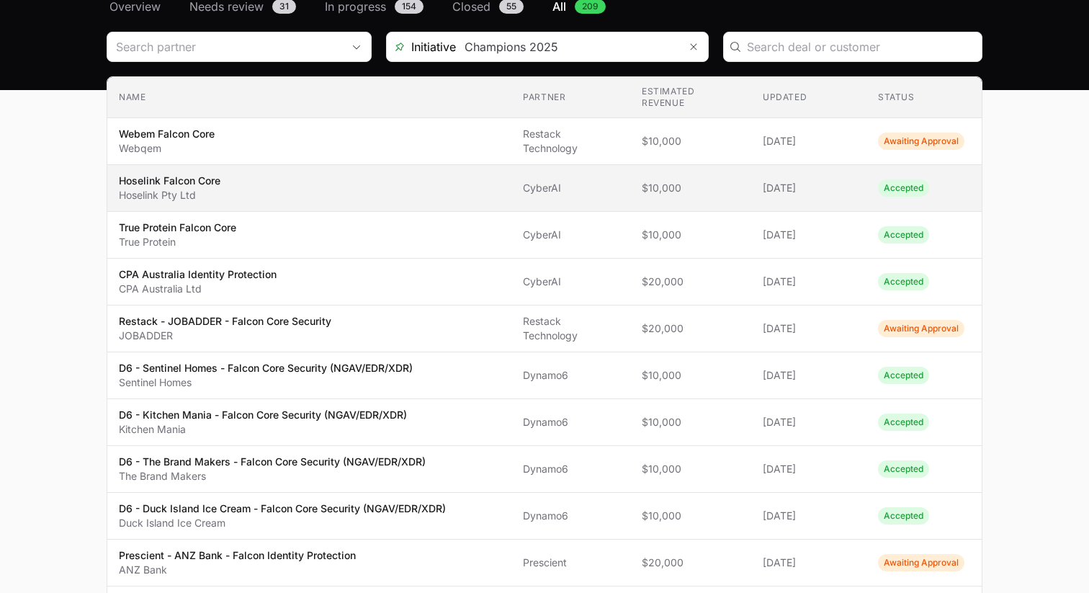
click at [716, 181] on span "$10,000" at bounding box center [691, 188] width 98 height 14
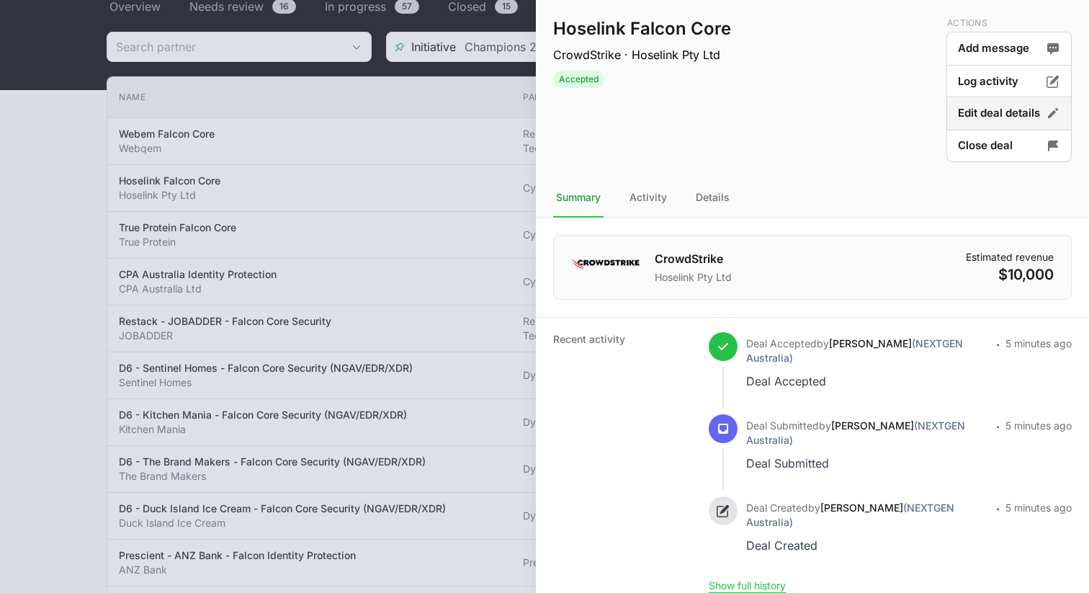
click at [997, 129] on button "Edit deal details" at bounding box center [1009, 146] width 125 height 34
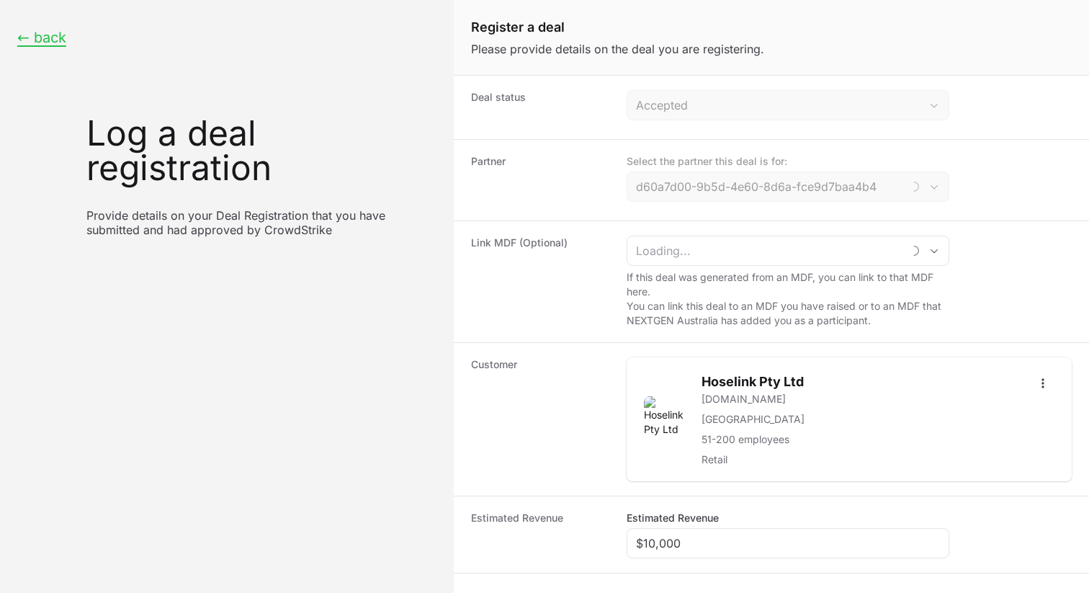
type input "CyberAI"
click at [33, 39] on button "← back" at bounding box center [41, 38] width 49 height 18
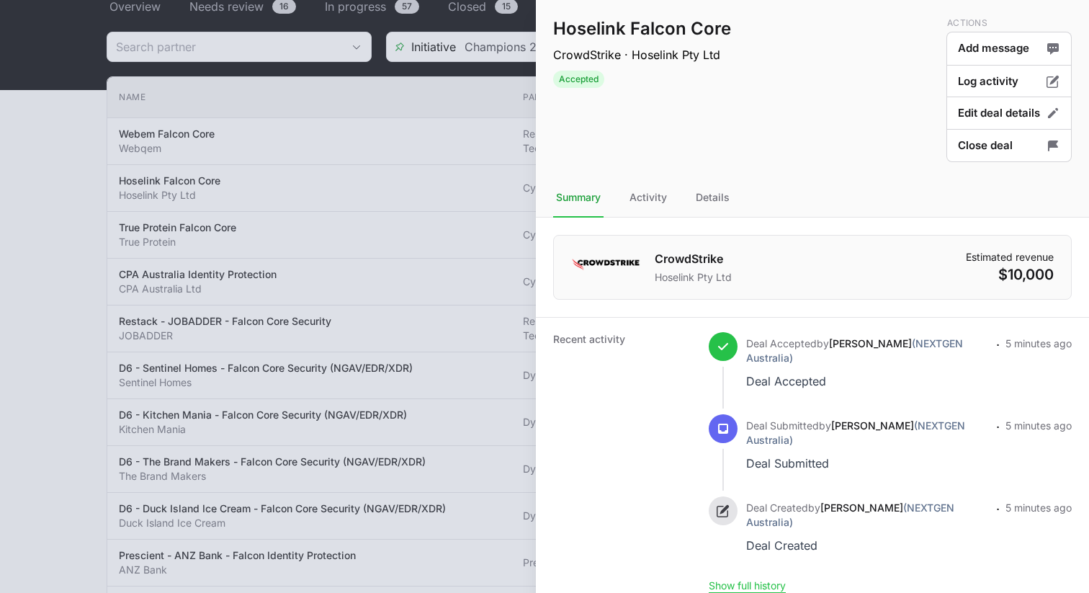
click at [211, 123] on div at bounding box center [544, 296] width 1089 height 593
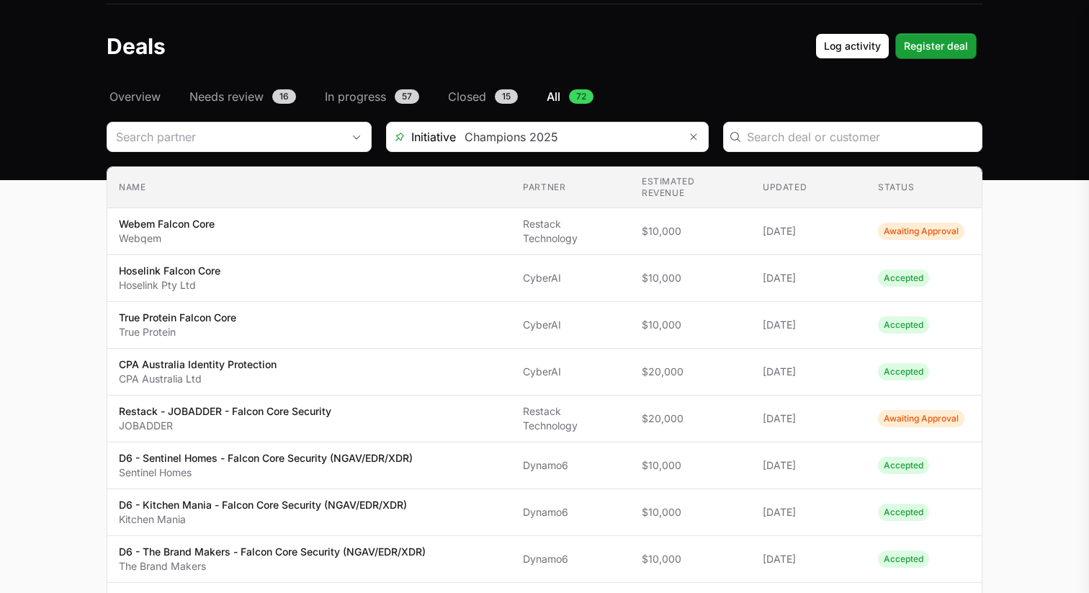
scroll to position [0, 0]
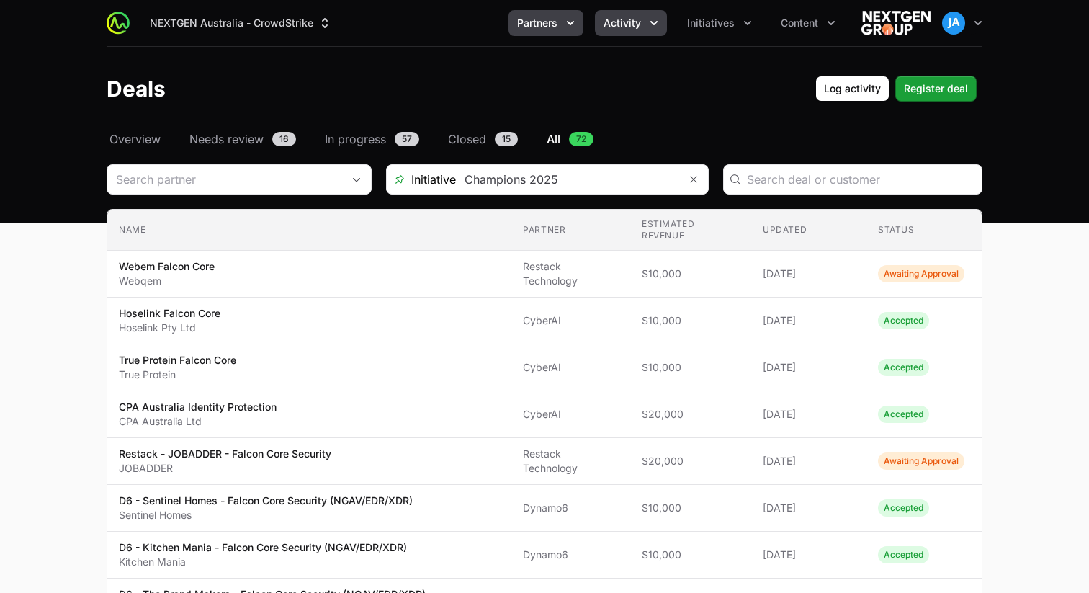
click at [573, 30] on icon "Partners menu" at bounding box center [570, 23] width 14 height 14
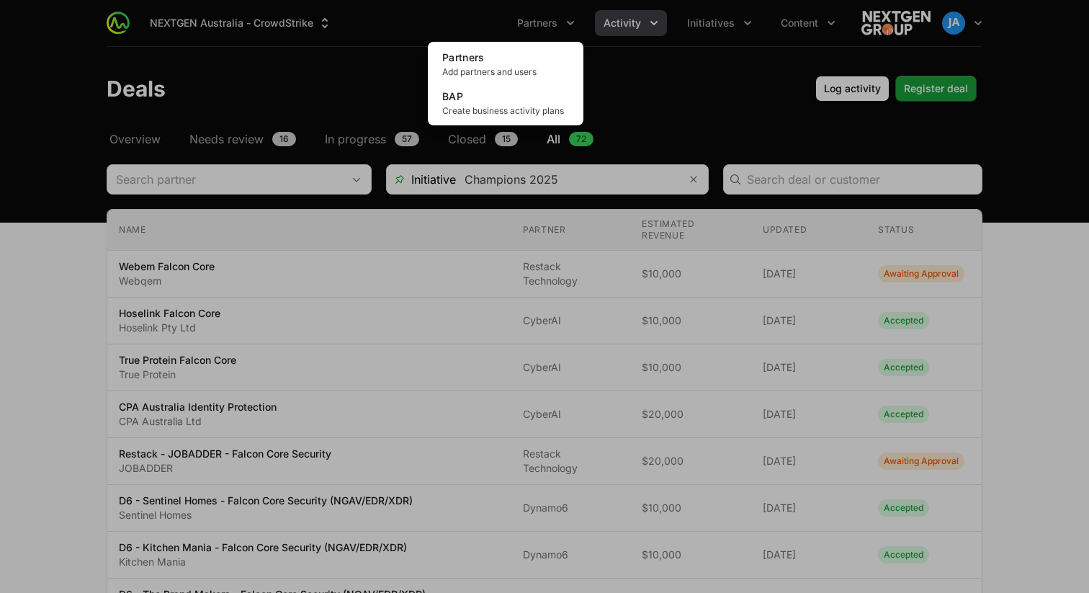
click at [654, 26] on div "Partners menu" at bounding box center [544, 296] width 1089 height 593
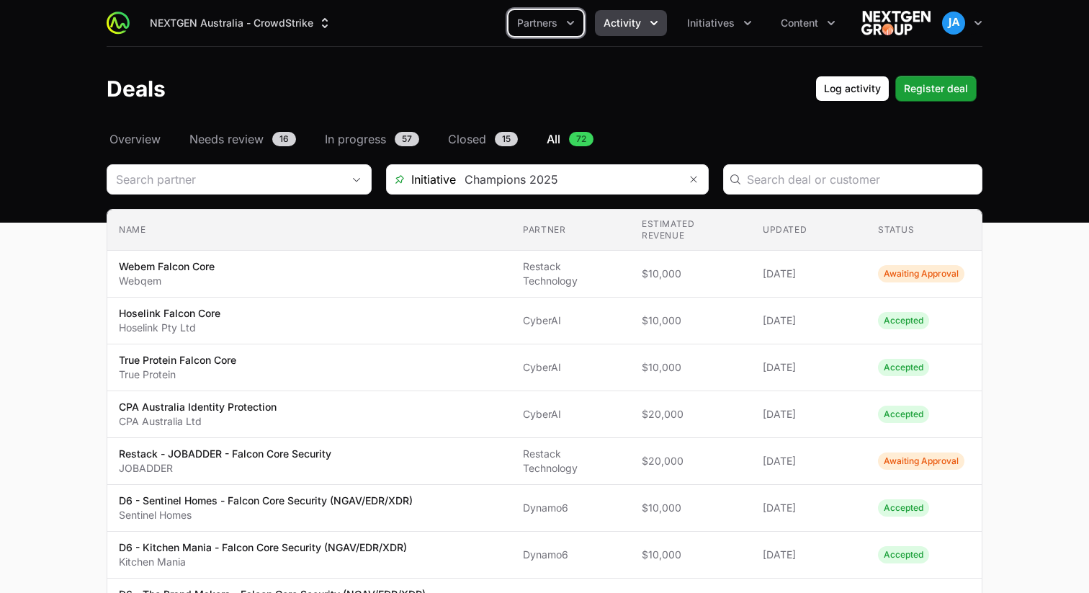
click at [654, 27] on icon "Activity menu" at bounding box center [654, 23] width 14 height 14
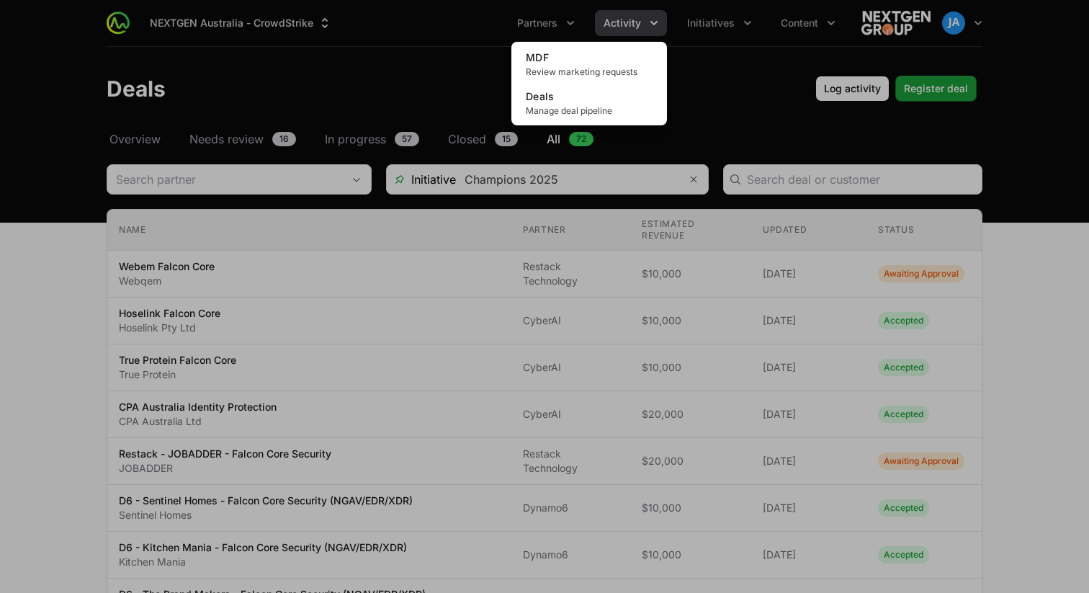
click at [449, 80] on div "Activity menu" at bounding box center [544, 296] width 1089 height 593
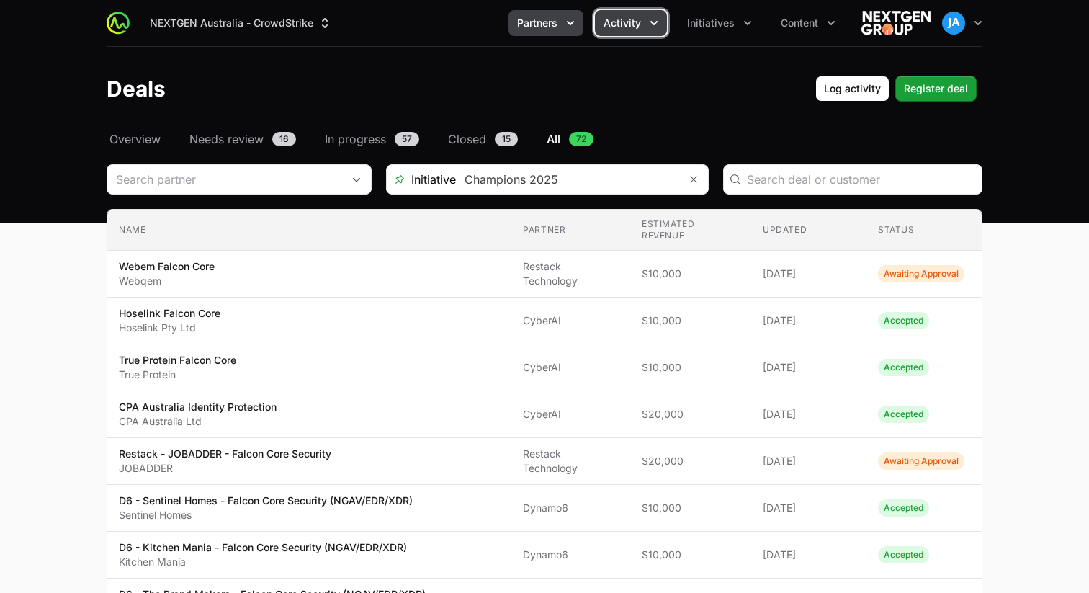
click at [571, 27] on icon "Partners menu" at bounding box center [570, 23] width 14 height 14
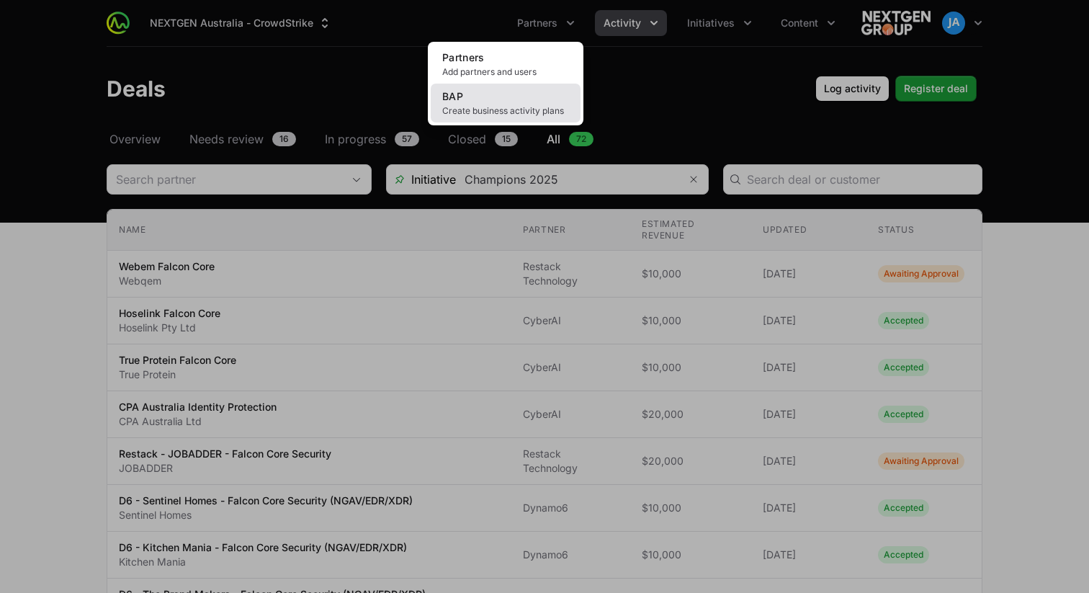
click at [533, 97] on link "BAP Create business activity plans" at bounding box center [506, 103] width 150 height 39
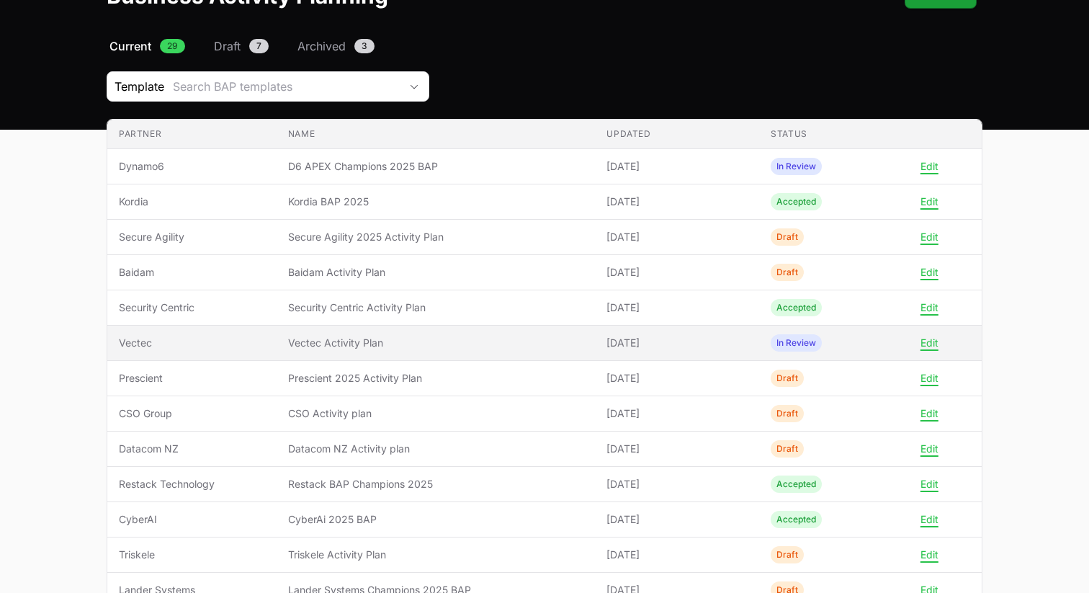
scroll to position [92, 0]
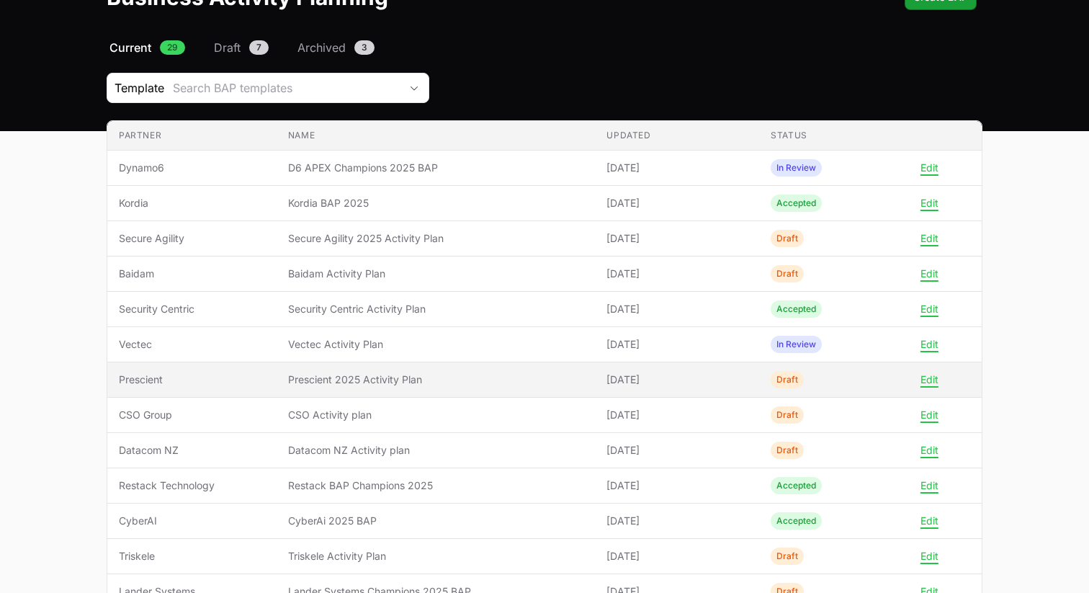
click at [940, 380] on div "Edit" at bounding box center [937, 379] width 32 height 13
click at [931, 380] on button "Edit" at bounding box center [930, 379] width 18 height 13
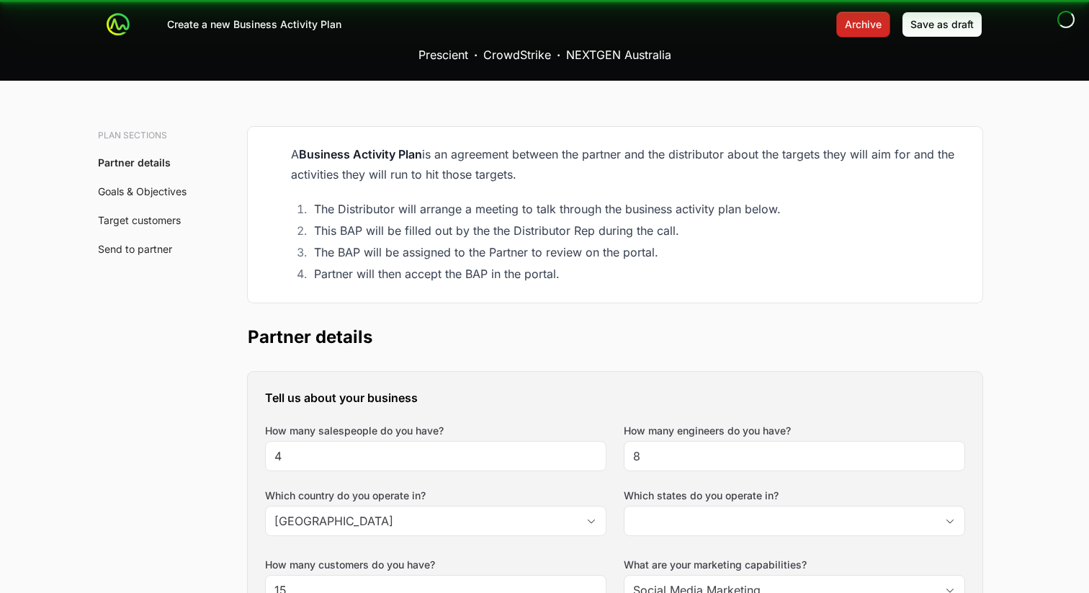
type input "[GEOGRAPHIC_DATA], [GEOGRAPHIC_DATA], [GEOGRAPHIC_DATA], [GEOGRAPHIC_DATA], [GE…"
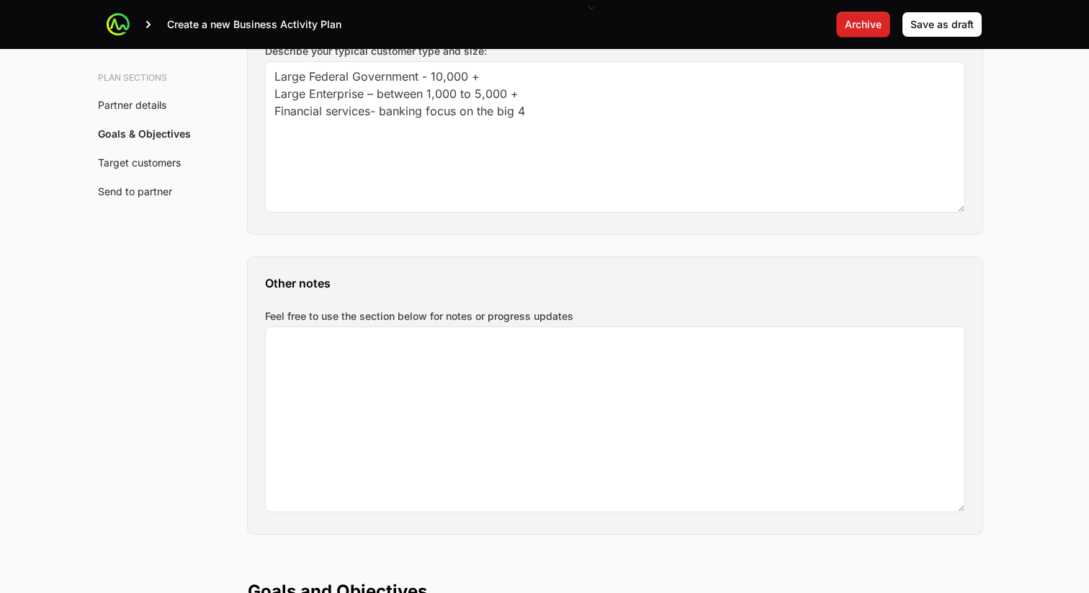
scroll to position [1881, 0]
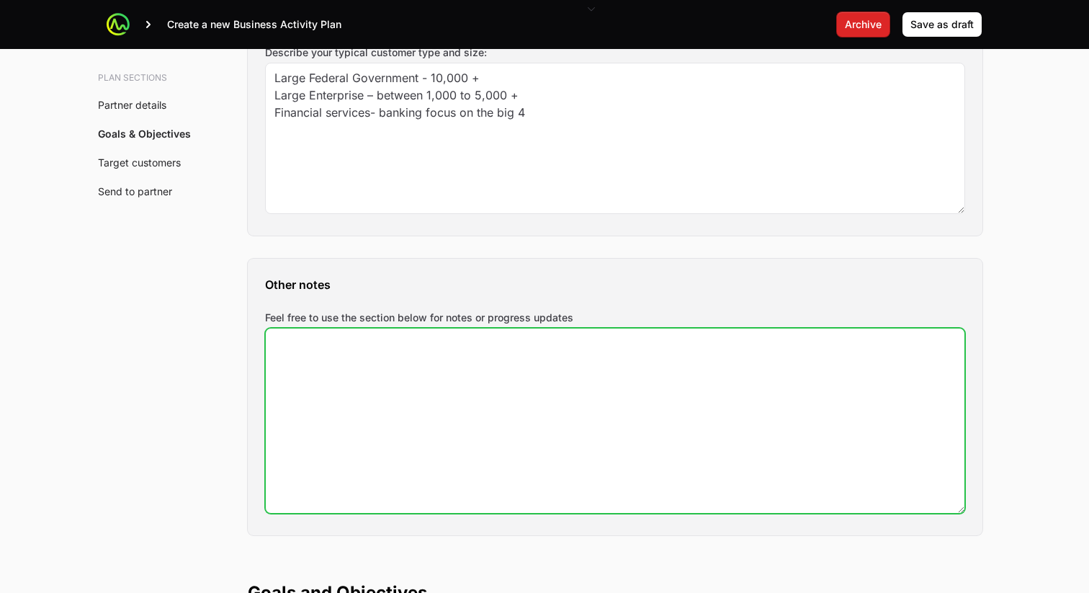
click at [435, 375] on textarea "Feel free to use the section below for notes or progress updates" at bounding box center [615, 421] width 699 height 184
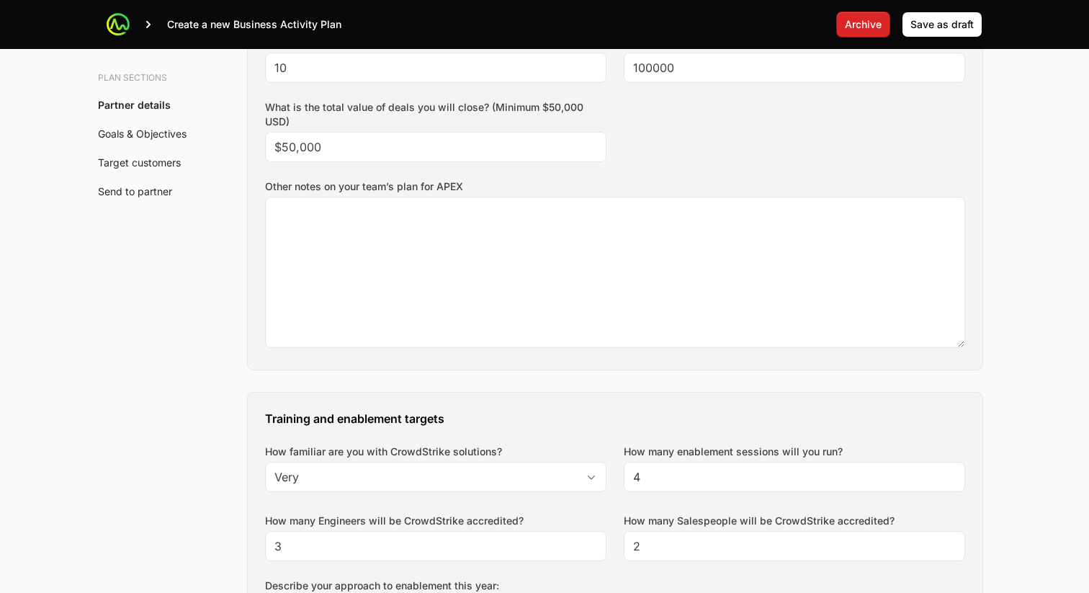
scroll to position [741, 0]
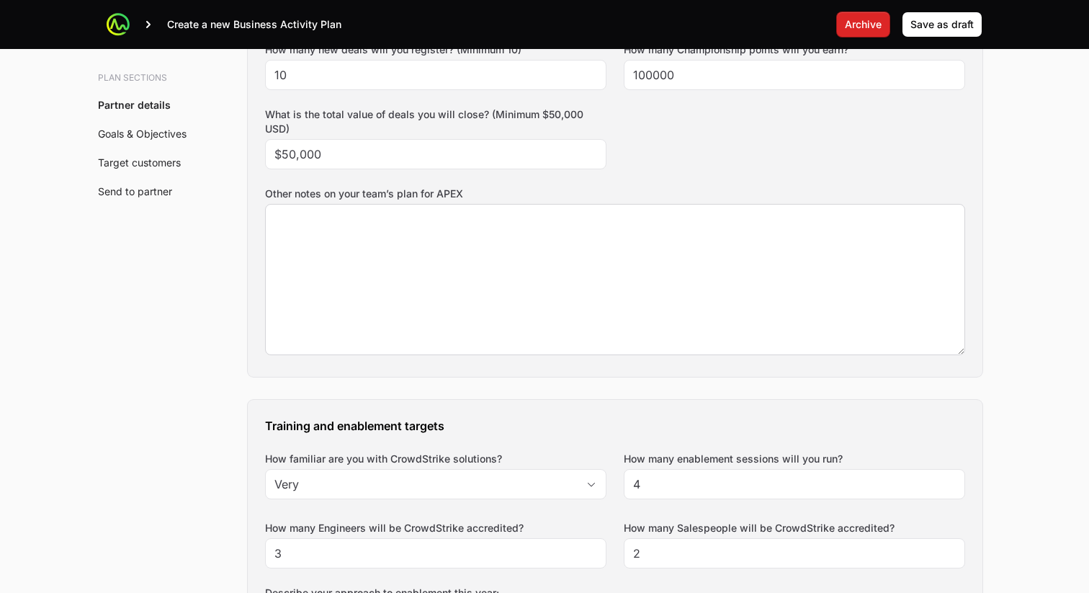
type textarea "-"
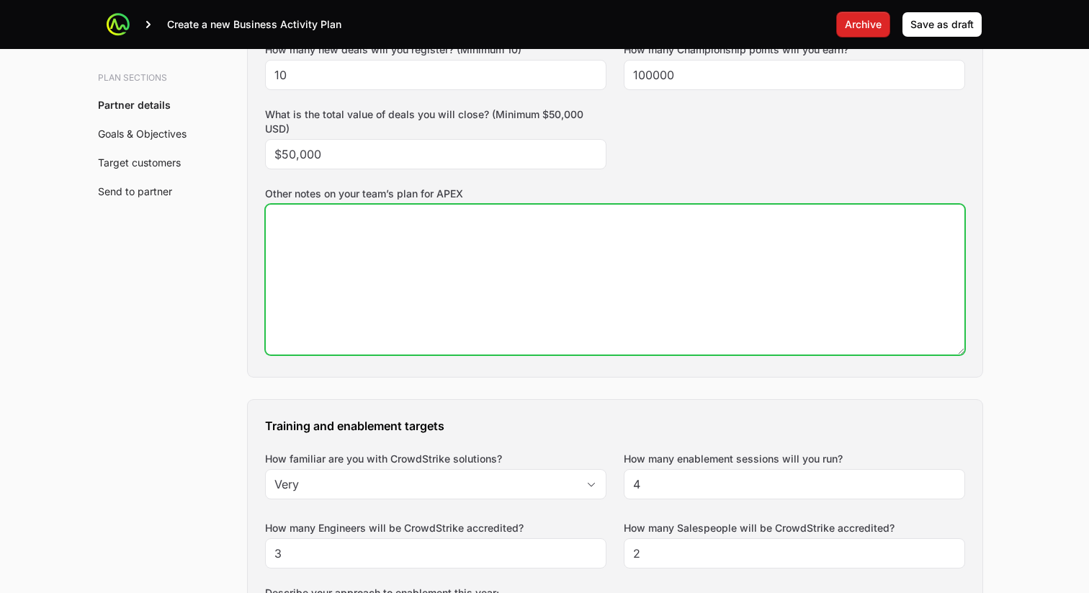
click at [289, 219] on textarea "Other notes on your team’s plan for APEX" at bounding box center [615, 280] width 699 height 150
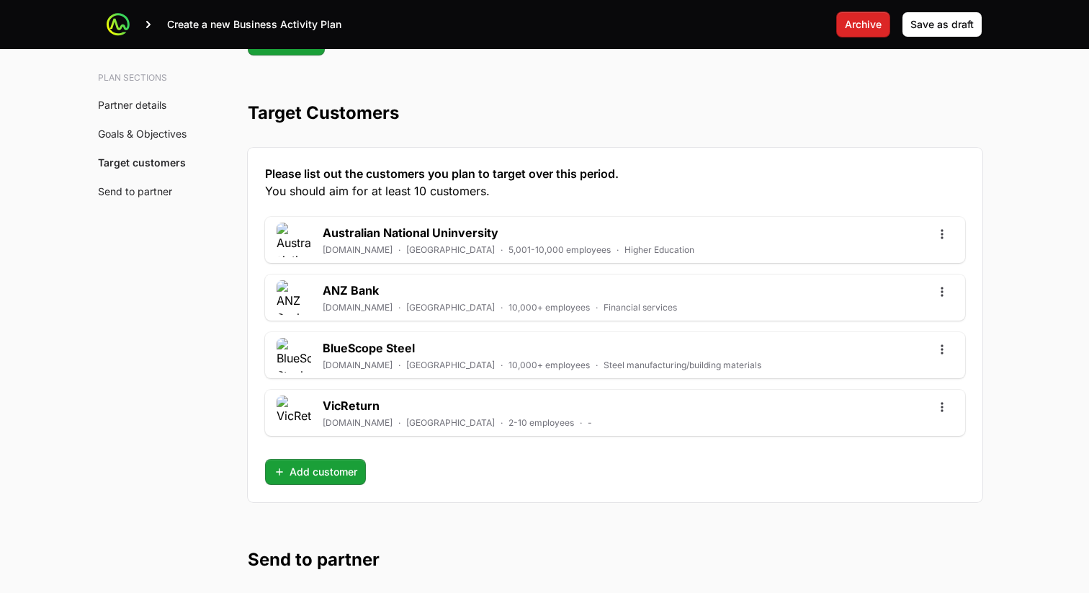
scroll to position [3807, 0]
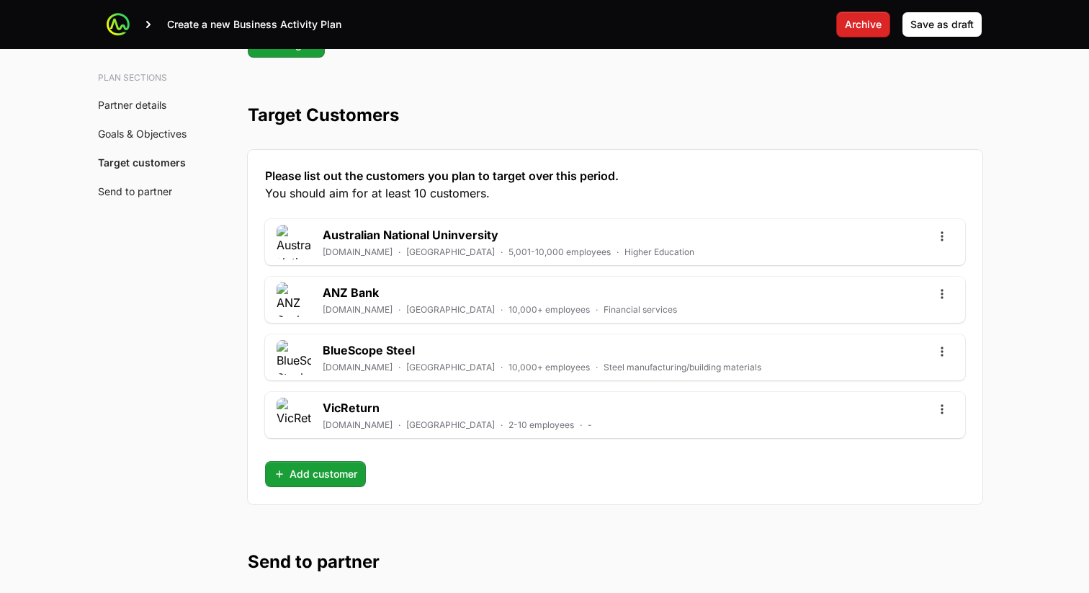
type textarea "-"
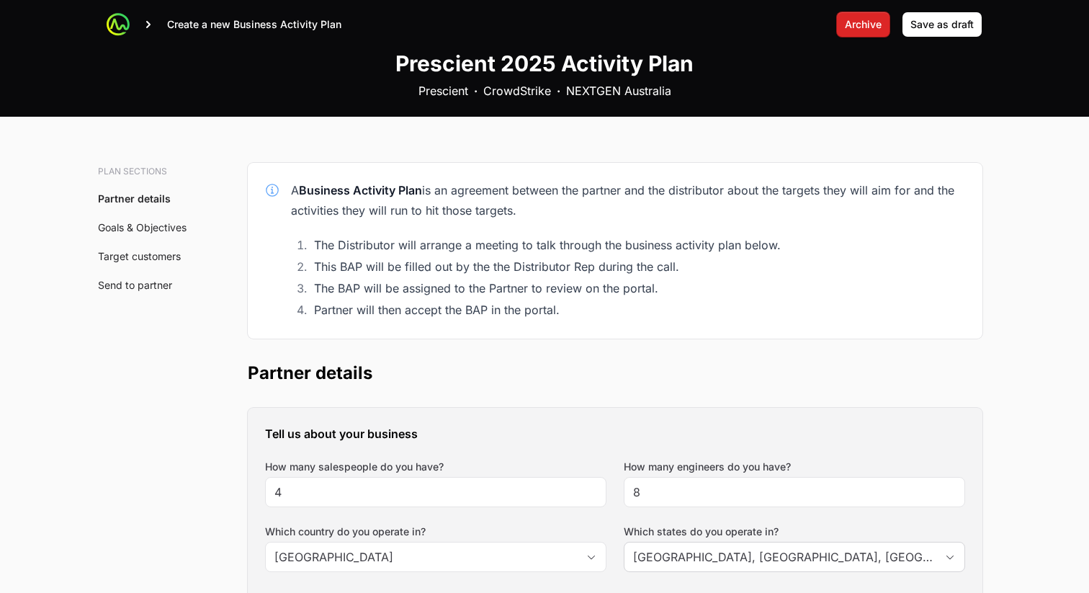
scroll to position [164, 0]
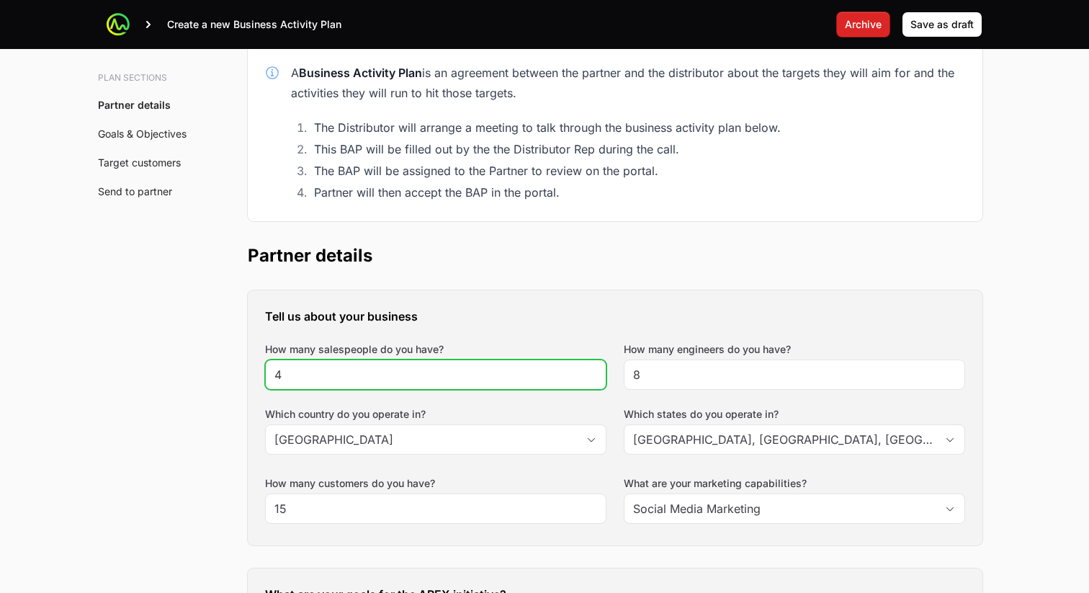
click at [331, 373] on input "4" at bounding box center [436, 374] width 323 height 17
type input "1"
click at [655, 364] on div "8" at bounding box center [795, 375] width 342 height 30
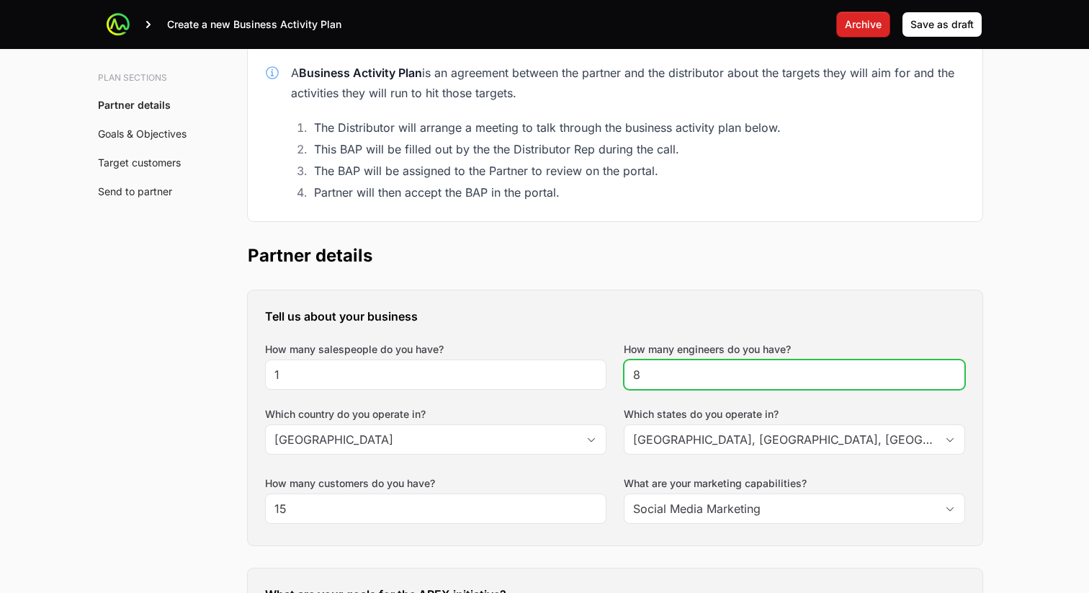
click at [654, 369] on input "8" at bounding box center [794, 374] width 323 height 17
type input "9"
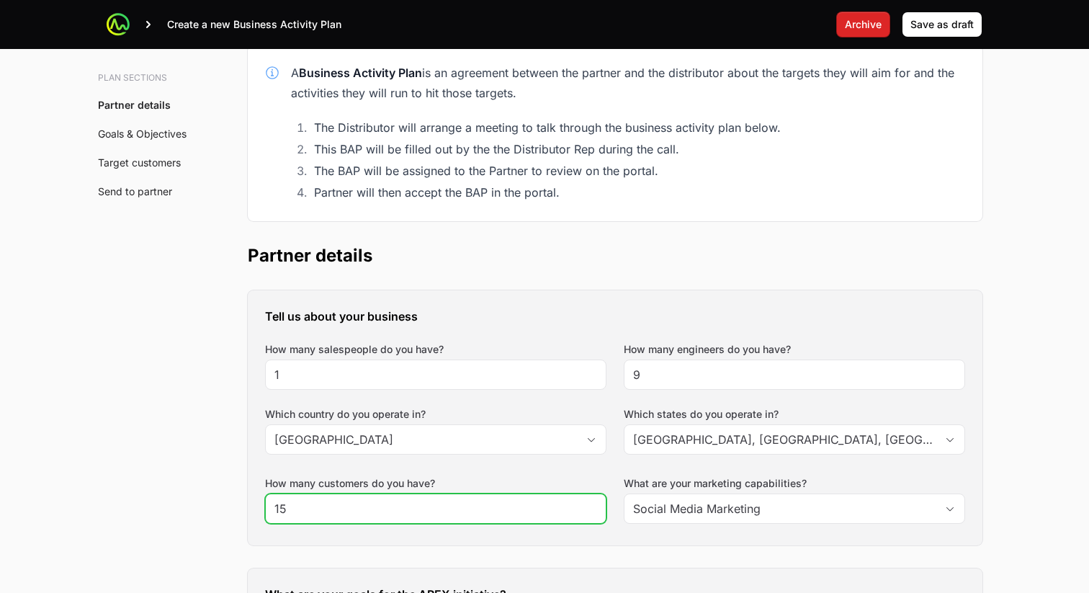
click at [308, 503] on input "15" at bounding box center [436, 508] width 323 height 17
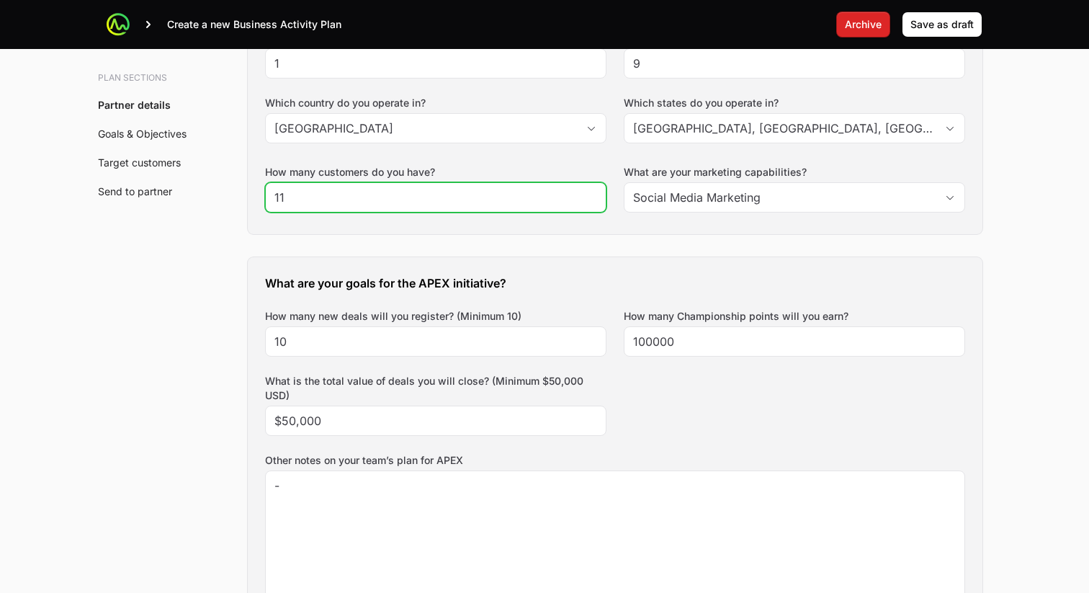
scroll to position [480, 0]
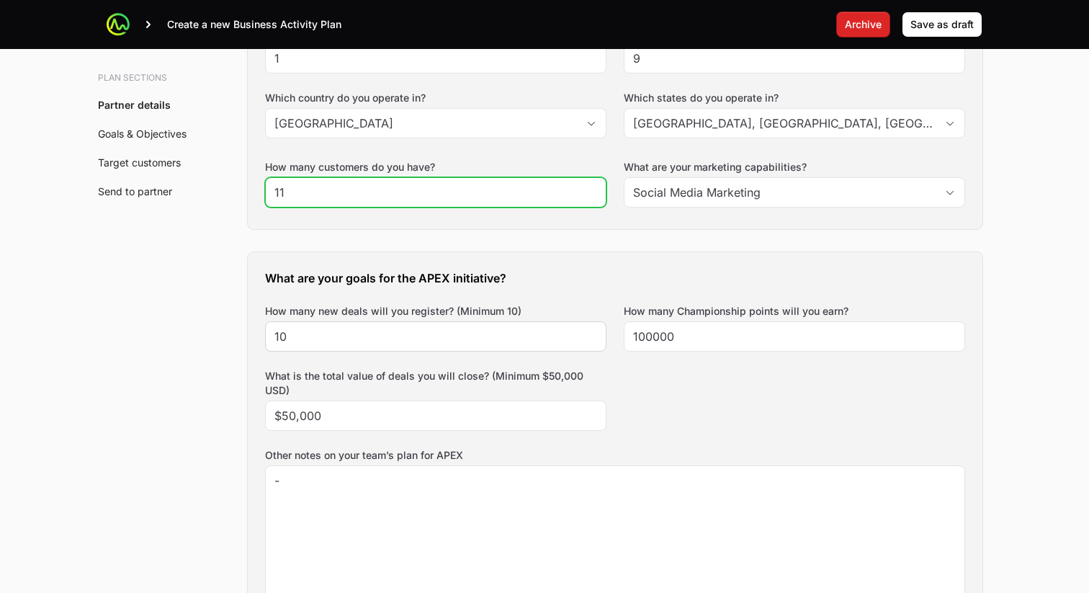
type input "11"
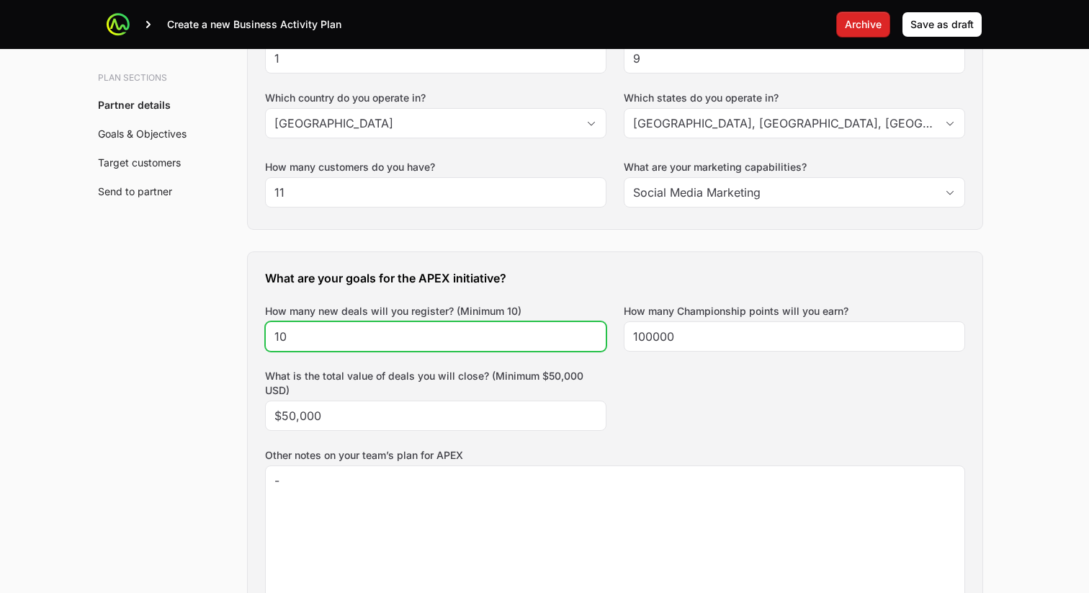
click at [313, 328] on input "10" at bounding box center [436, 336] width 323 height 17
click at [295, 336] on input "10" at bounding box center [436, 336] width 323 height 17
type input "1"
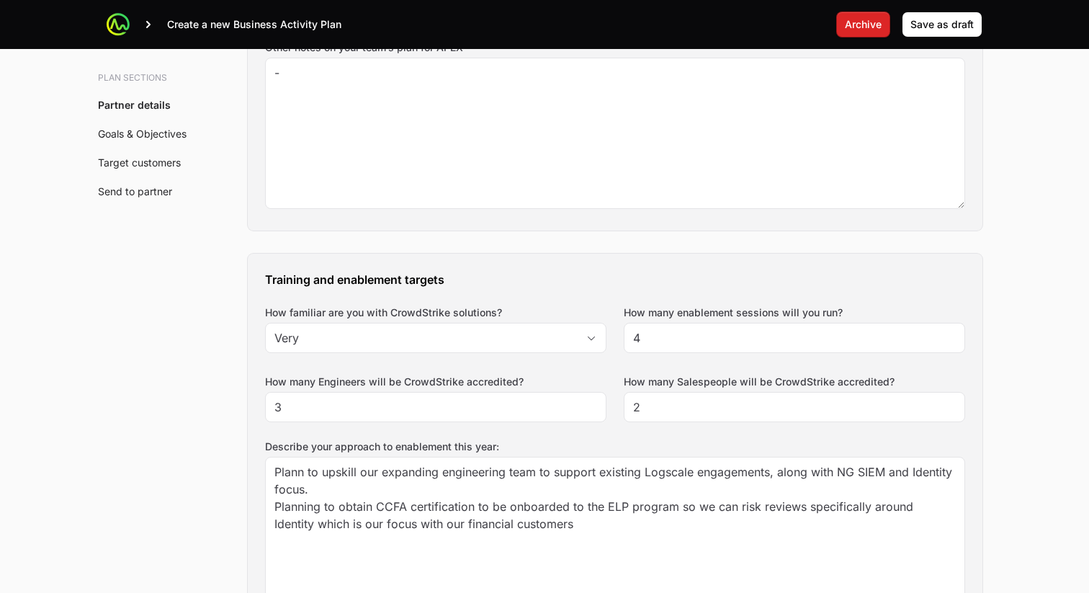
scroll to position [915, 0]
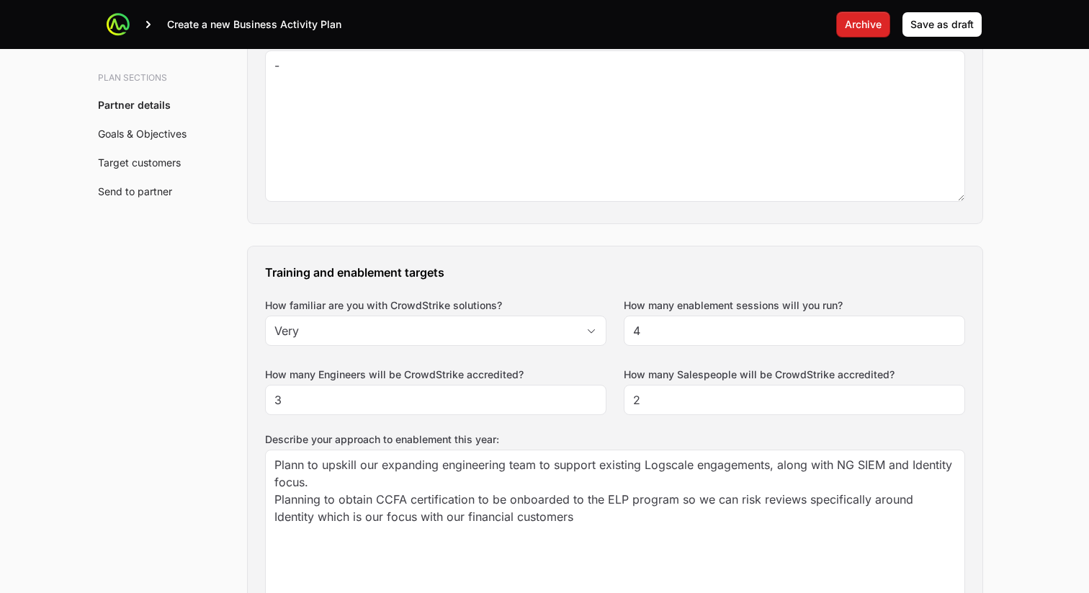
type input "5"
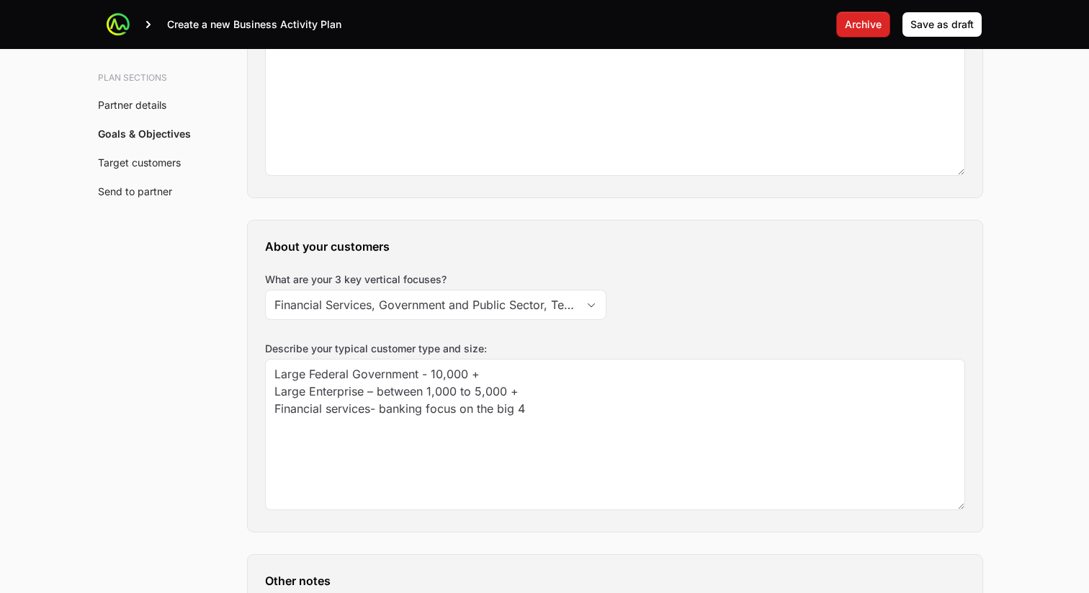
scroll to position [1654, 0]
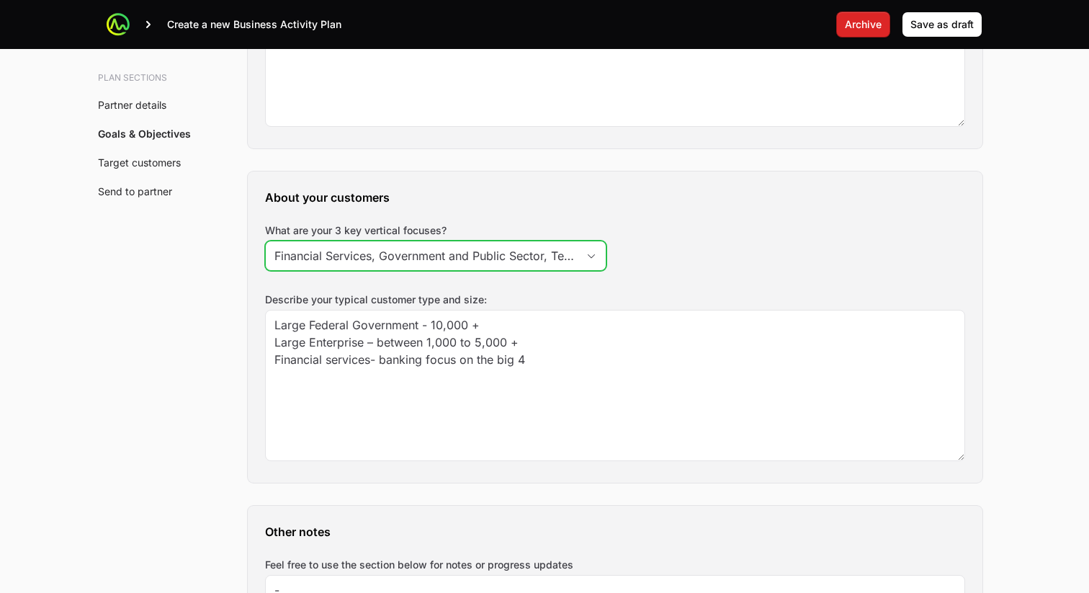
click at [588, 257] on icon "Open" at bounding box center [592, 256] width 12 height 5
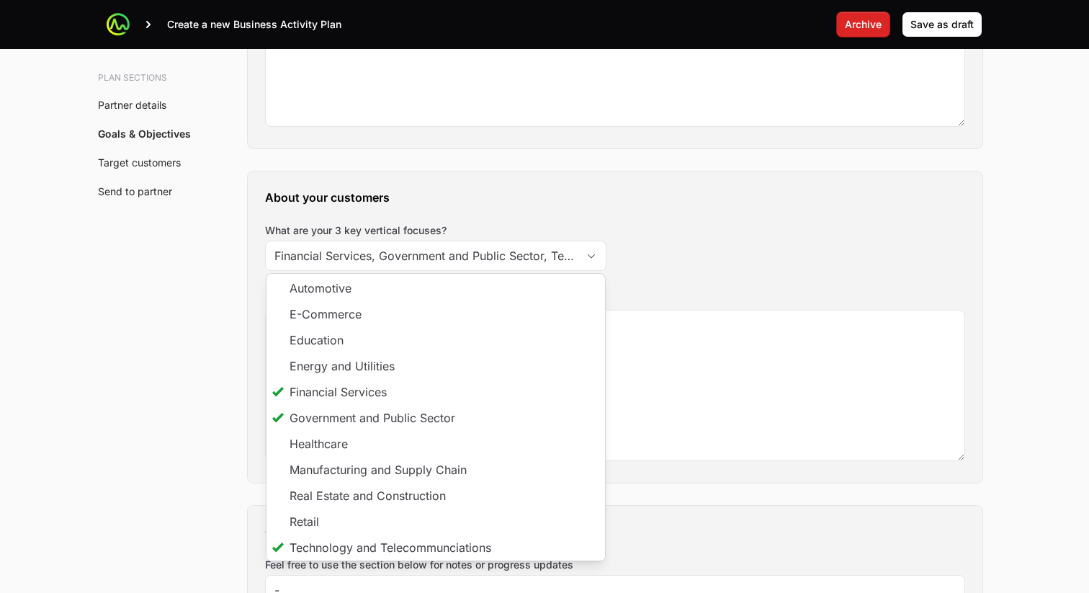
click at [690, 237] on div "About your customers What are your 3 key vertical focuses? Financial Services, …" at bounding box center [615, 326] width 735 height 311
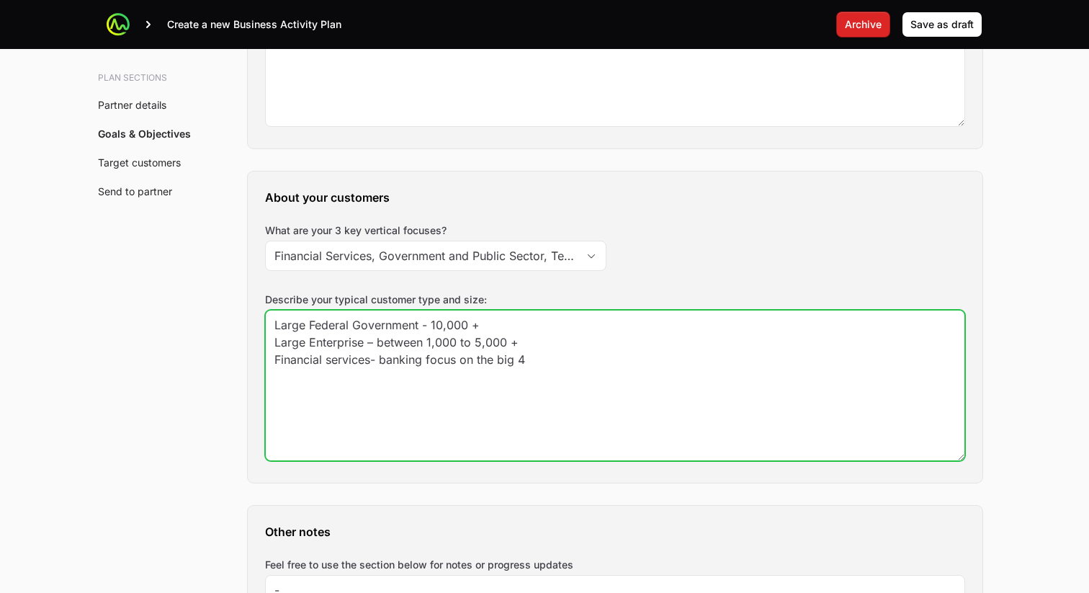
click at [553, 361] on textarea "Large Federal Government - 10,000 + Large Enterprise – between 1,000 to 5,000 +…" at bounding box center [615, 386] width 699 height 150
click at [298, 378] on textarea "Large Federal Government - 10,000 + Large Enterprise – between 1,000 to 5,000 +…" at bounding box center [615, 386] width 699 height 150
click at [296, 377] on textarea "Large Federal Government - 10,000 + Large Enterprise – between 1,000 to 5,000 +…" at bounding box center [615, 386] width 699 height 150
click at [318, 428] on textarea "Large Federal Government - 10,000 + Large Enterprise – between 1,000 to 5,000 +…" at bounding box center [615, 386] width 699 height 150
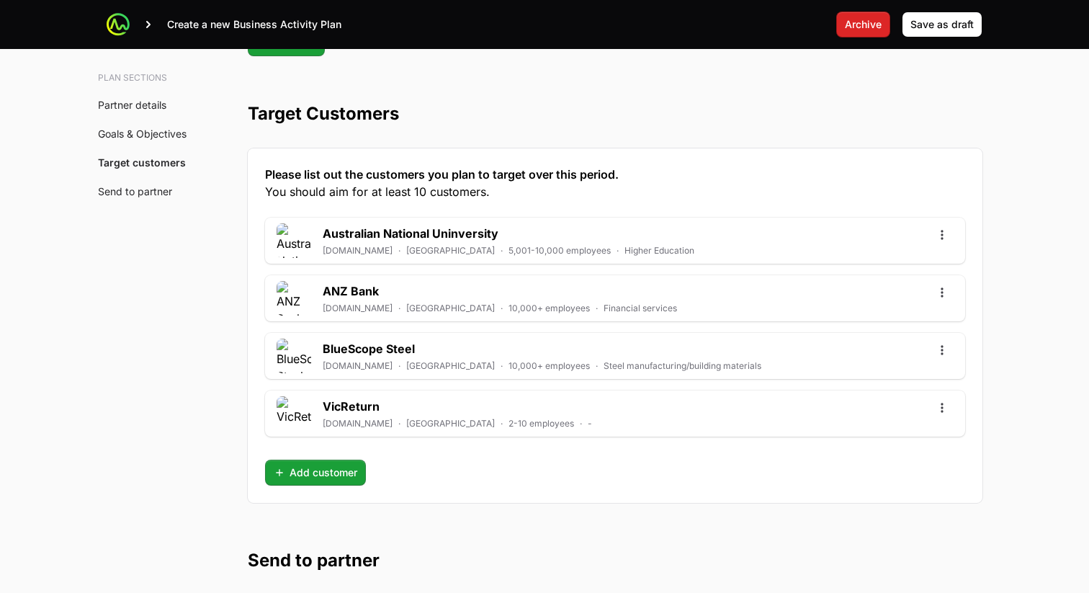
scroll to position [4037, 0]
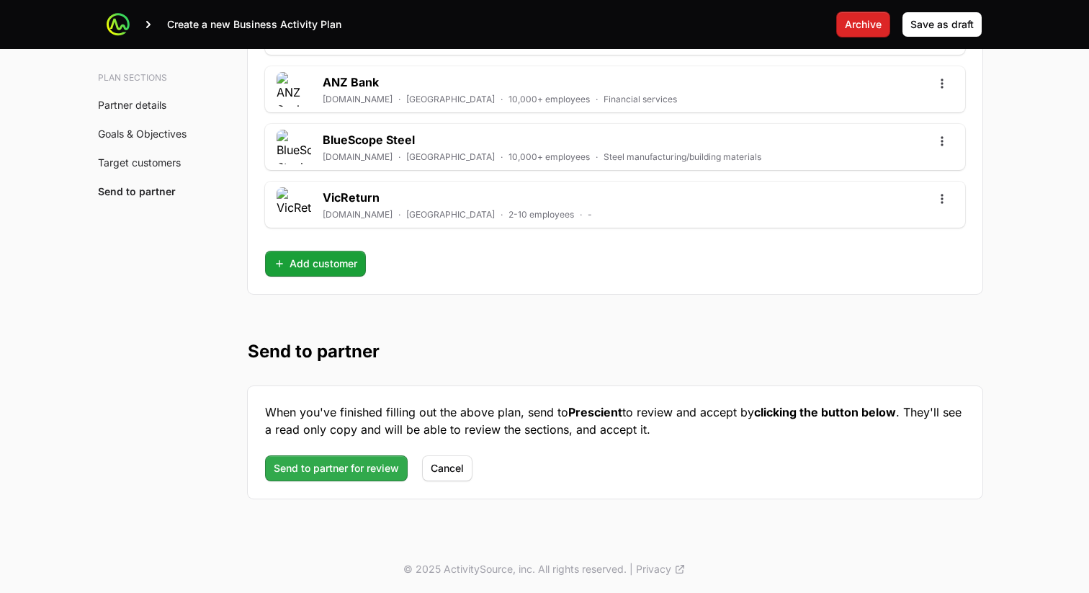
type textarea "Large Federal Government - 10,000 + Large Enterprise – between 1,000 to 5,000 +…"
click at [352, 463] on span "Send to partner for review" at bounding box center [336, 468] width 125 height 17
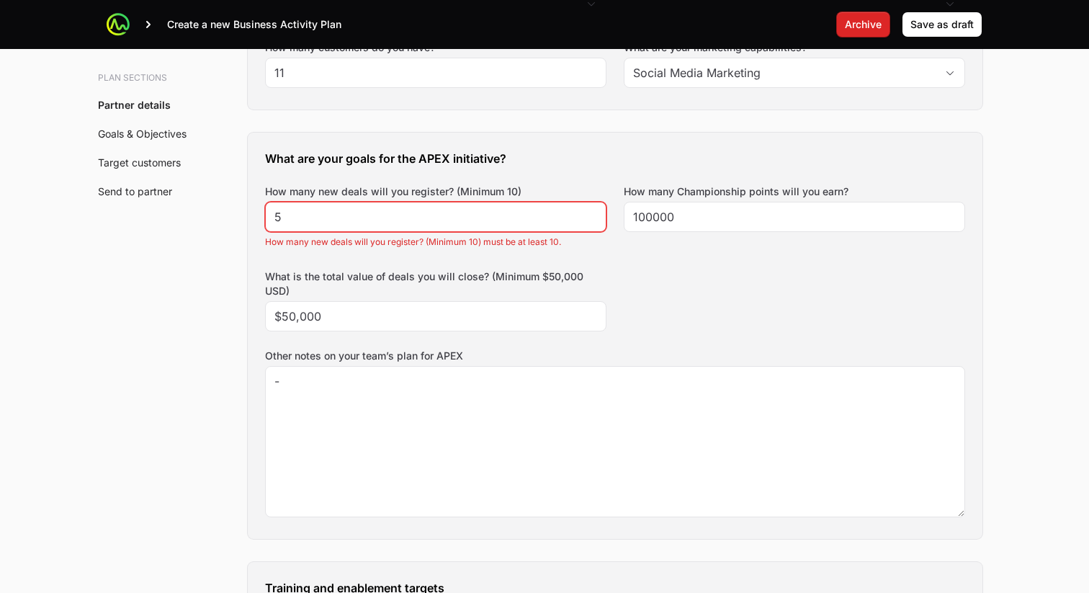
scroll to position [592, 0]
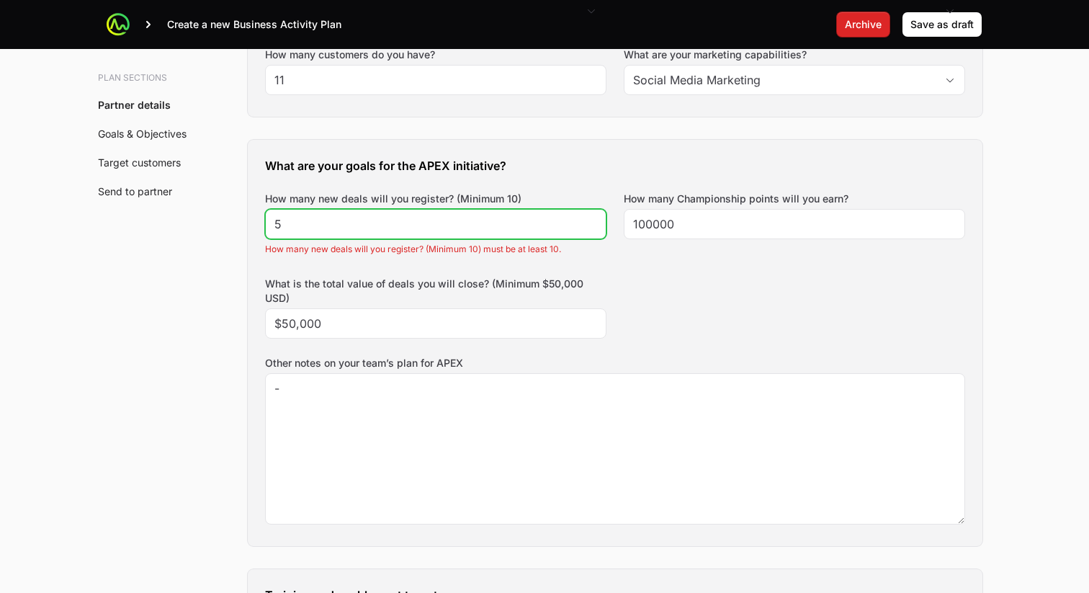
click at [331, 226] on input "5" at bounding box center [436, 223] width 323 height 17
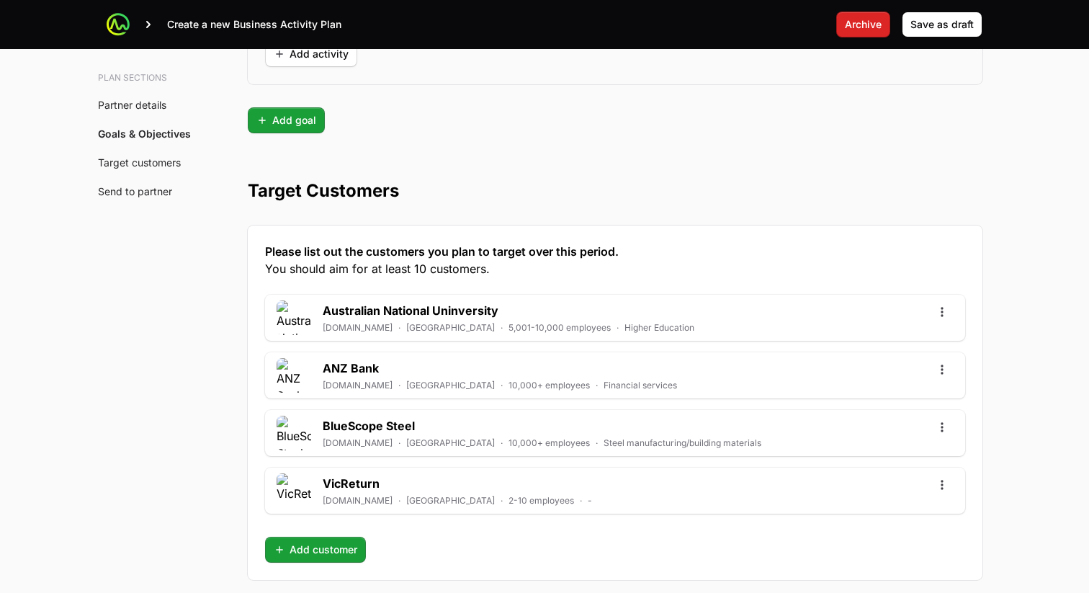
scroll to position [4017, 0]
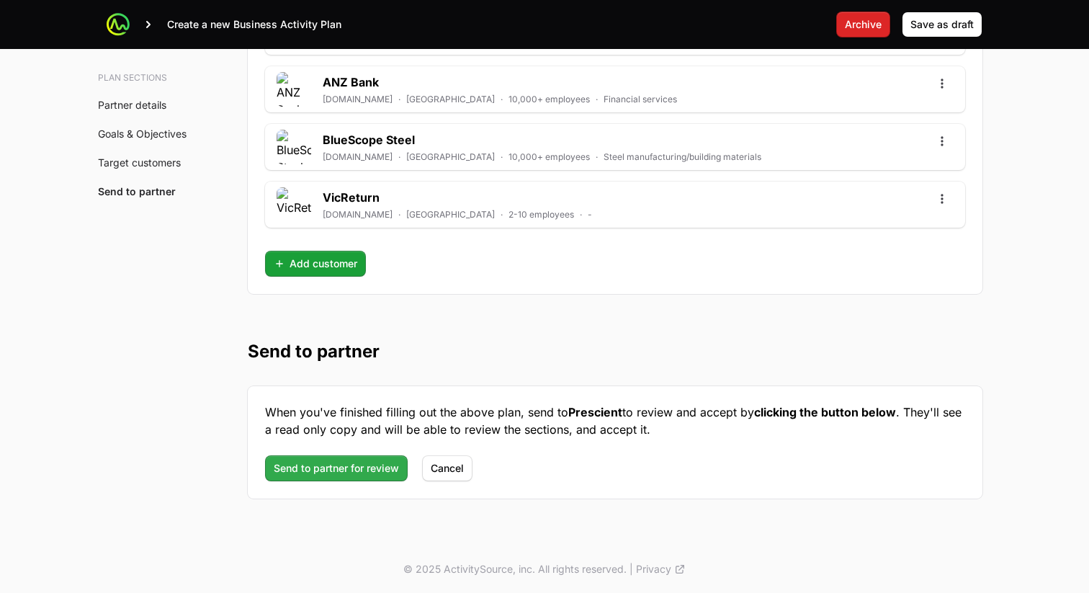
type input "10"
click at [354, 460] on span "Send to partner for review" at bounding box center [336, 468] width 125 height 17
